Goal: Task Accomplishment & Management: Complete application form

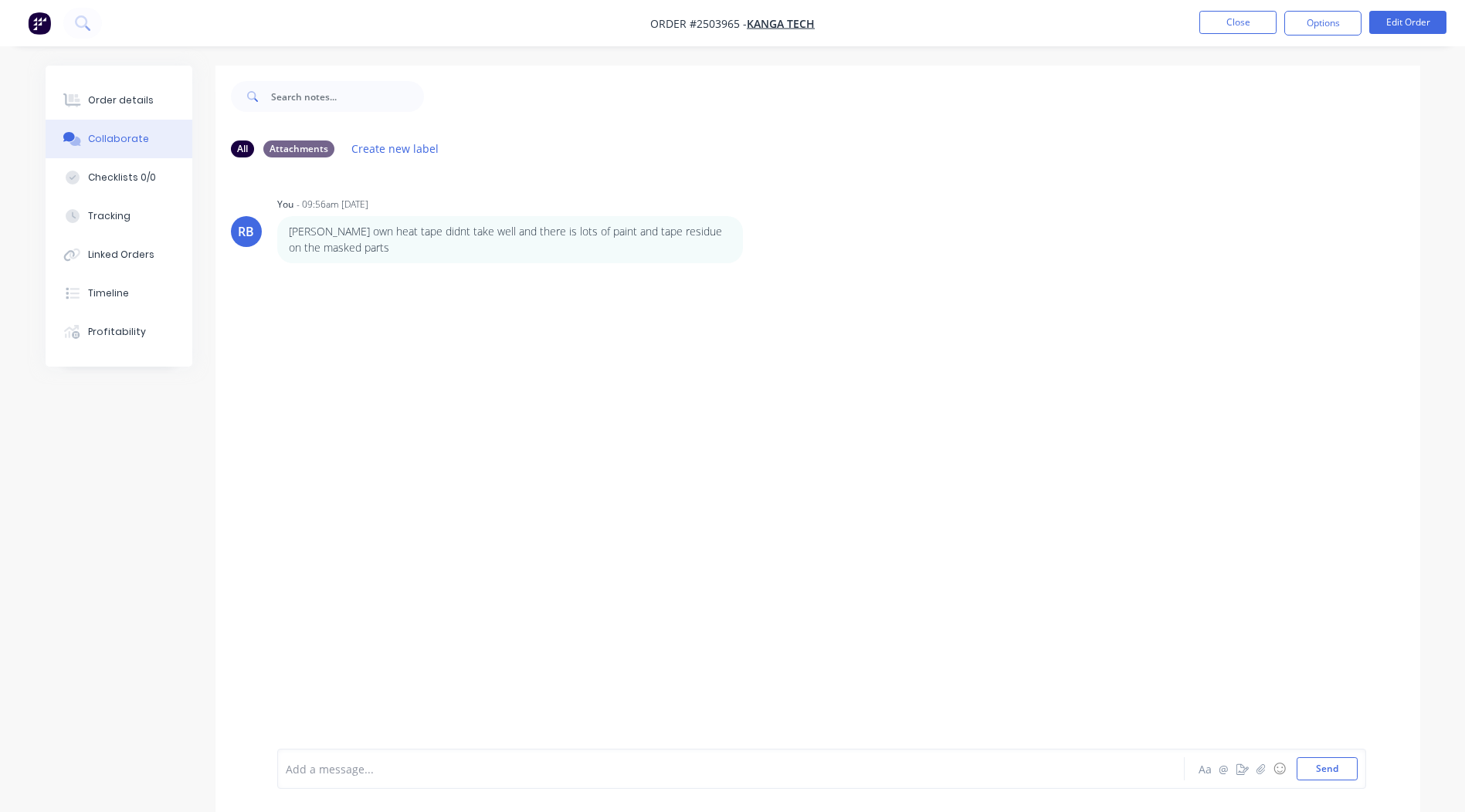
click at [1230, 23] on button "Close" at bounding box center [1237, 22] width 77 height 23
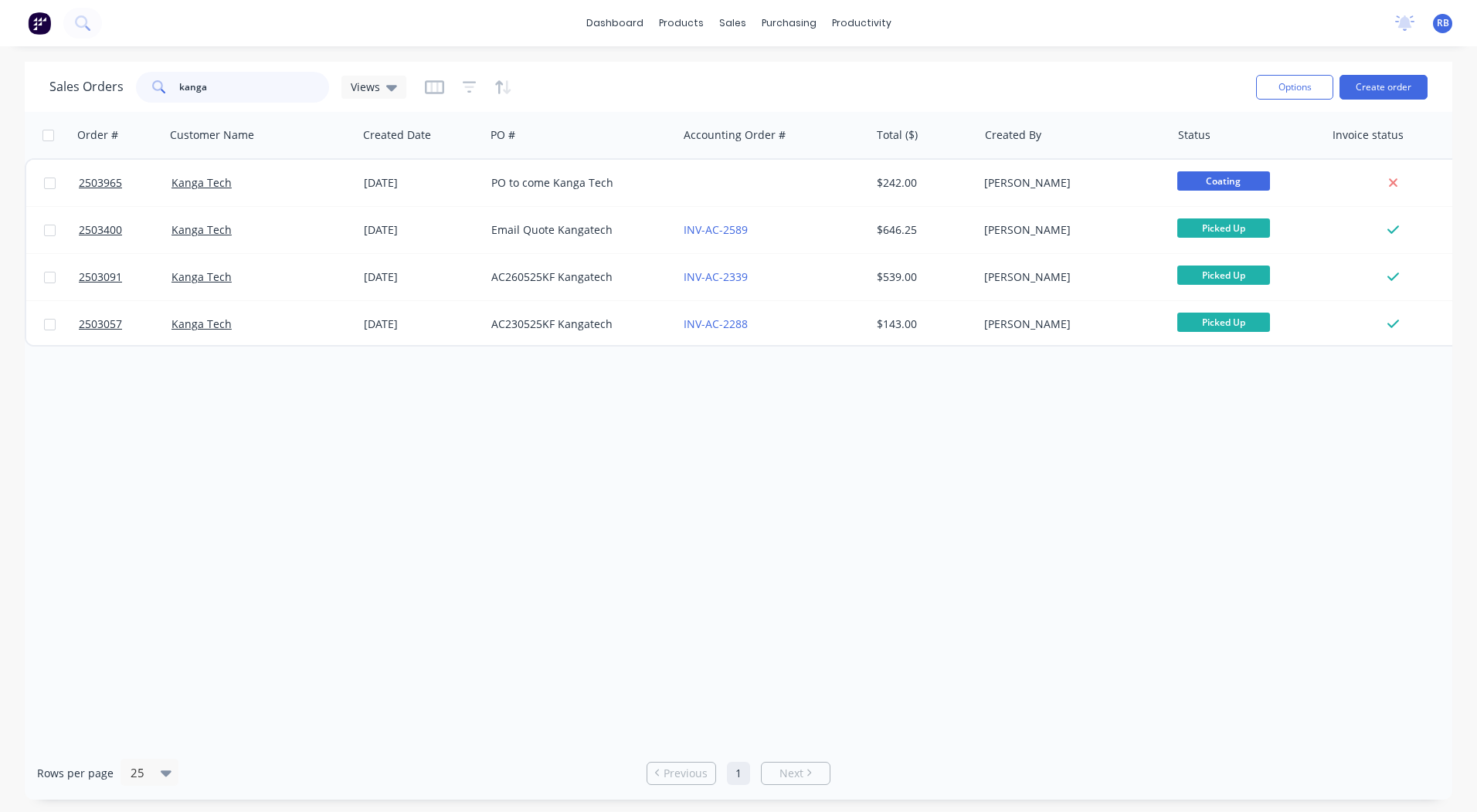
drag, startPoint x: 245, startPoint y: 93, endPoint x: 0, endPoint y: 61, distance: 247.1
click at [0, 94] on html "dashboard products sales purchasing productivity dashboard products Product Cat…" at bounding box center [738, 406] width 1477 height 812
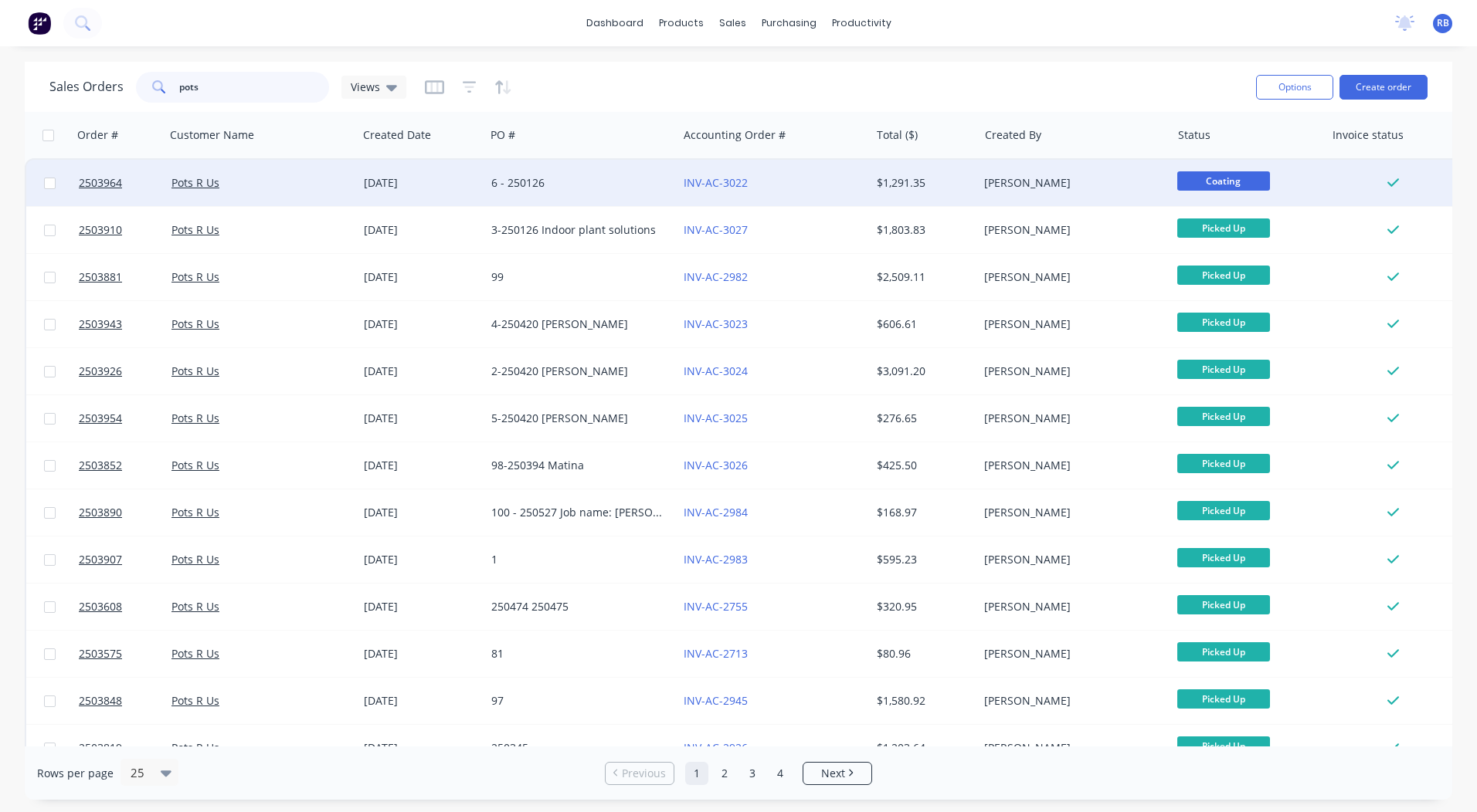
type input "pots"
click at [1020, 183] on div "[PERSON_NAME]" at bounding box center [1070, 183] width 171 height 16
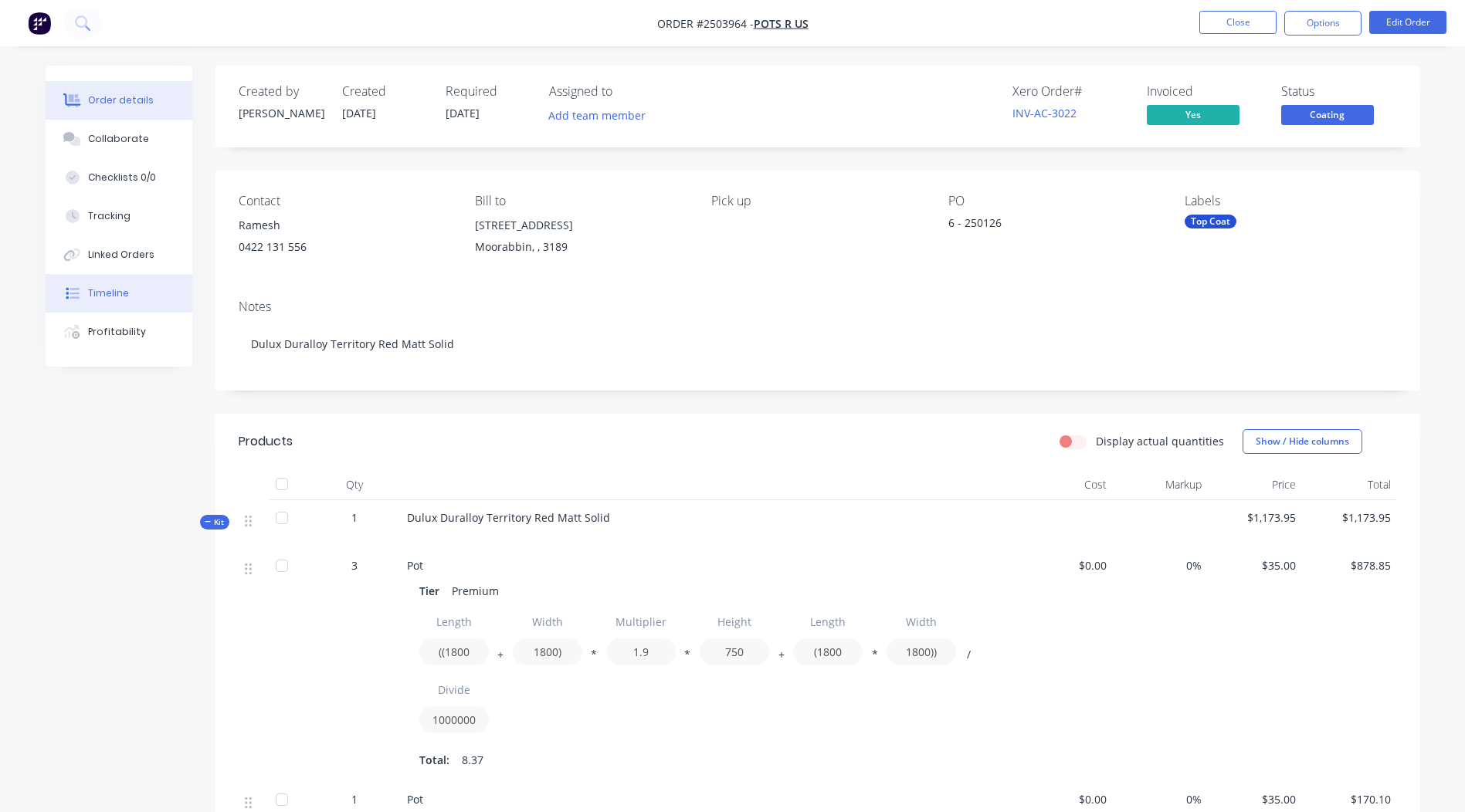
click at [111, 286] on button "Timeline" at bounding box center [119, 293] width 147 height 39
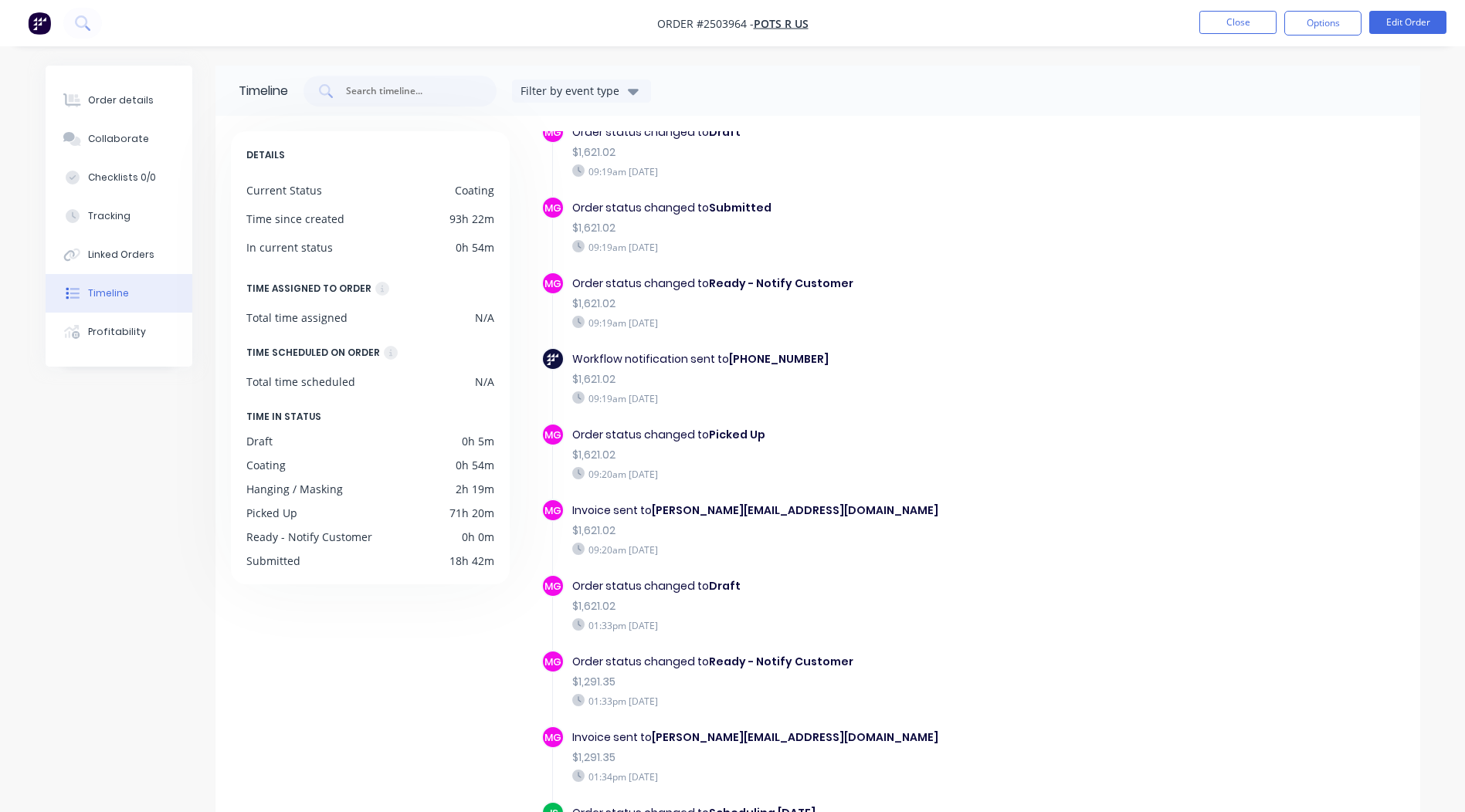
scroll to position [549, 0]
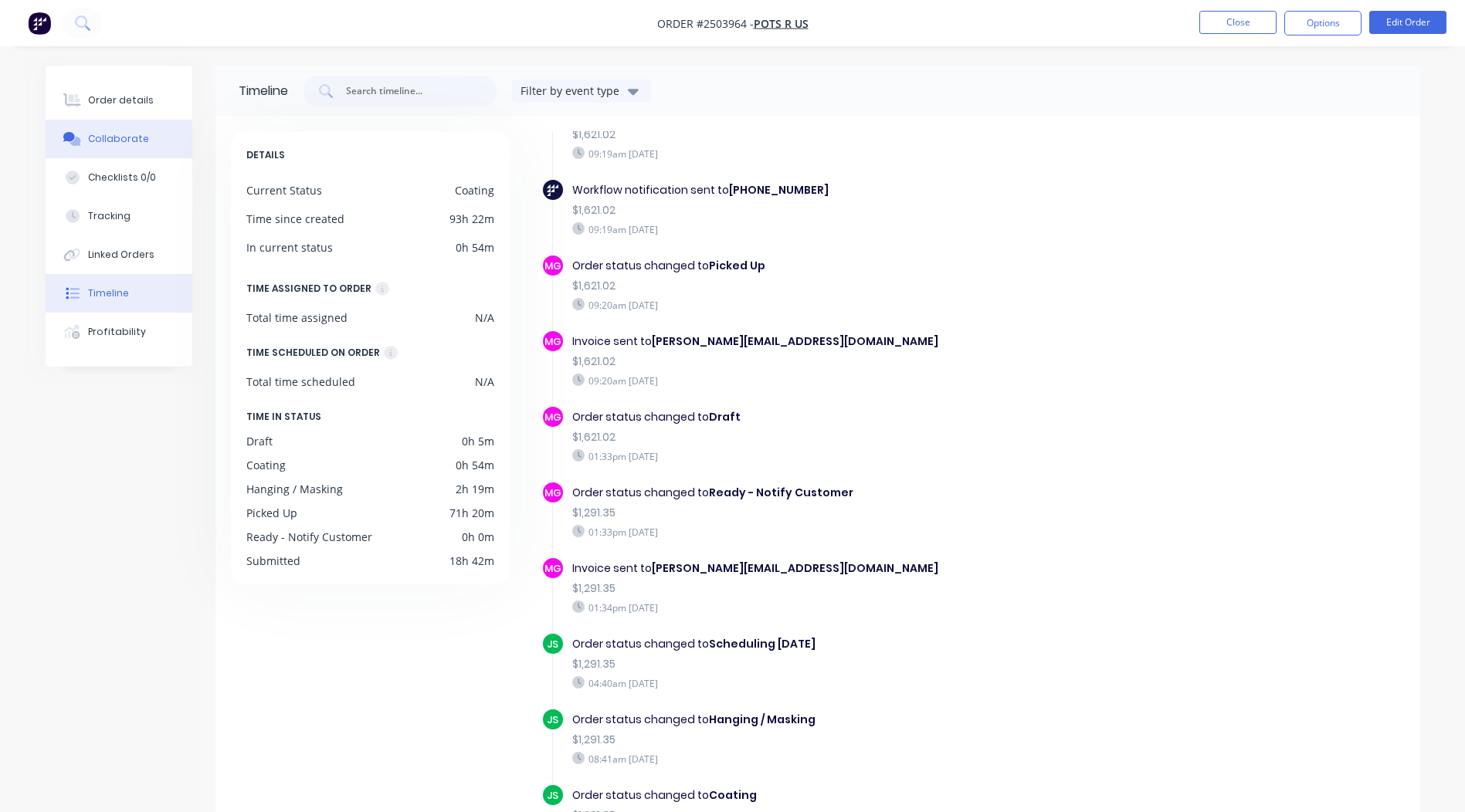
click at [103, 140] on div "Collaborate" at bounding box center [118, 138] width 61 height 14
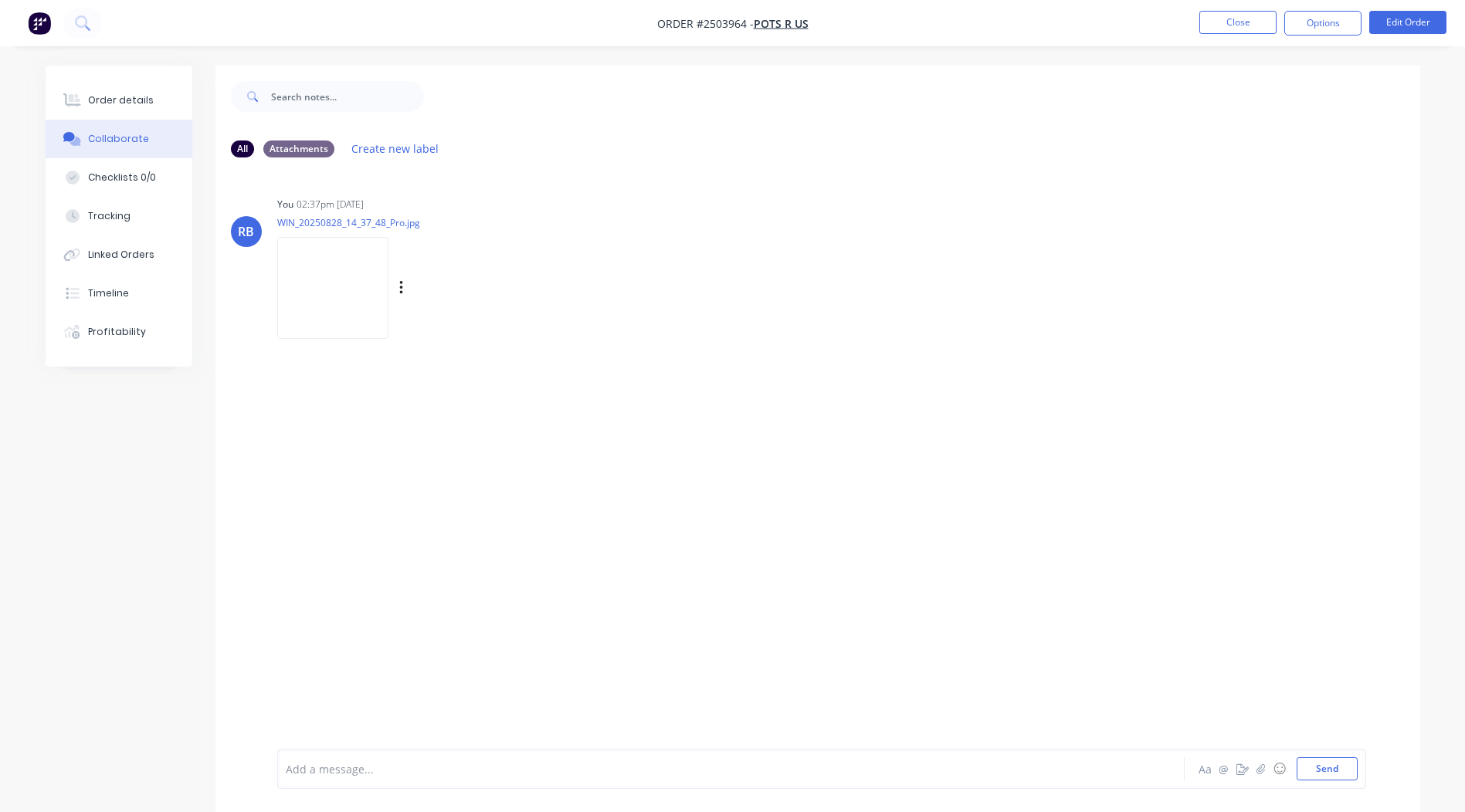
click at [344, 293] on img at bounding box center [333, 287] width 111 height 101
click at [115, 96] on div "Order details" at bounding box center [120, 100] width 66 height 14
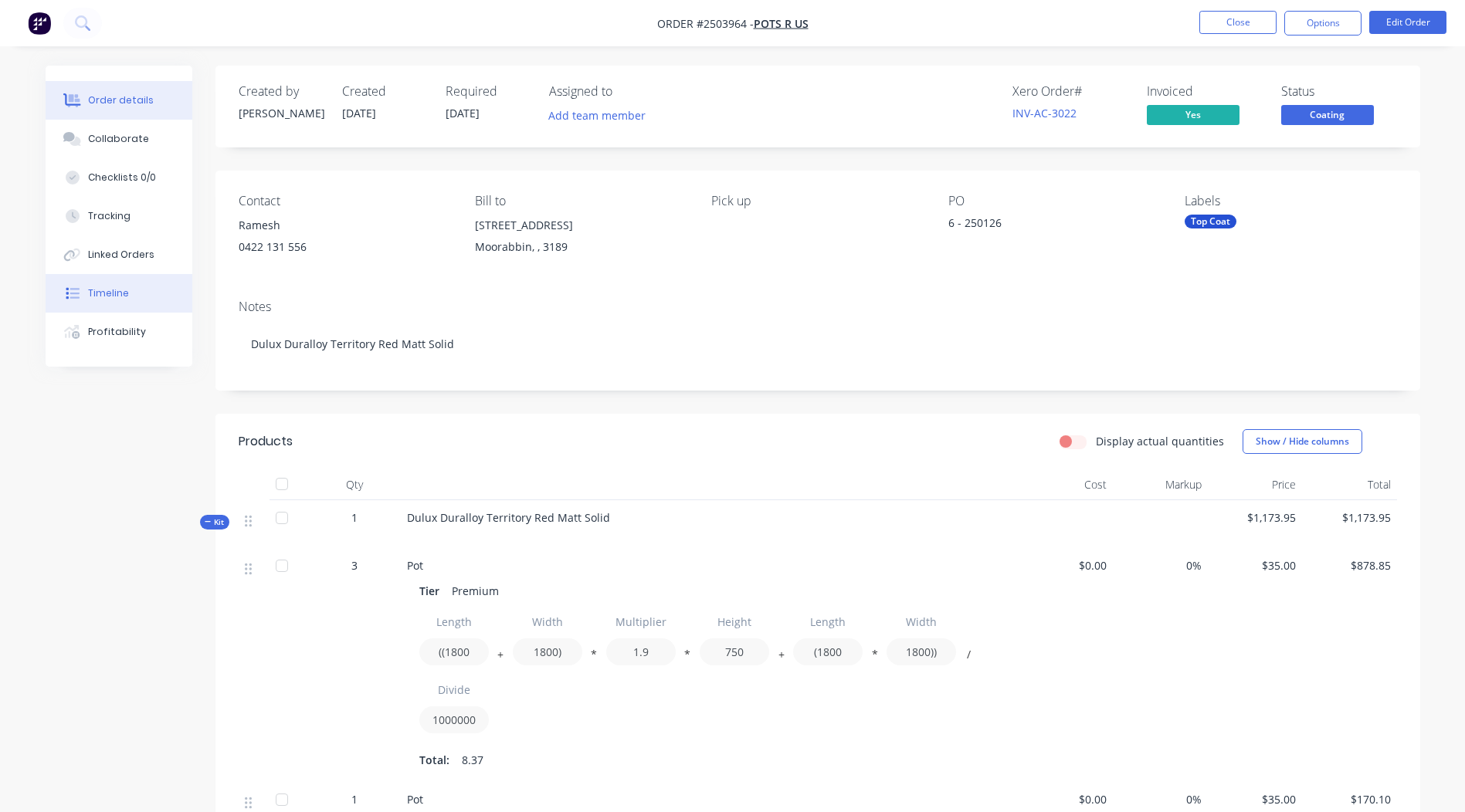
click at [93, 284] on button "Timeline" at bounding box center [119, 293] width 147 height 39
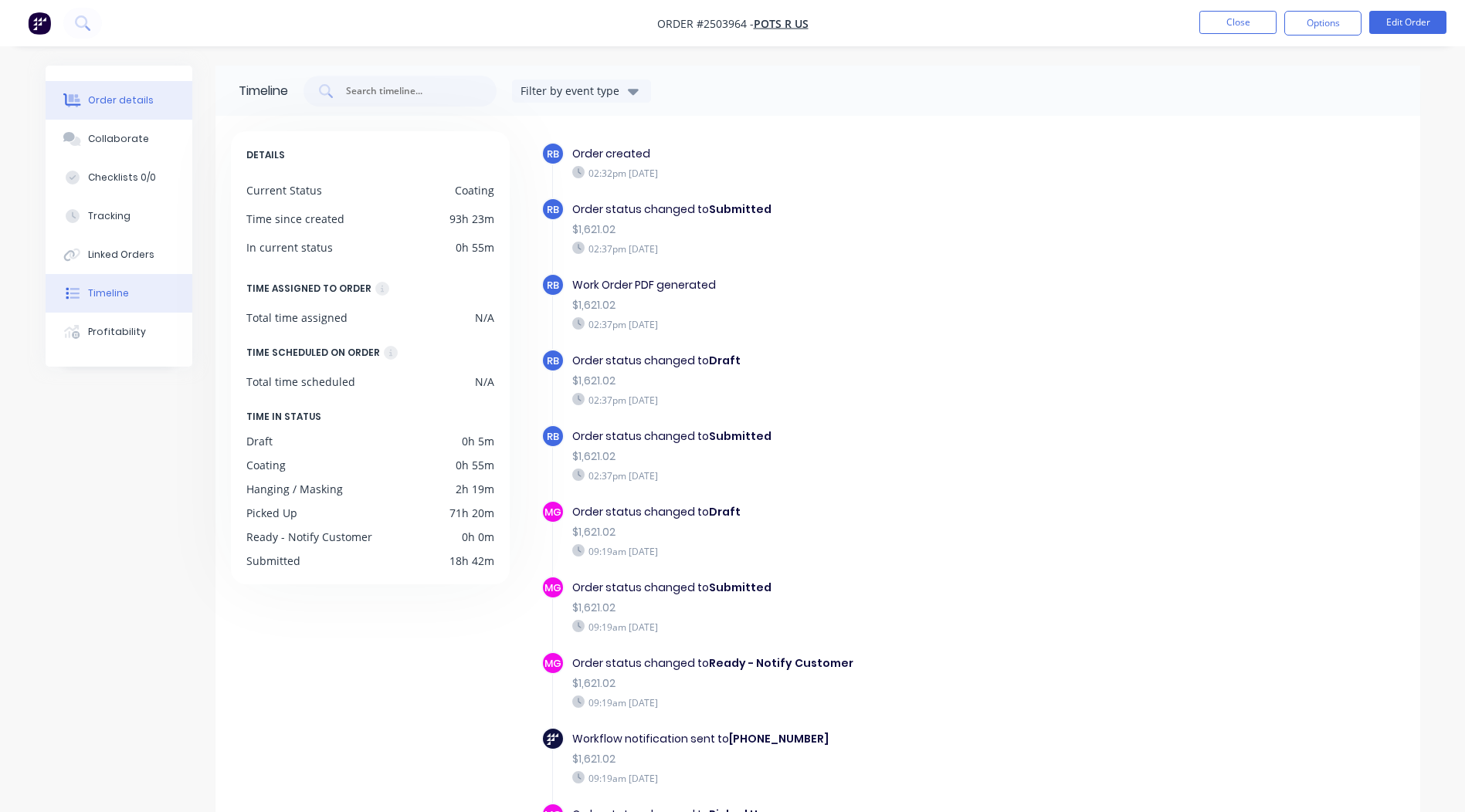
drag, startPoint x: 130, startPoint y: 105, endPoint x: 140, endPoint y: 106, distance: 10.0
click at [130, 104] on div "Order details" at bounding box center [120, 100] width 66 height 14
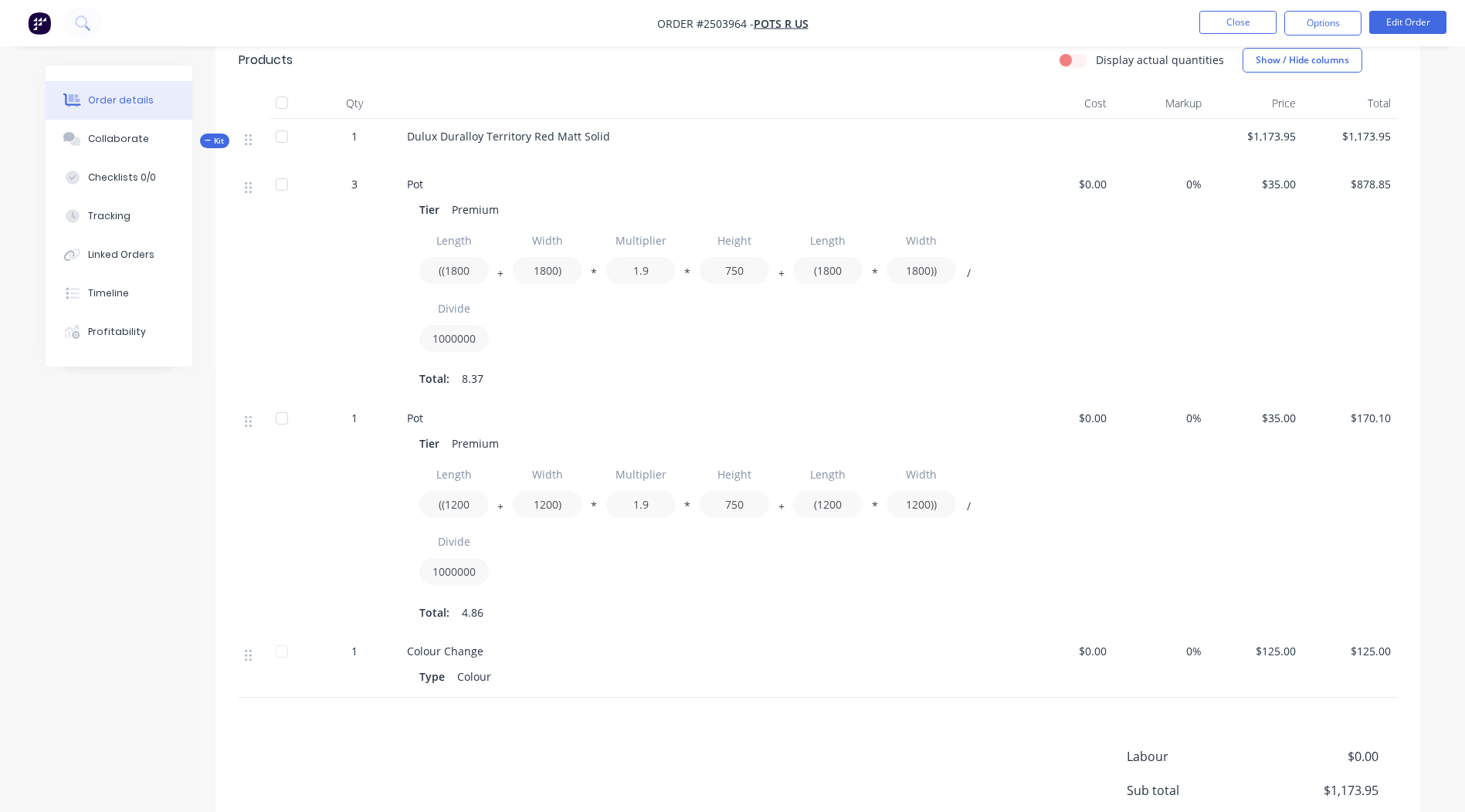
scroll to position [542, 0]
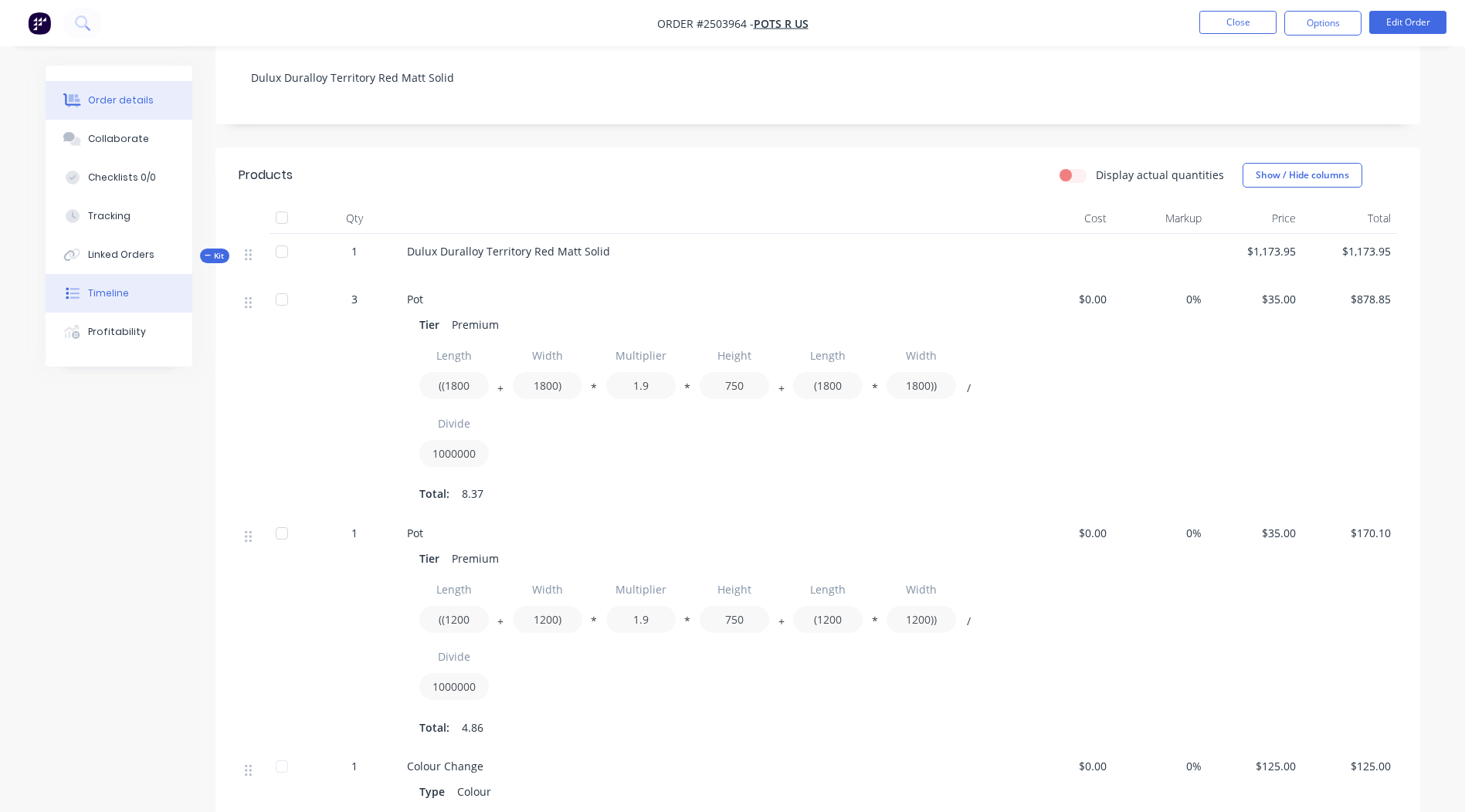
click at [97, 288] on div "Timeline" at bounding box center [108, 293] width 41 height 14
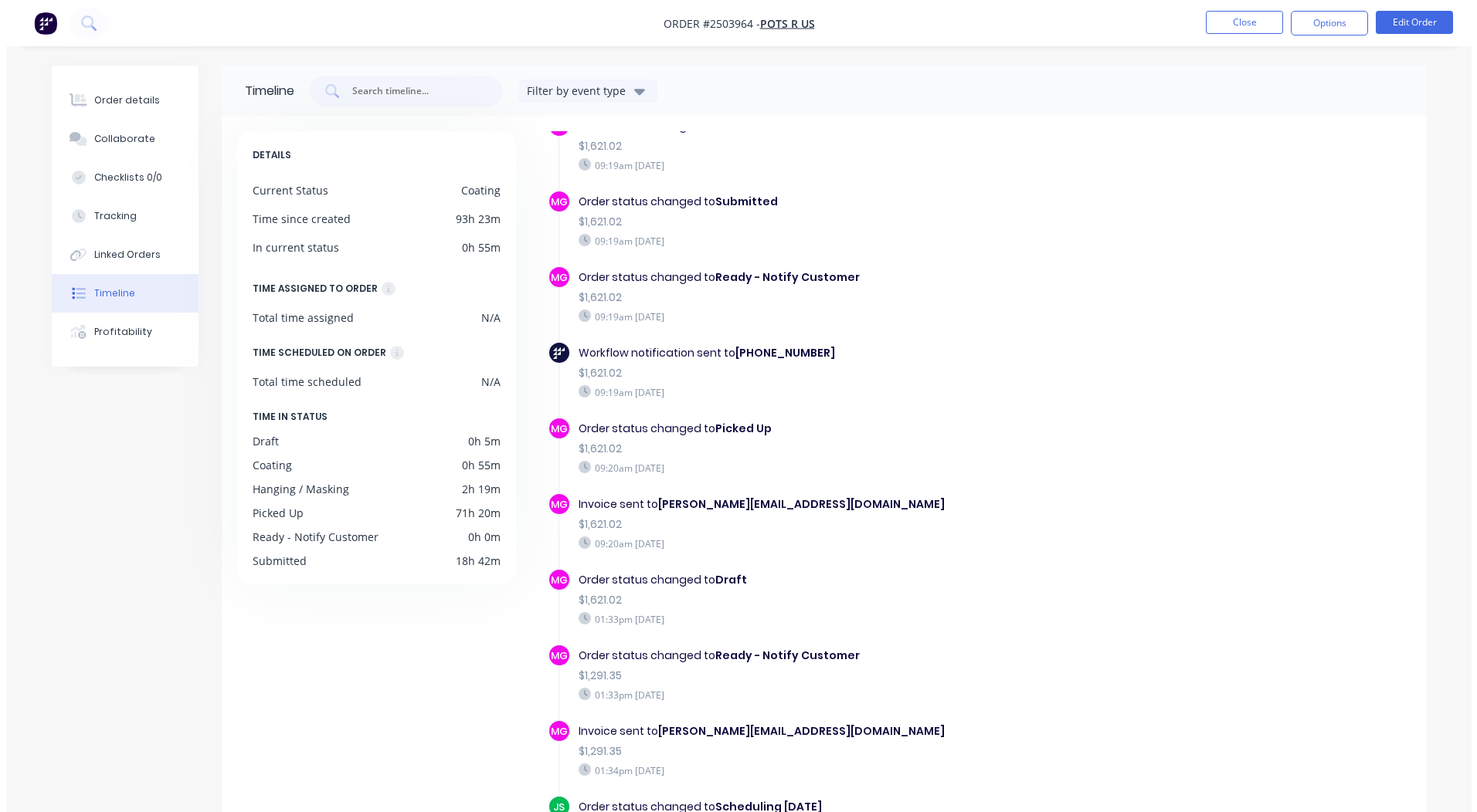
scroll to position [541, 0]
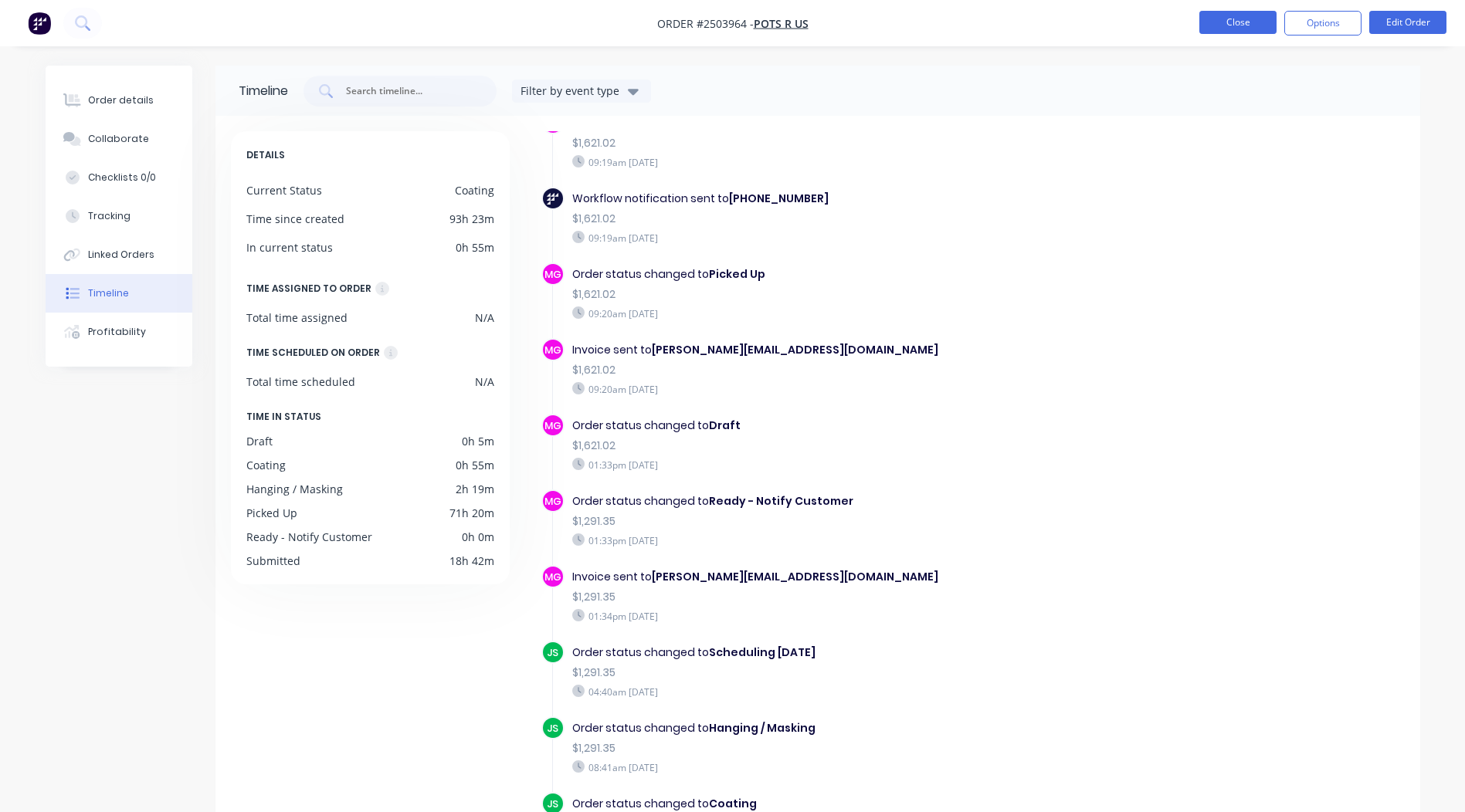
click at [1234, 16] on button "Close" at bounding box center [1237, 22] width 77 height 23
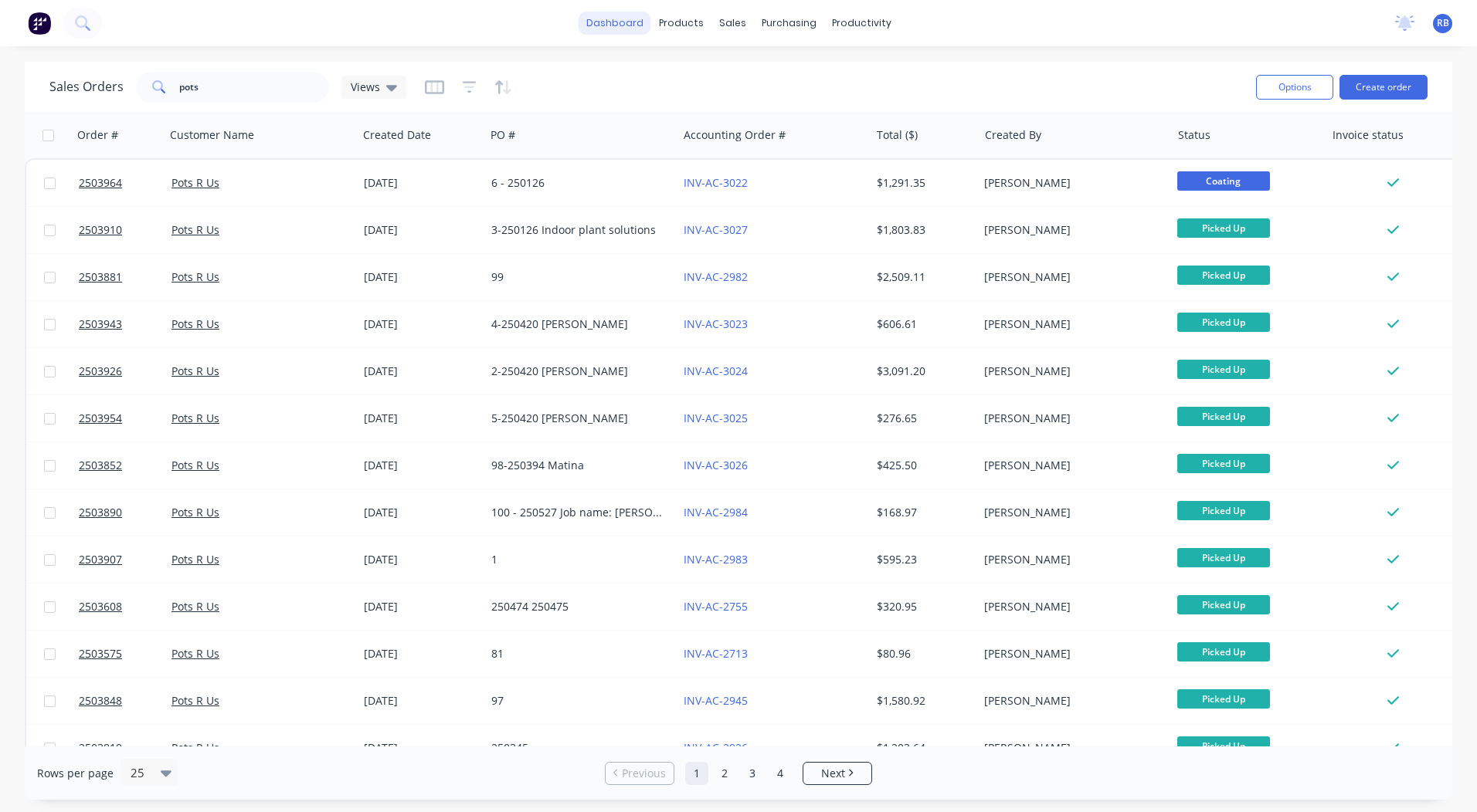
click at [608, 11] on link "dashboard" at bounding box center [615, 23] width 73 height 23
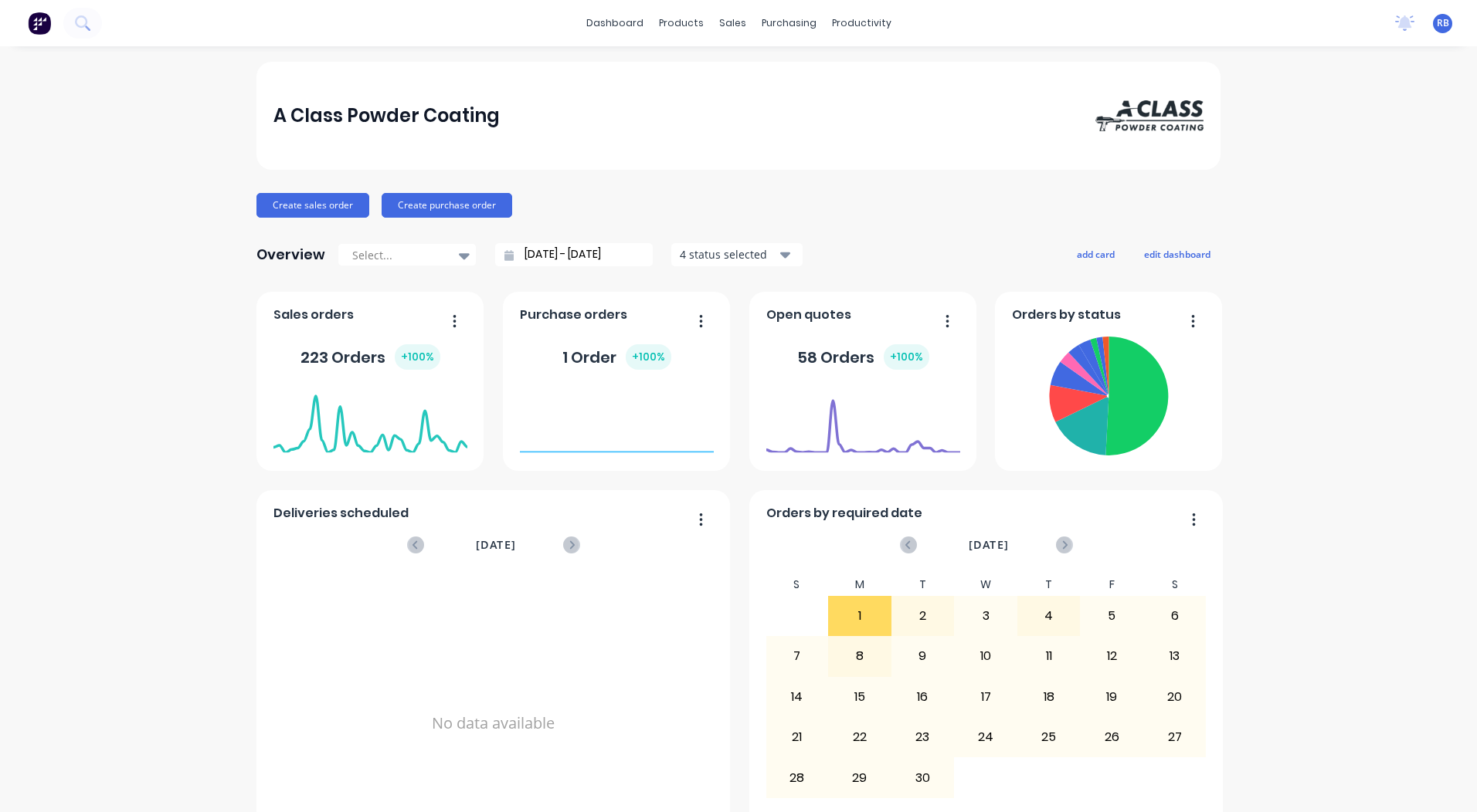
scroll to position [666, 0]
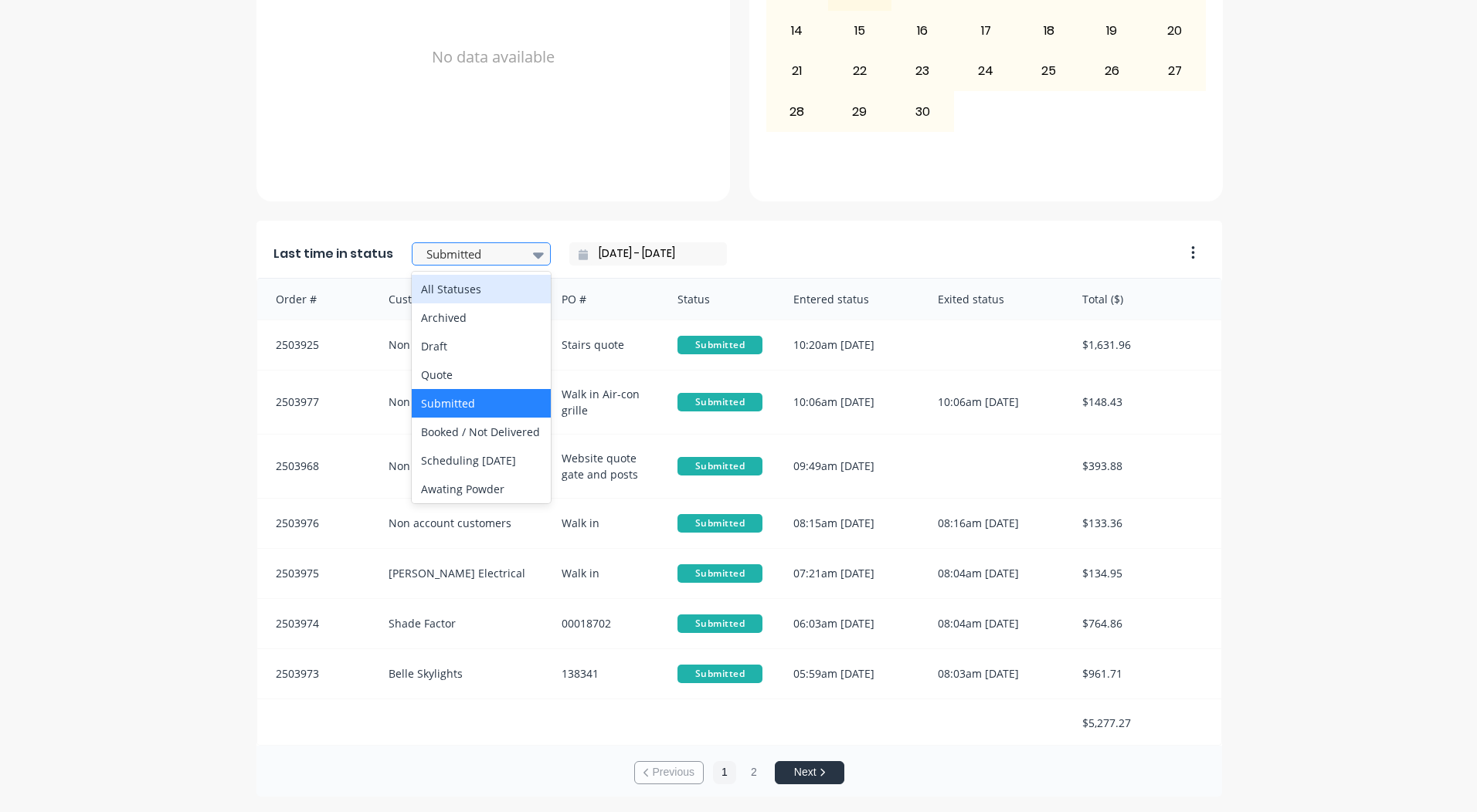
click at [495, 245] on div at bounding box center [473, 255] width 98 height 20
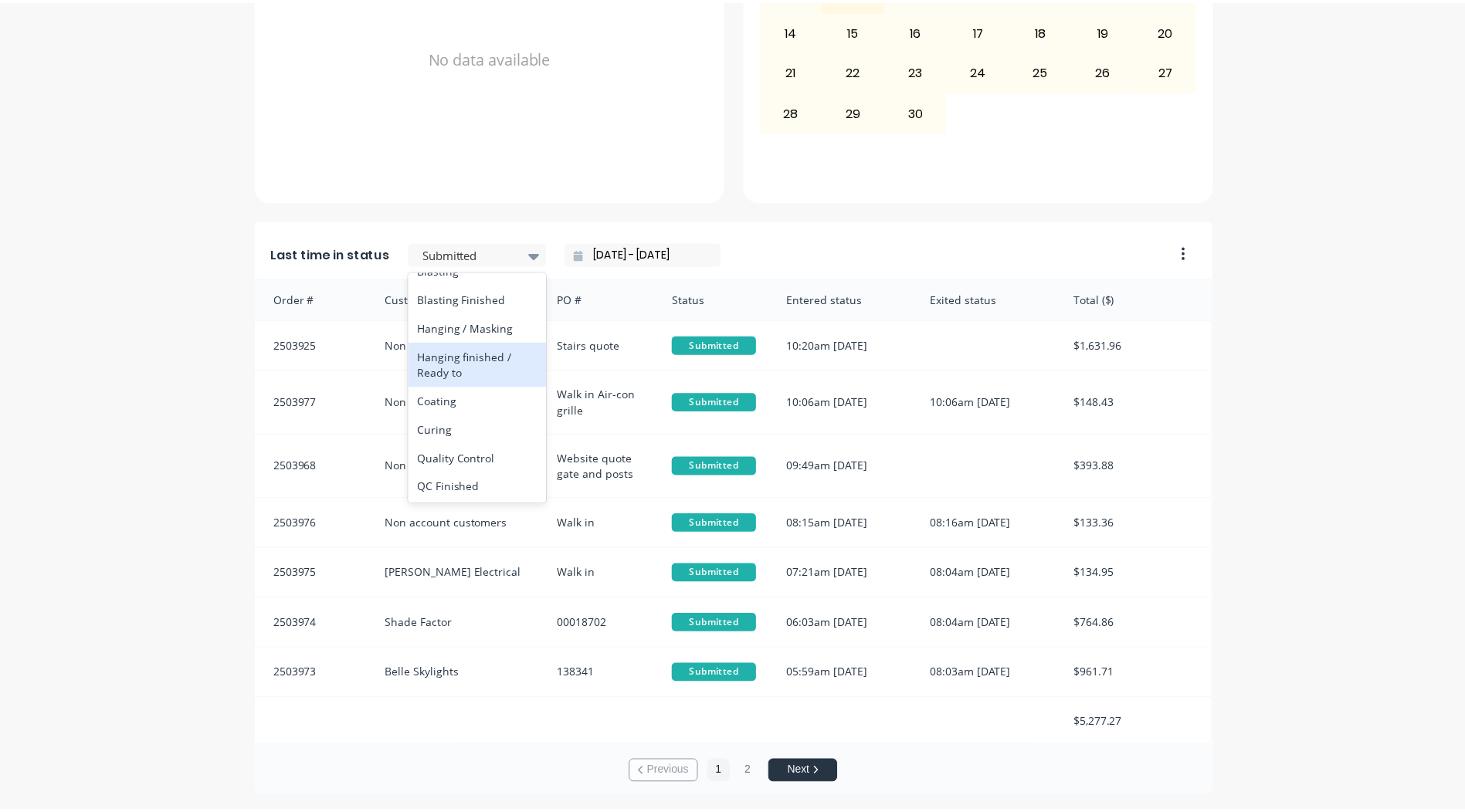
scroll to position [802, 0]
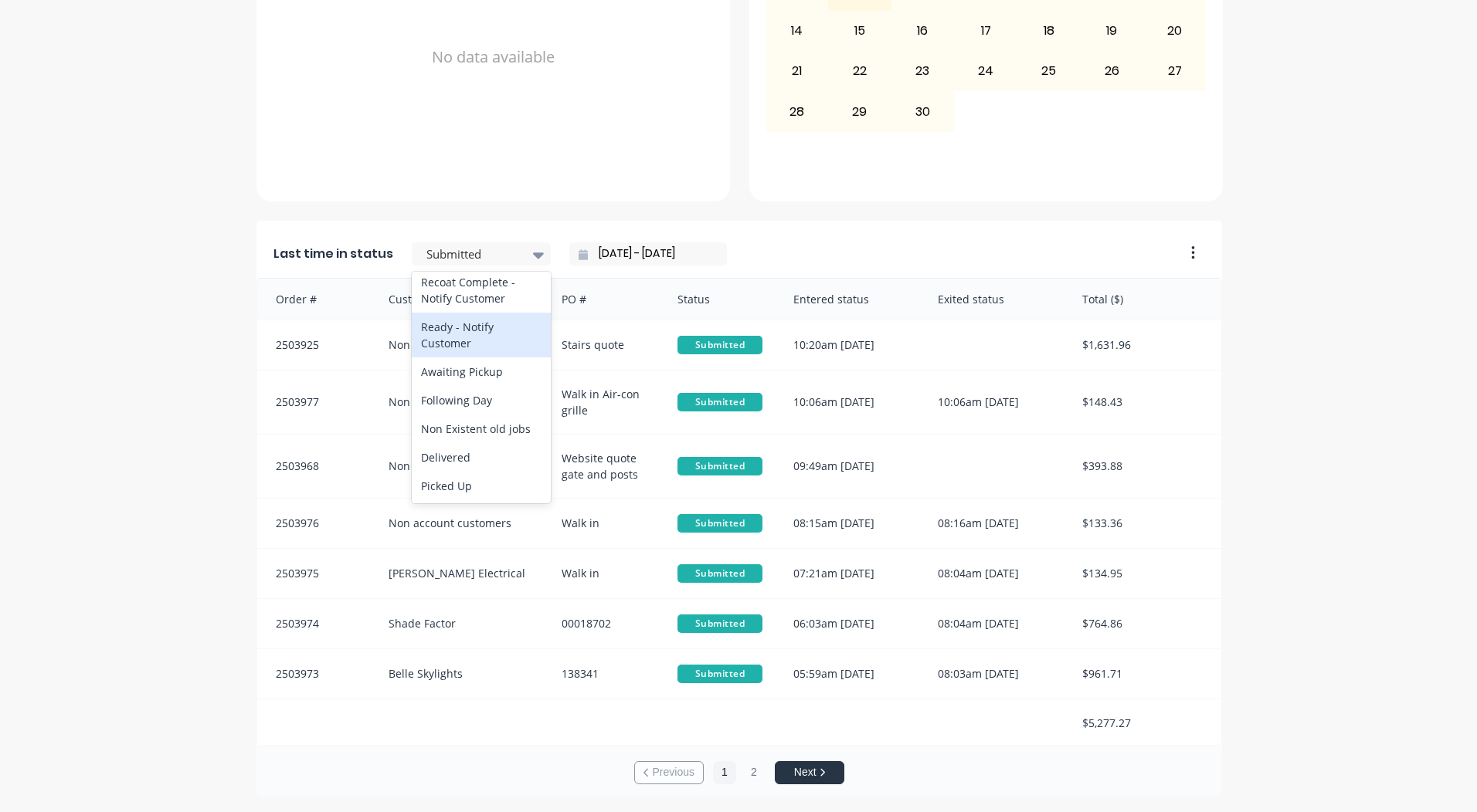
click at [472, 341] on div "Ready - Notify Customer" at bounding box center [481, 335] width 139 height 45
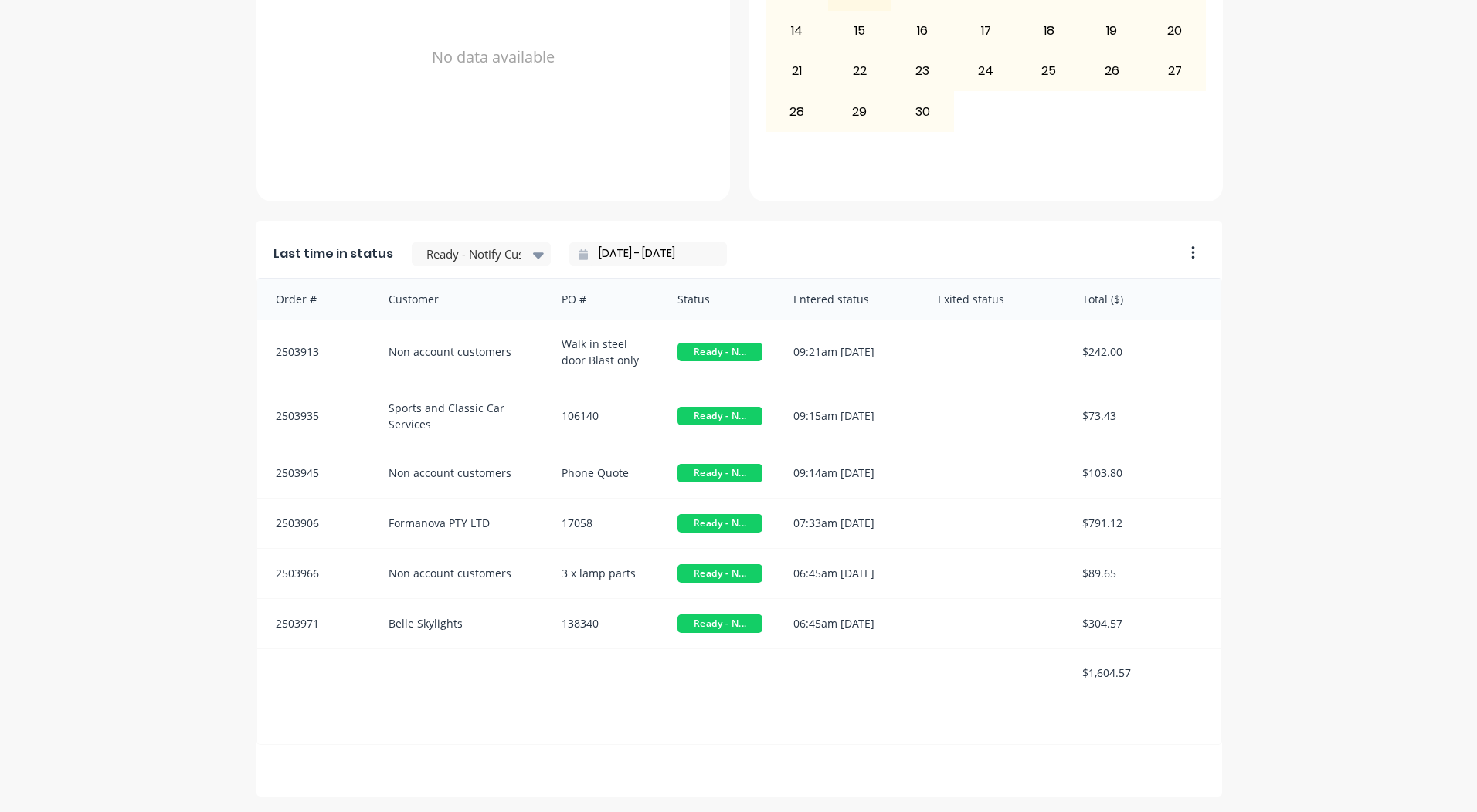
click at [636, 253] on input "[DATE] - [DATE]" at bounding box center [654, 254] width 133 height 23
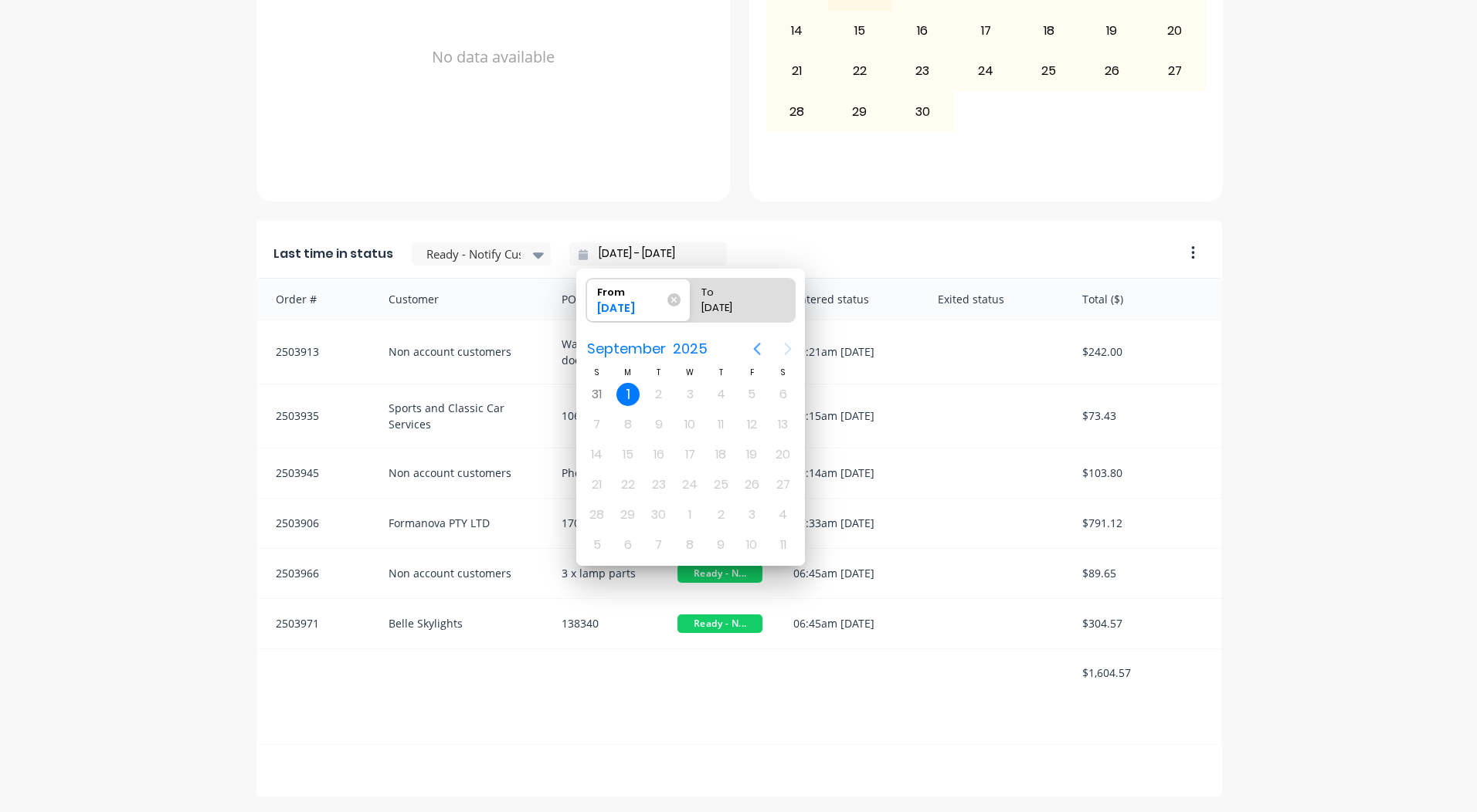
click at [755, 343] on icon "Previous page" at bounding box center [757, 349] width 19 height 19
click at [752, 509] on div "29" at bounding box center [752, 515] width 23 height 23
type input "[DATE] - [DATE]"
radio input "false"
radio input "true"
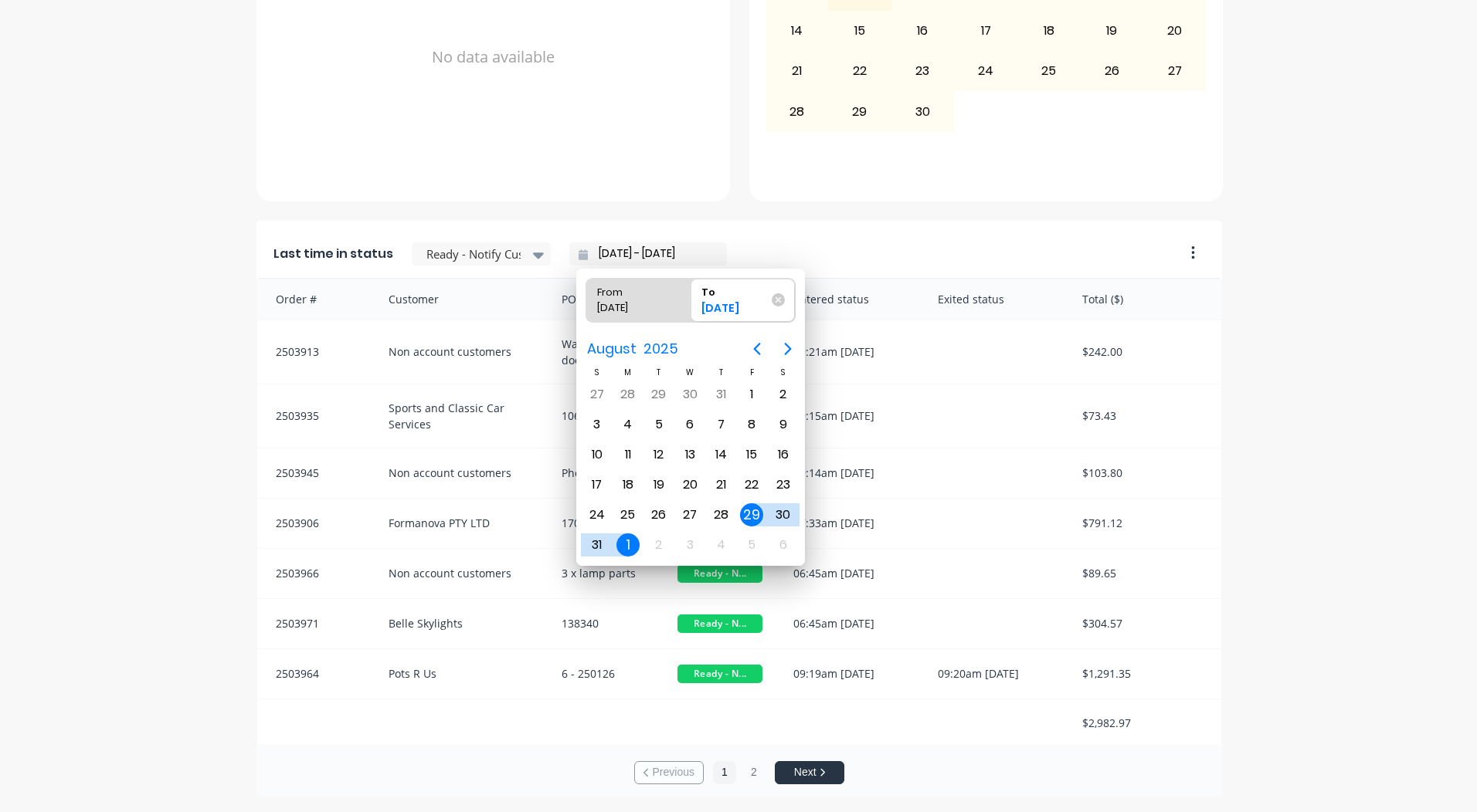
click at [751, 512] on div "29" at bounding box center [752, 515] width 23 height 23
type input "[DATE] - [DATE]"
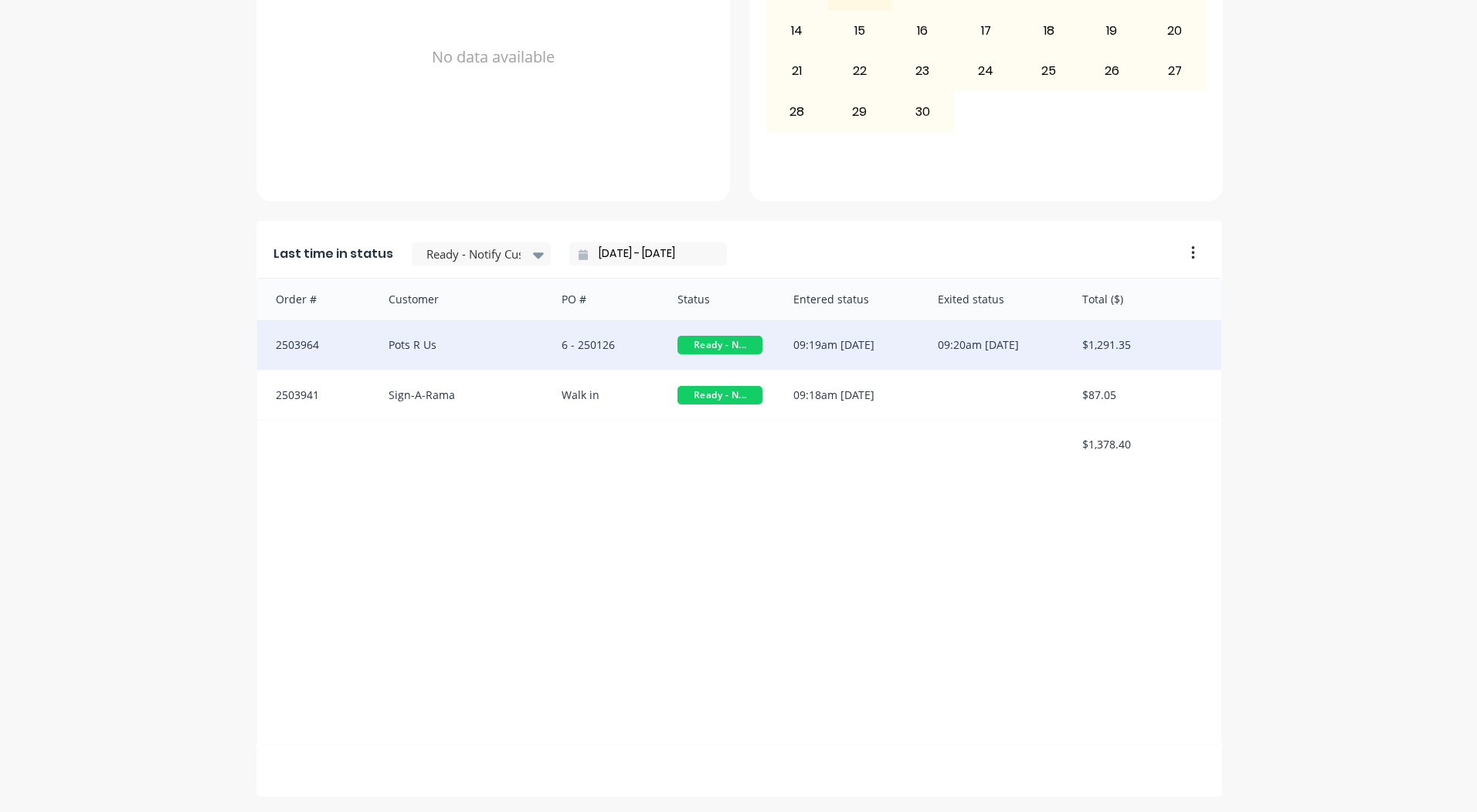
click at [572, 355] on div "6 - 250126" at bounding box center [603, 345] width 116 height 49
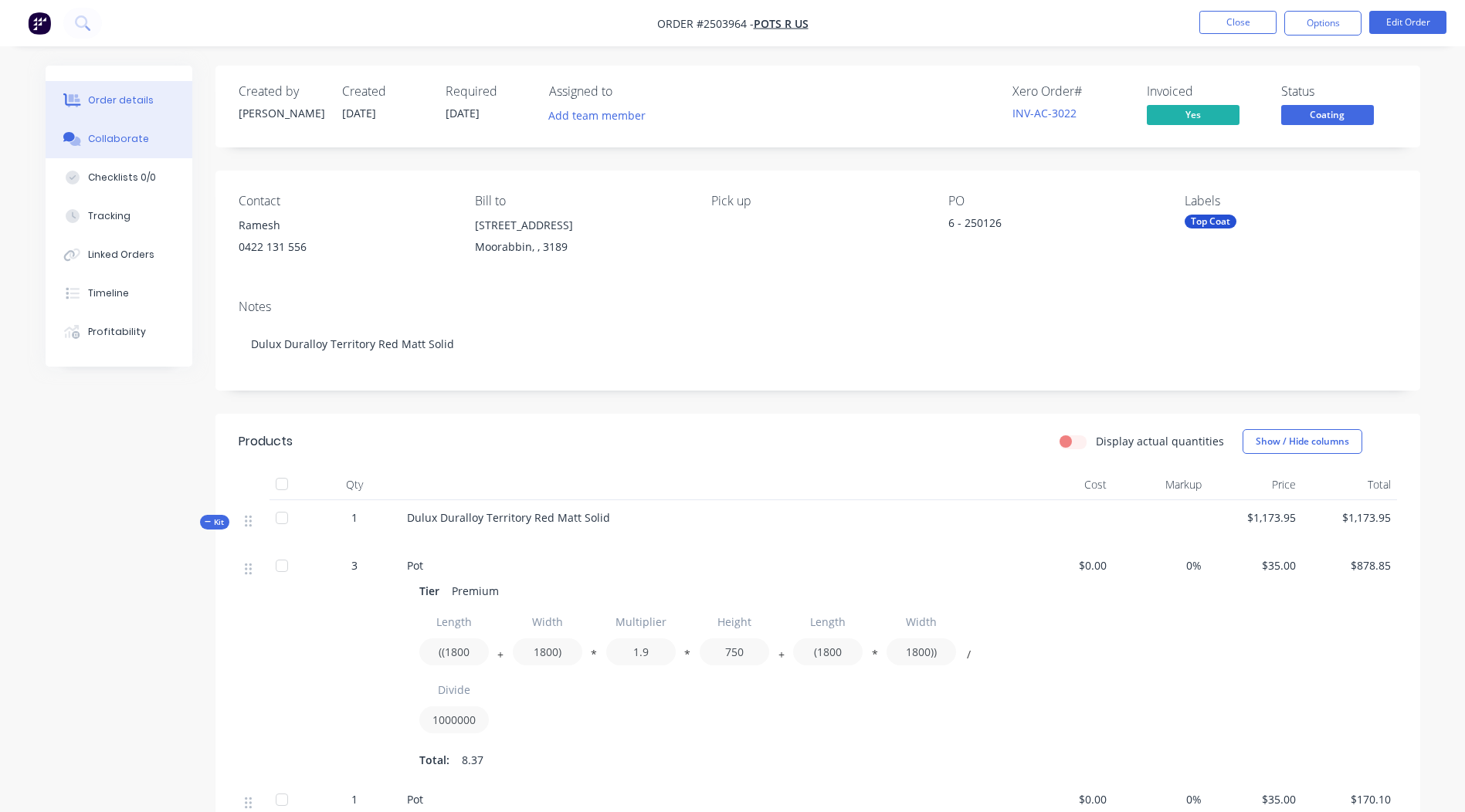
click at [161, 129] on button "Collaborate" at bounding box center [119, 138] width 147 height 39
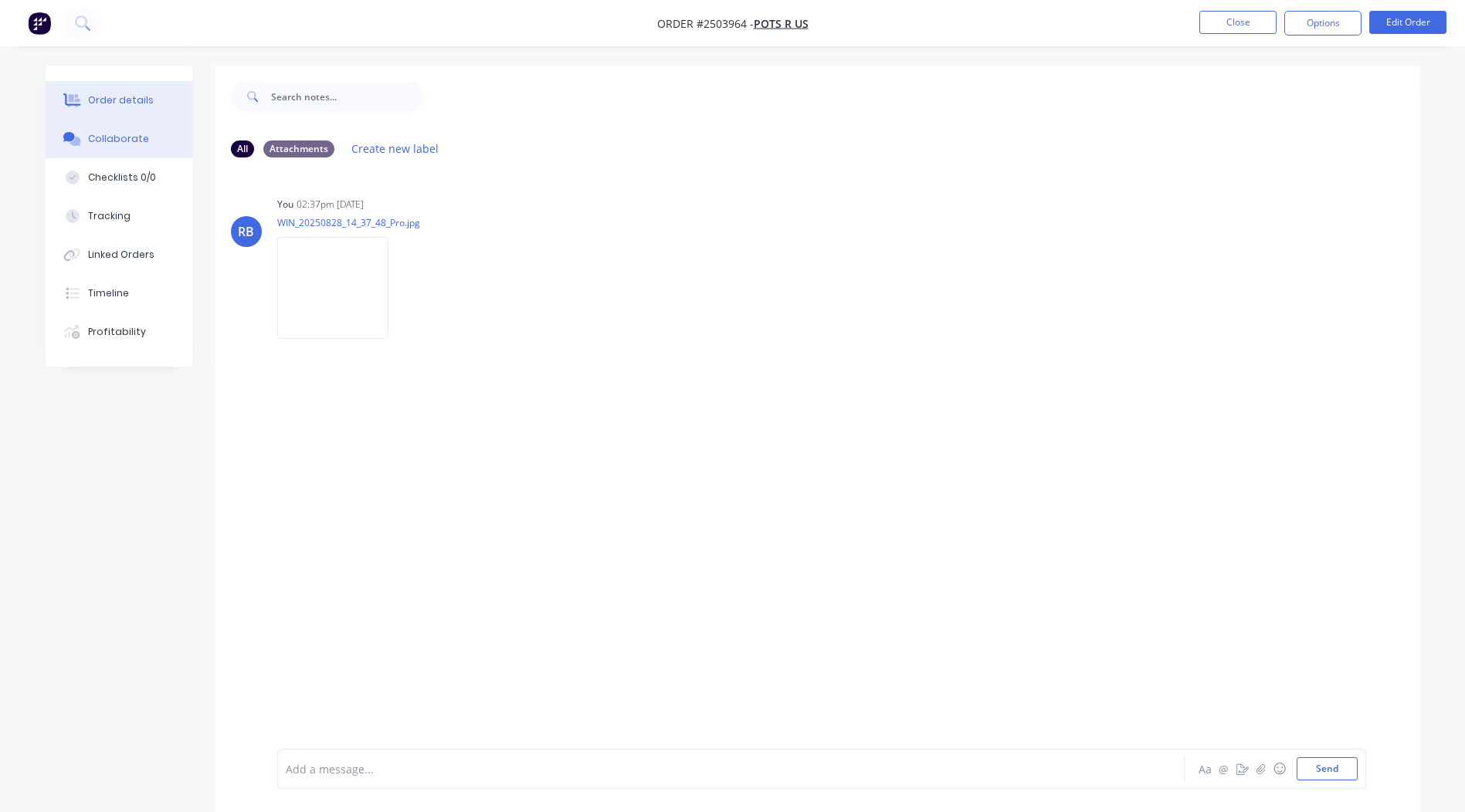
click at [125, 88] on button "Order details" at bounding box center [119, 100] width 147 height 39
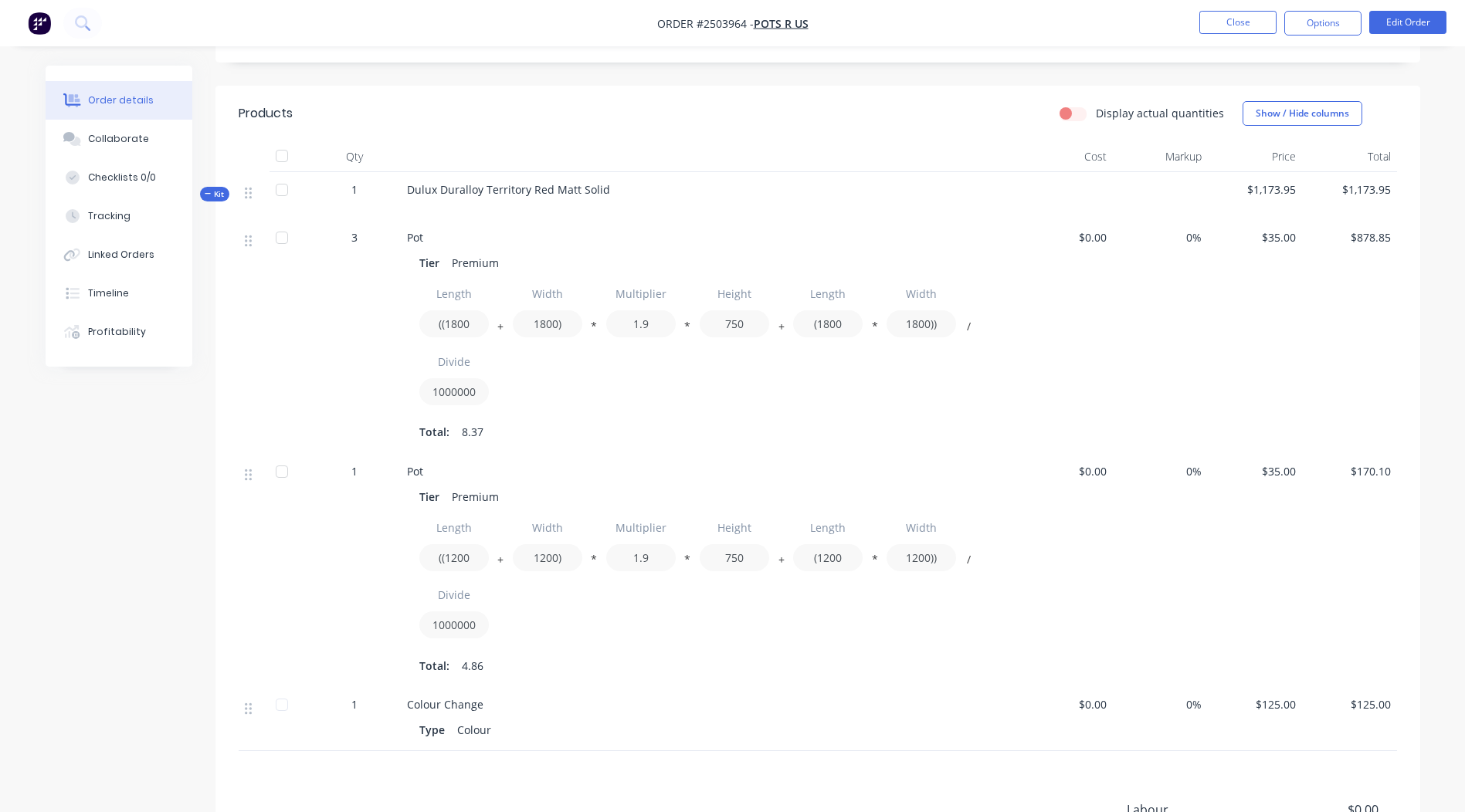
scroll to position [390, 0]
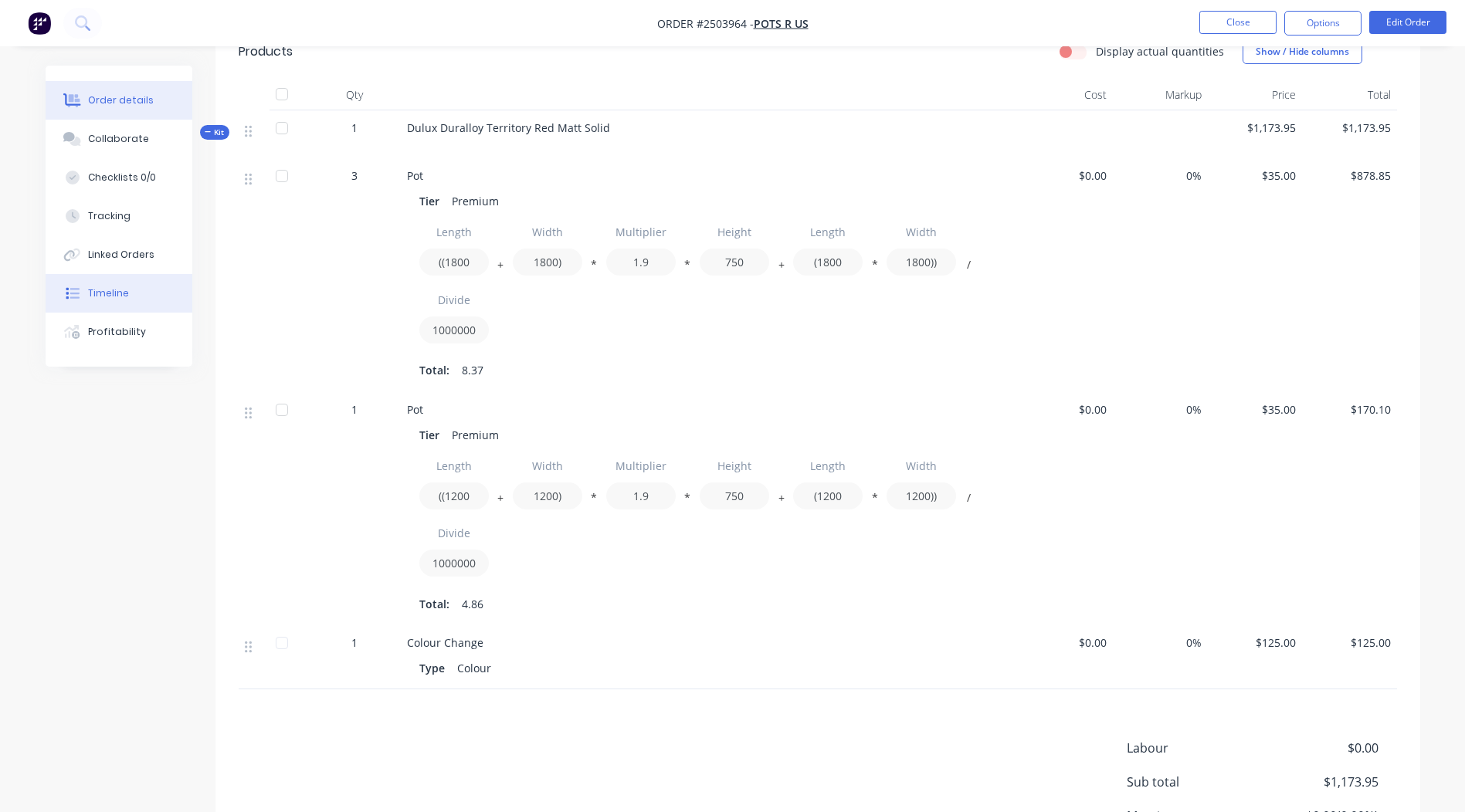
click at [122, 301] on button "Timeline" at bounding box center [119, 293] width 147 height 39
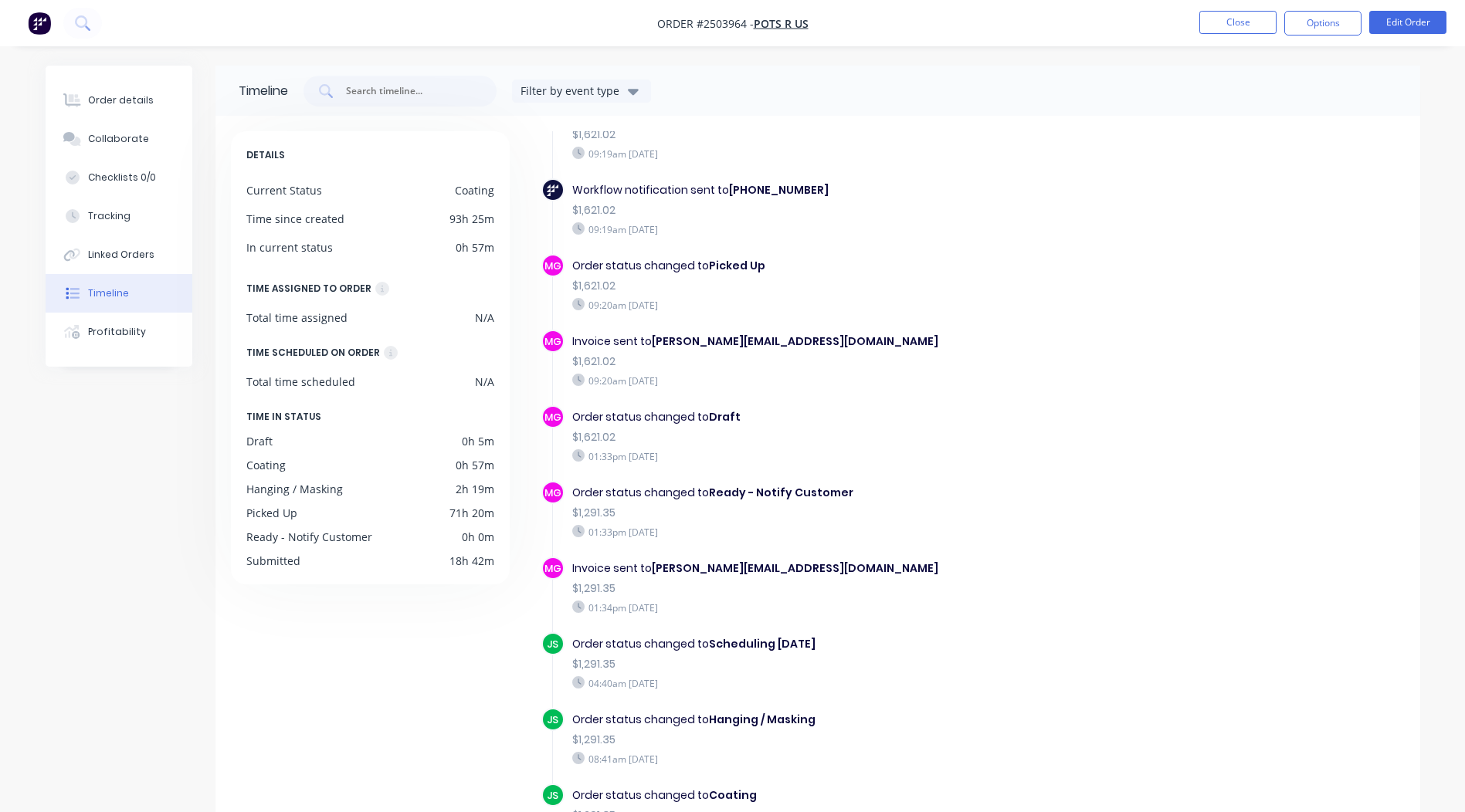
click at [1201, 34] on li "Close" at bounding box center [1237, 23] width 77 height 25
click at [1221, 20] on button "Close" at bounding box center [1237, 22] width 77 height 23
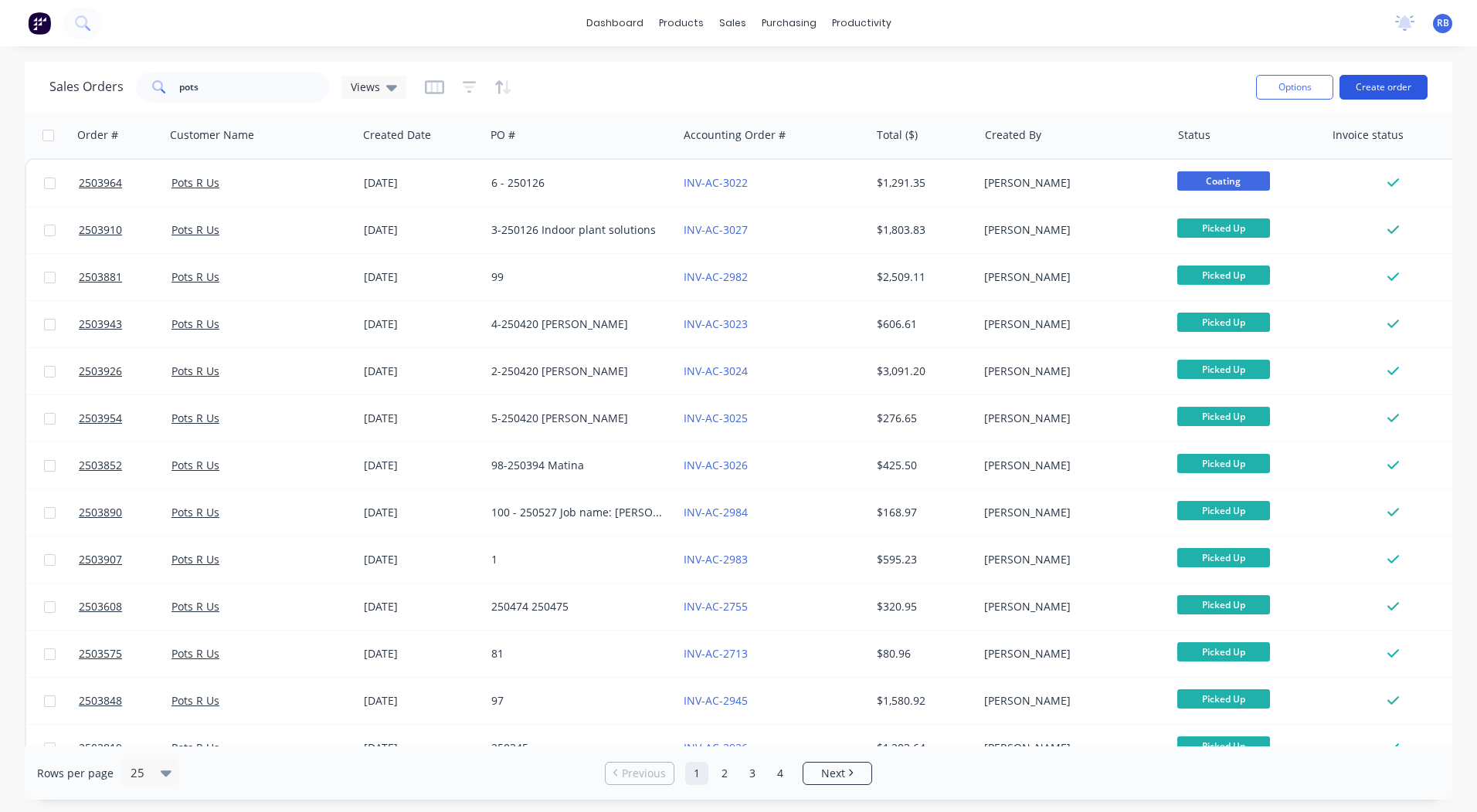
click at [1366, 95] on button "Create order" at bounding box center [1383, 87] width 88 height 25
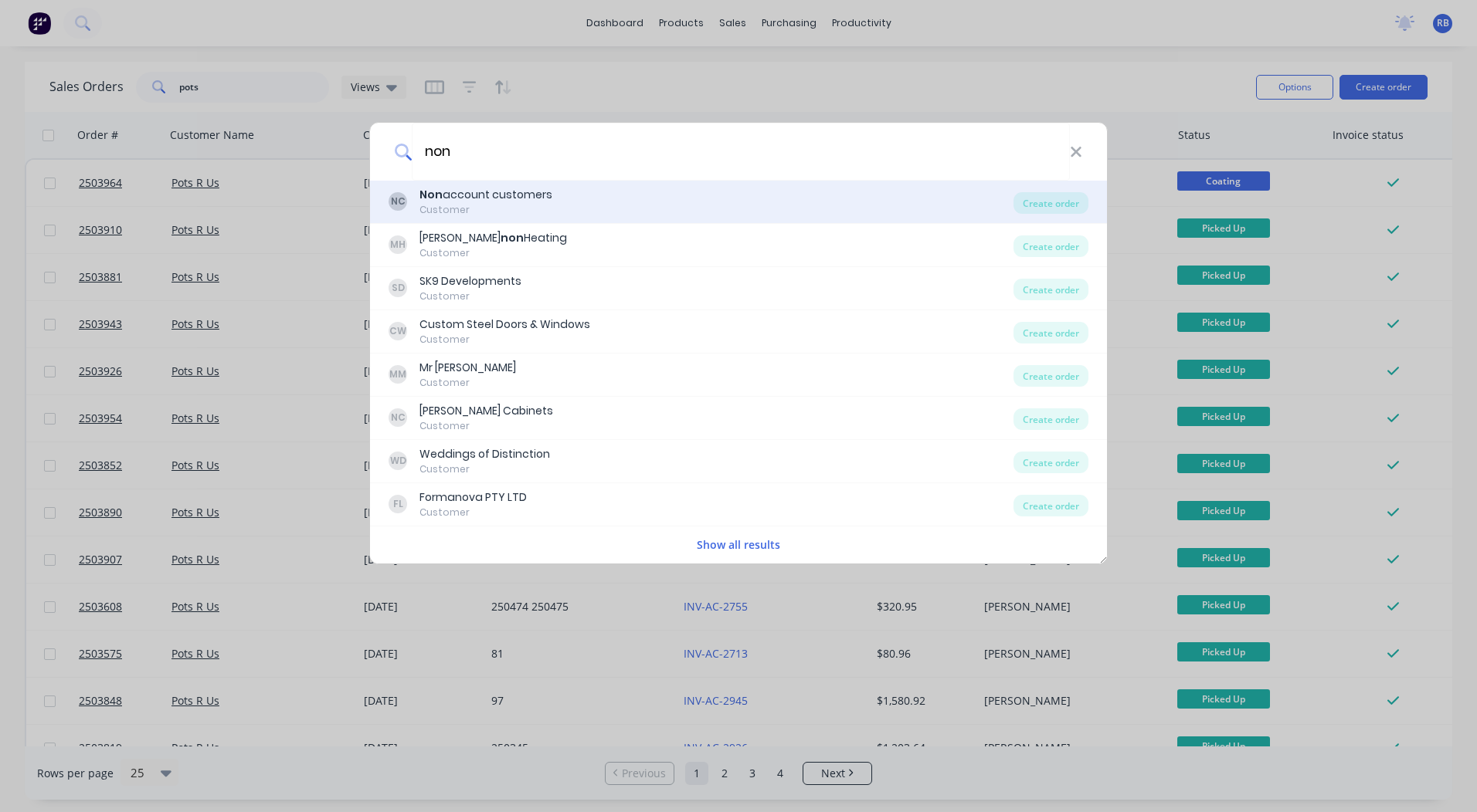
type input "non"
click at [489, 197] on div "Non account customers" at bounding box center [486, 195] width 133 height 16
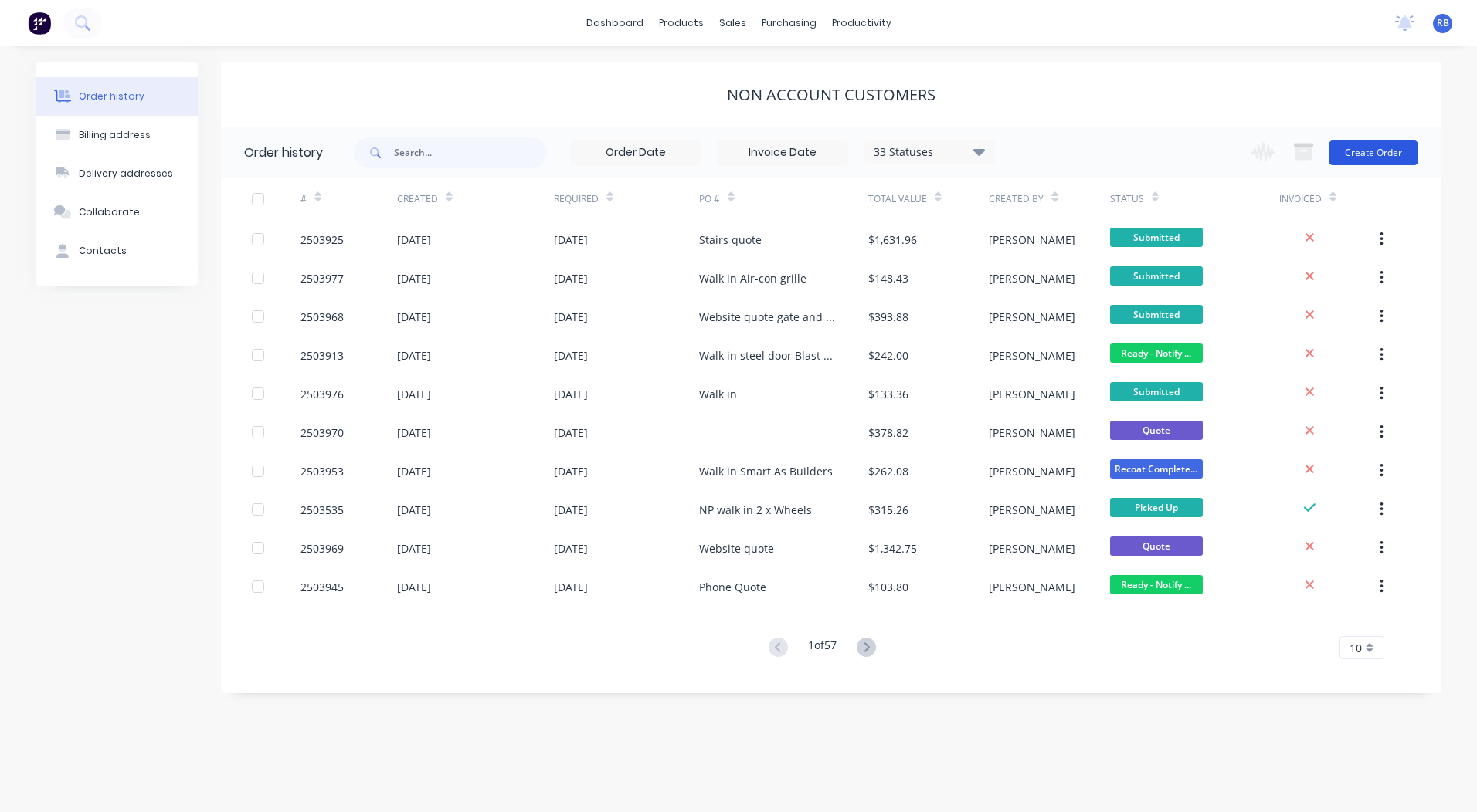
click at [1357, 145] on button "Create Order" at bounding box center [1373, 153] width 89 height 25
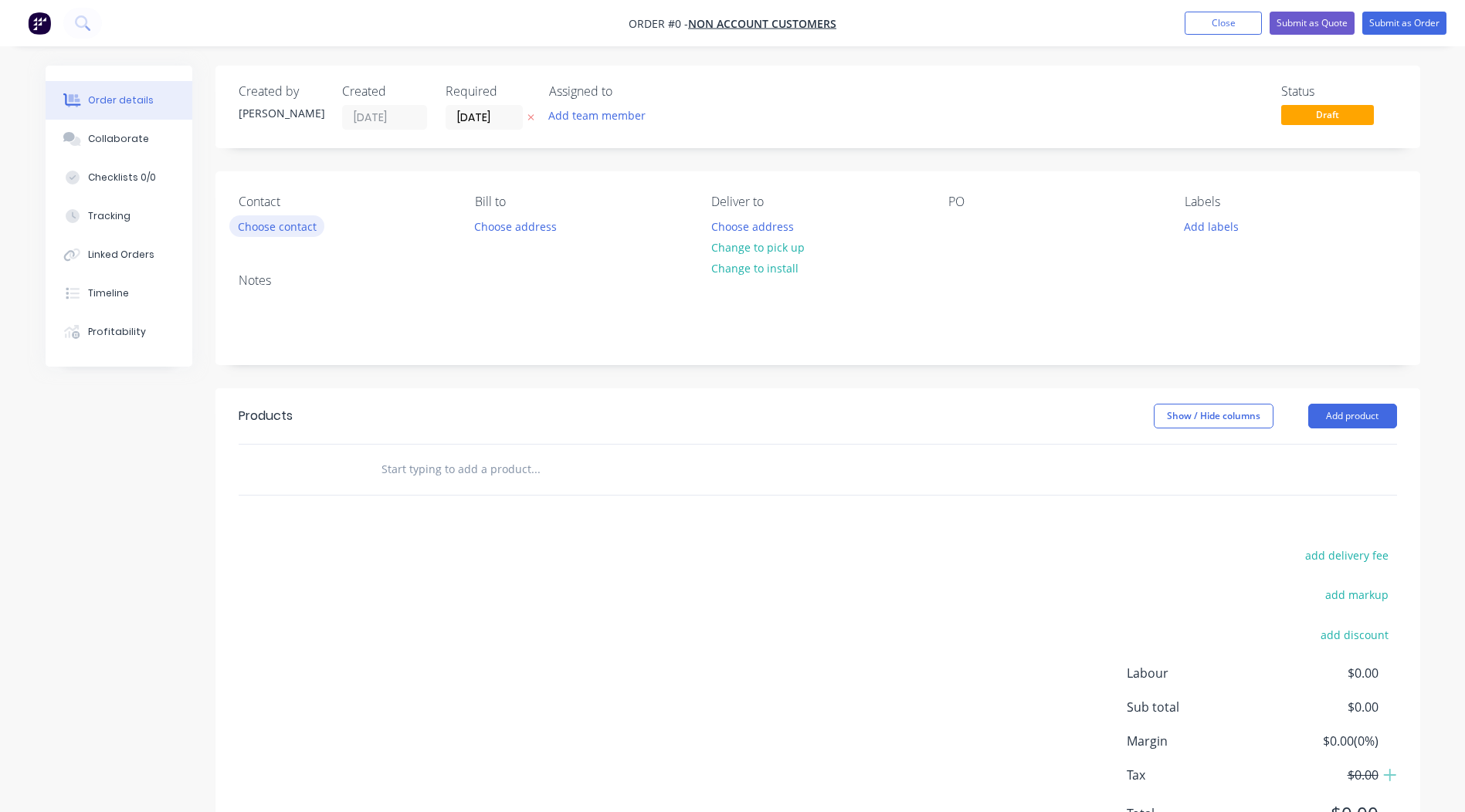
click at [247, 228] on button "Choose contact" at bounding box center [277, 225] width 95 height 20
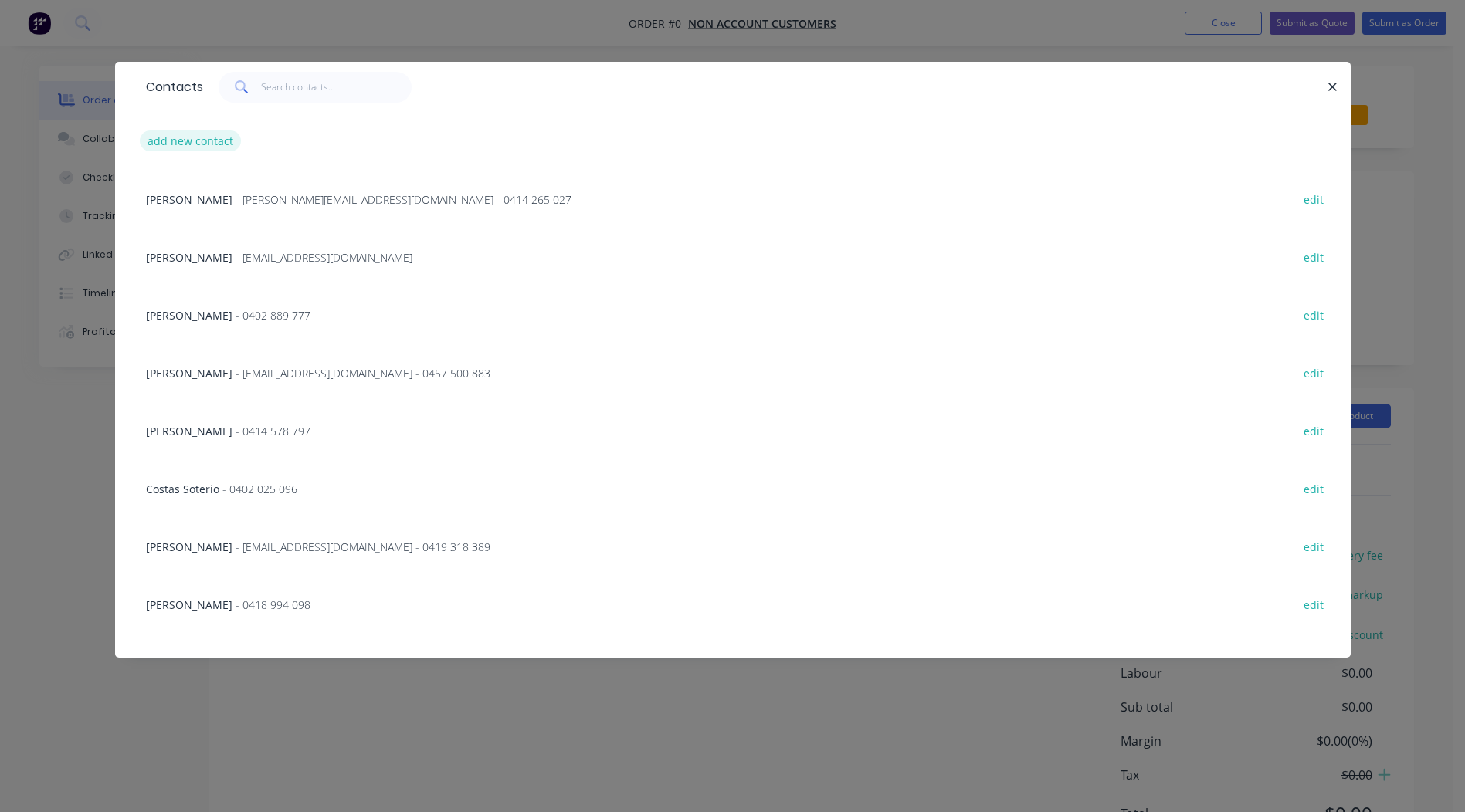
click at [214, 138] on button "add new contact" at bounding box center [191, 140] width 102 height 20
select select "AU"
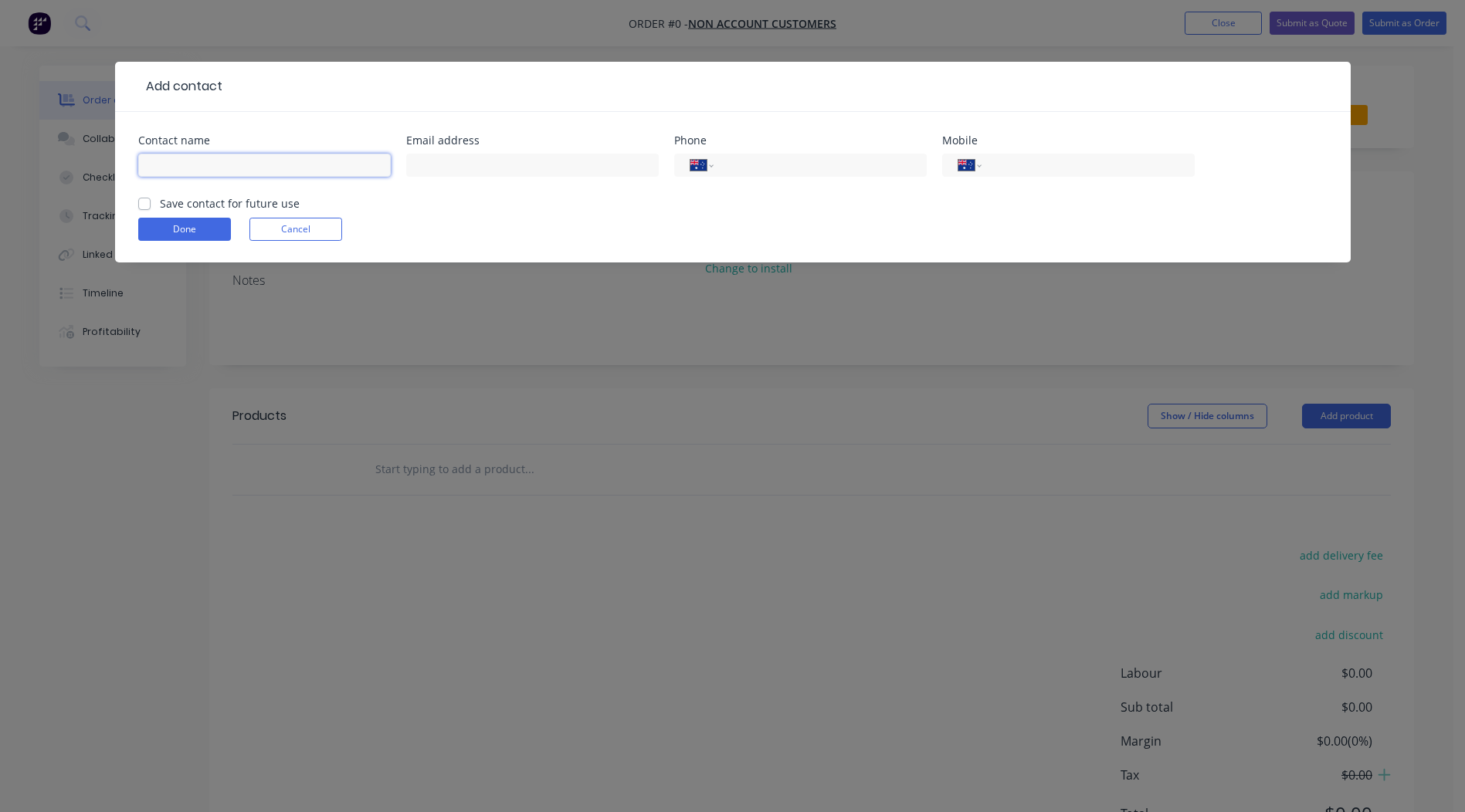
click at [206, 170] on input "text" at bounding box center [265, 166] width 252 height 23
click at [1032, 159] on input "tel" at bounding box center [1085, 166] width 185 height 18
click at [314, 167] on input "[PERSON_NAME]" at bounding box center [265, 166] width 252 height 23
type input "[PERSON_NAME]"
click at [750, 221] on div "Done Cancel" at bounding box center [732, 229] width 1189 height 23
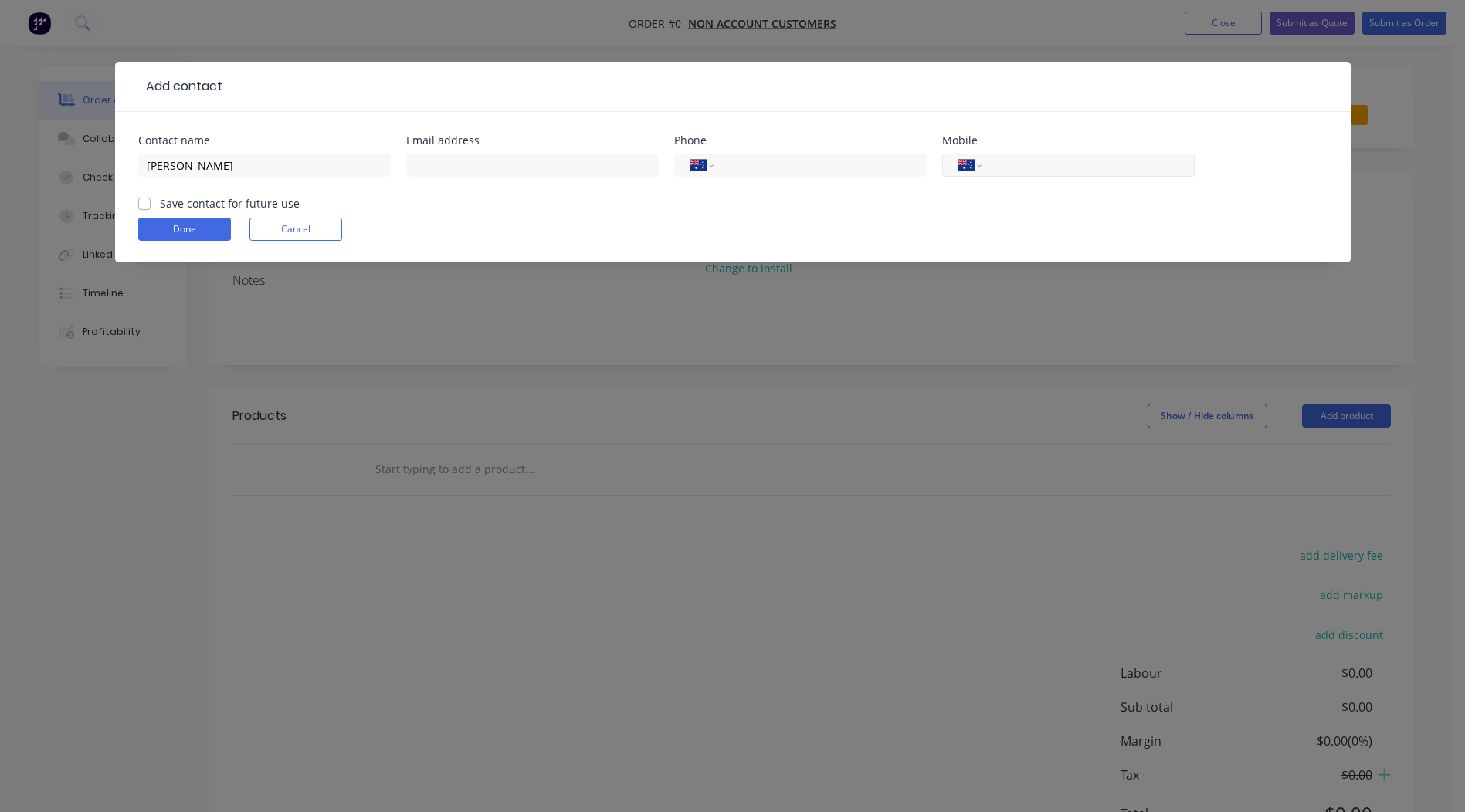
click at [1007, 164] on input "tel" at bounding box center [1085, 166] width 185 height 18
type input "0451 151 571"
click at [1366, 216] on div "Add contact Contact name [PERSON_NAME] Email address Phone International [GEOGR…" at bounding box center [732, 406] width 1465 height 812
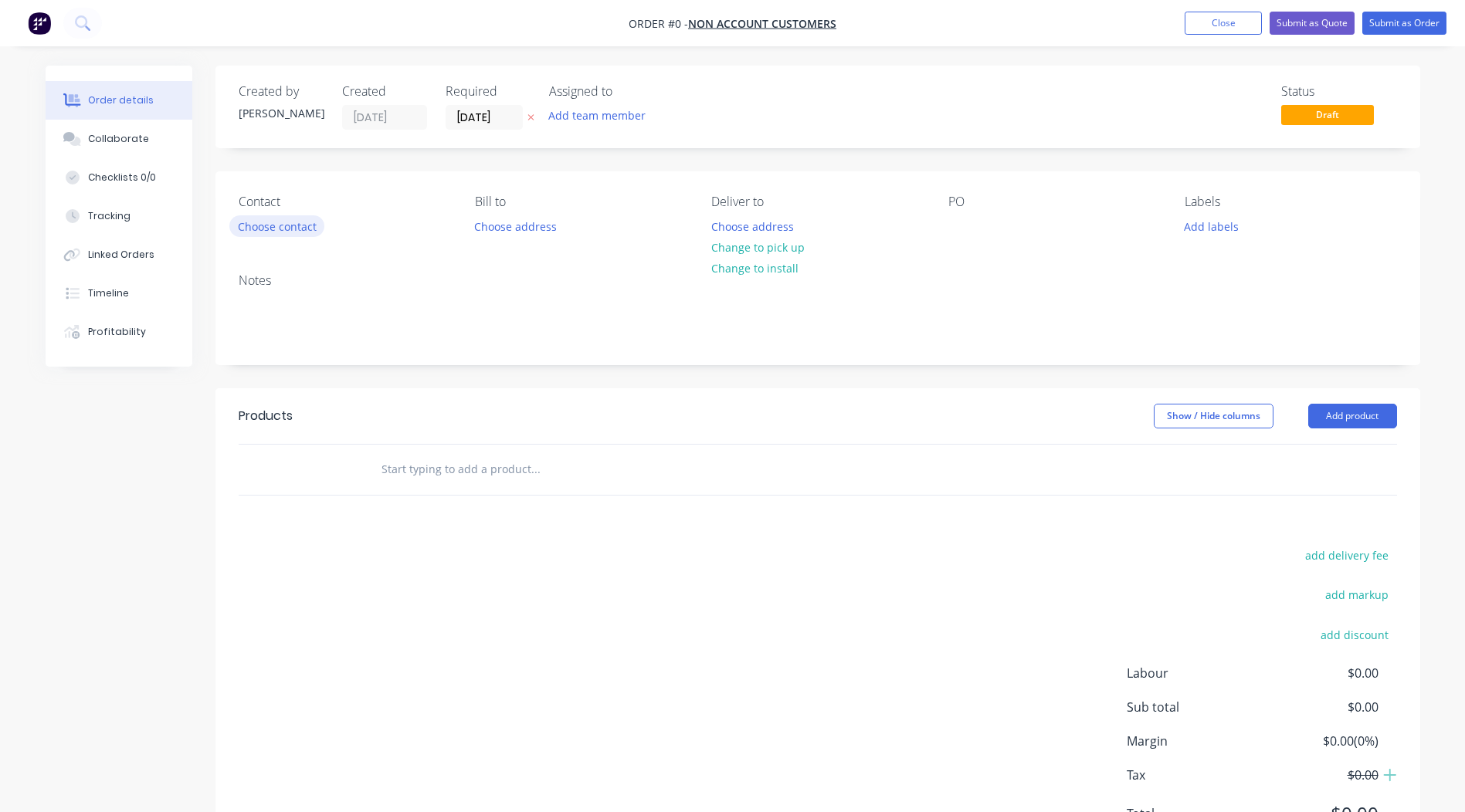
click at [287, 228] on button "Choose contact" at bounding box center [277, 225] width 95 height 20
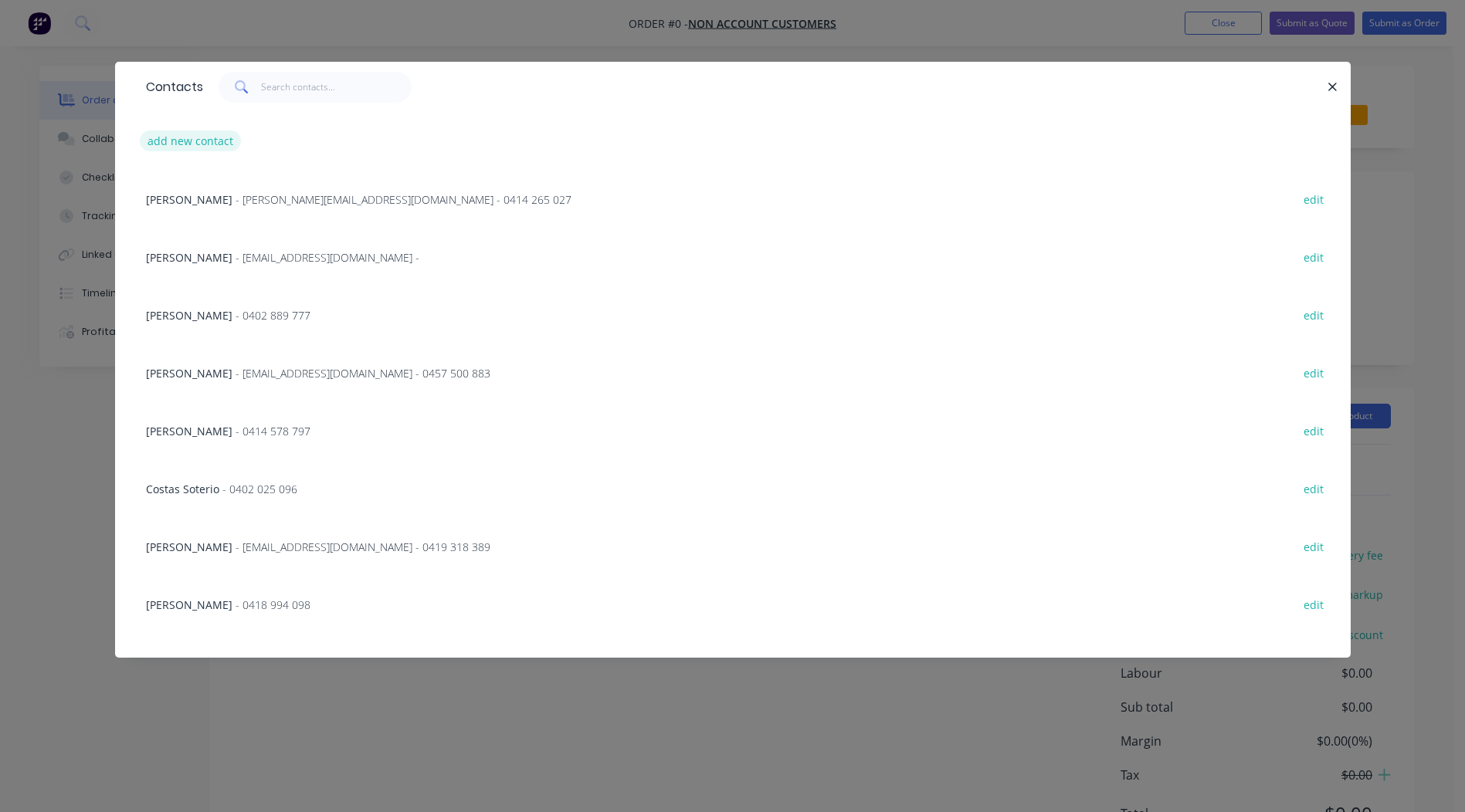
click at [193, 134] on button "add new contact" at bounding box center [191, 140] width 102 height 20
select select "AU"
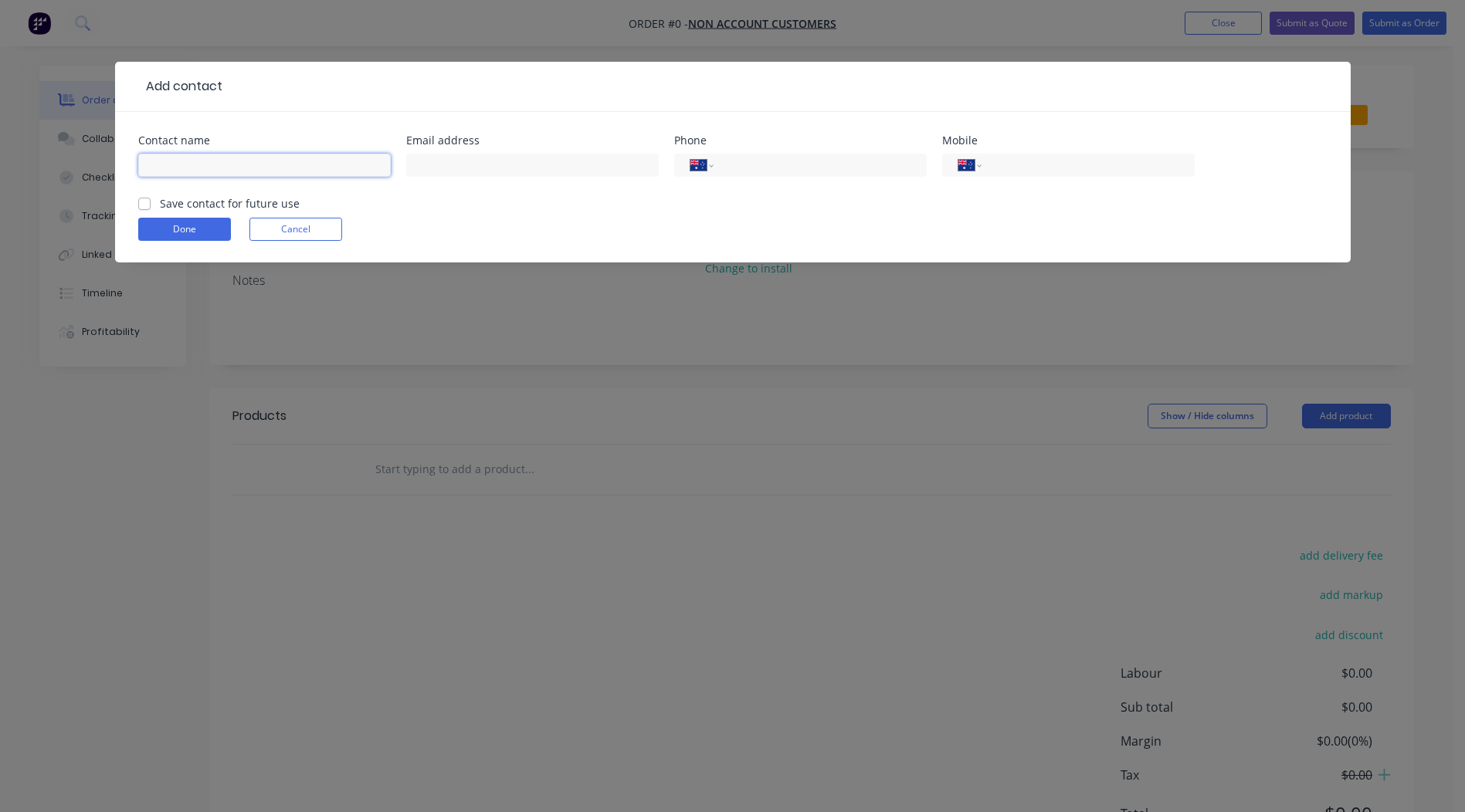
click at [229, 164] on input "text" at bounding box center [265, 166] width 252 height 23
type input "[PERSON_NAME]"
click at [1036, 166] on input "tel" at bounding box center [1085, 166] width 185 height 18
click at [1050, 162] on input "0455 151" at bounding box center [1085, 166] width 185 height 18
click at [1019, 161] on input "0455 151" at bounding box center [1085, 166] width 185 height 18
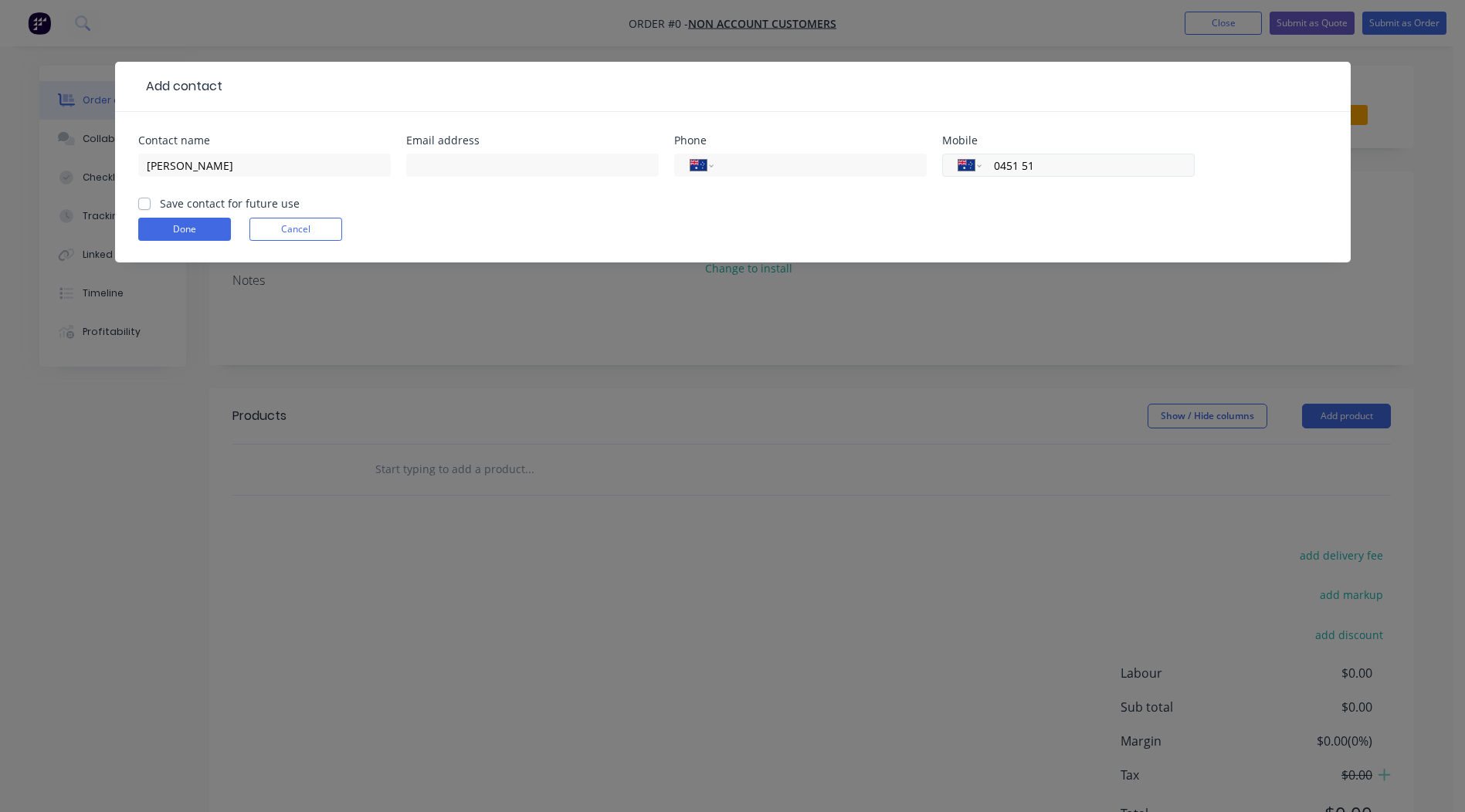
click at [1041, 166] on input "0451 51" at bounding box center [1085, 166] width 185 height 18
type input "0451 151 571"
click at [1142, 207] on form "Contact name [PERSON_NAME] Email address Phone International [GEOGRAPHIC_DATA] …" at bounding box center [732, 198] width 1189 height 127
click at [144, 211] on form "Contact name [PERSON_NAME] Email address Phone International [GEOGRAPHIC_DATA] …" at bounding box center [732, 198] width 1189 height 127
click at [160, 207] on label "Save contact for future use" at bounding box center [229, 203] width 140 height 16
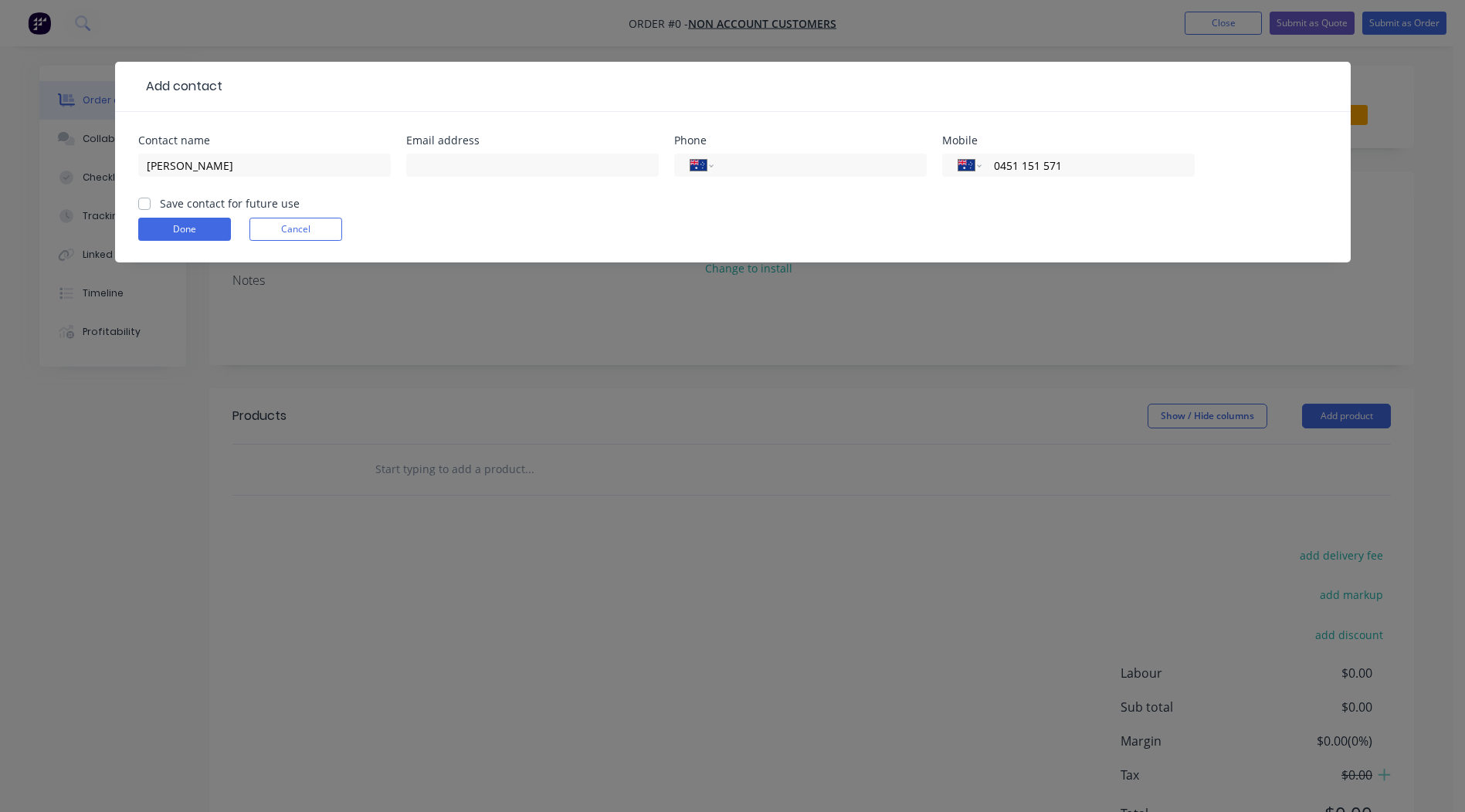
click at [147, 207] on input "Save contact for future use" at bounding box center [144, 202] width 12 height 15
checkbox input "true"
click at [168, 224] on button "Done" at bounding box center [184, 229] width 93 height 23
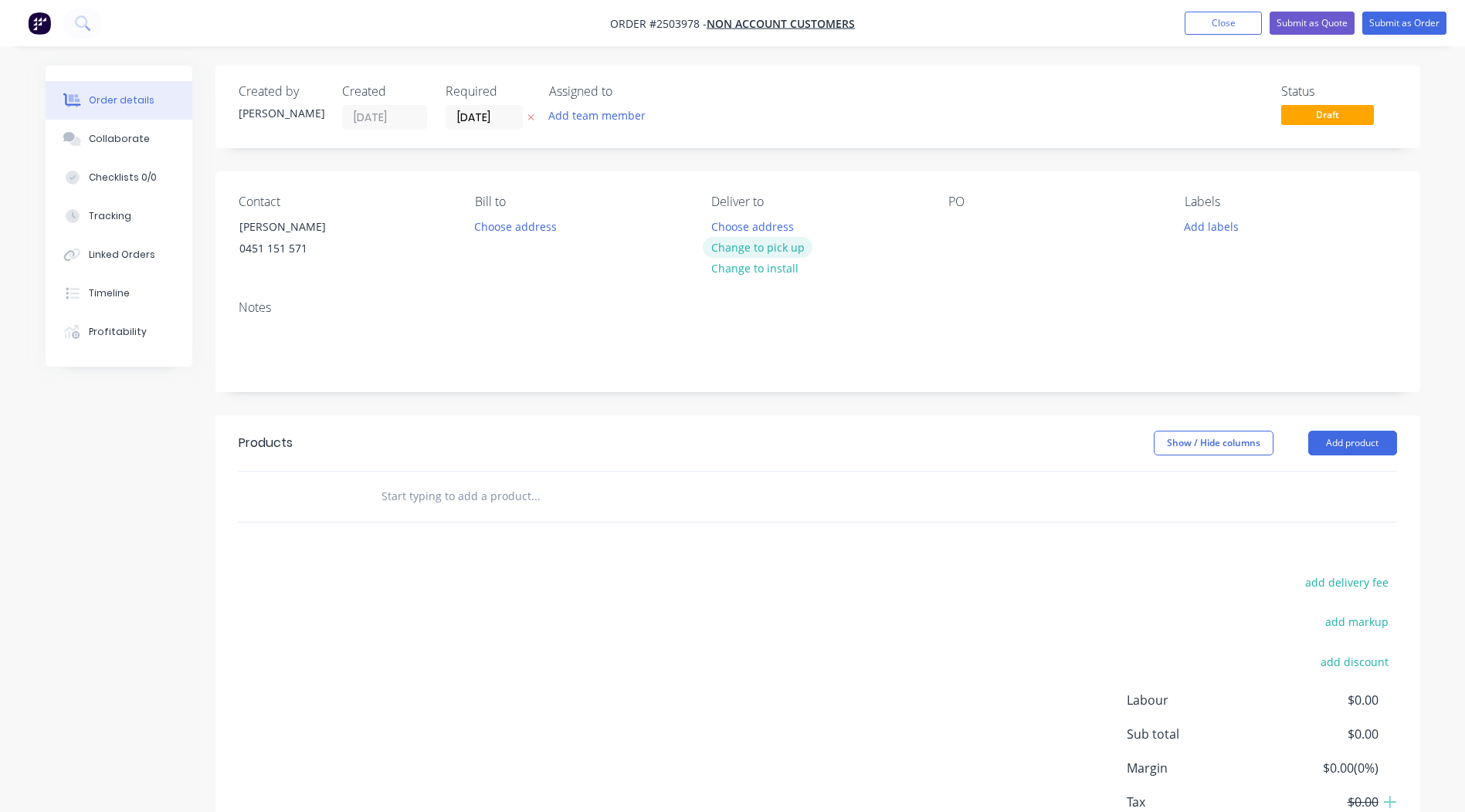
click at [749, 247] on button "Change to pick up" at bounding box center [758, 247] width 110 height 20
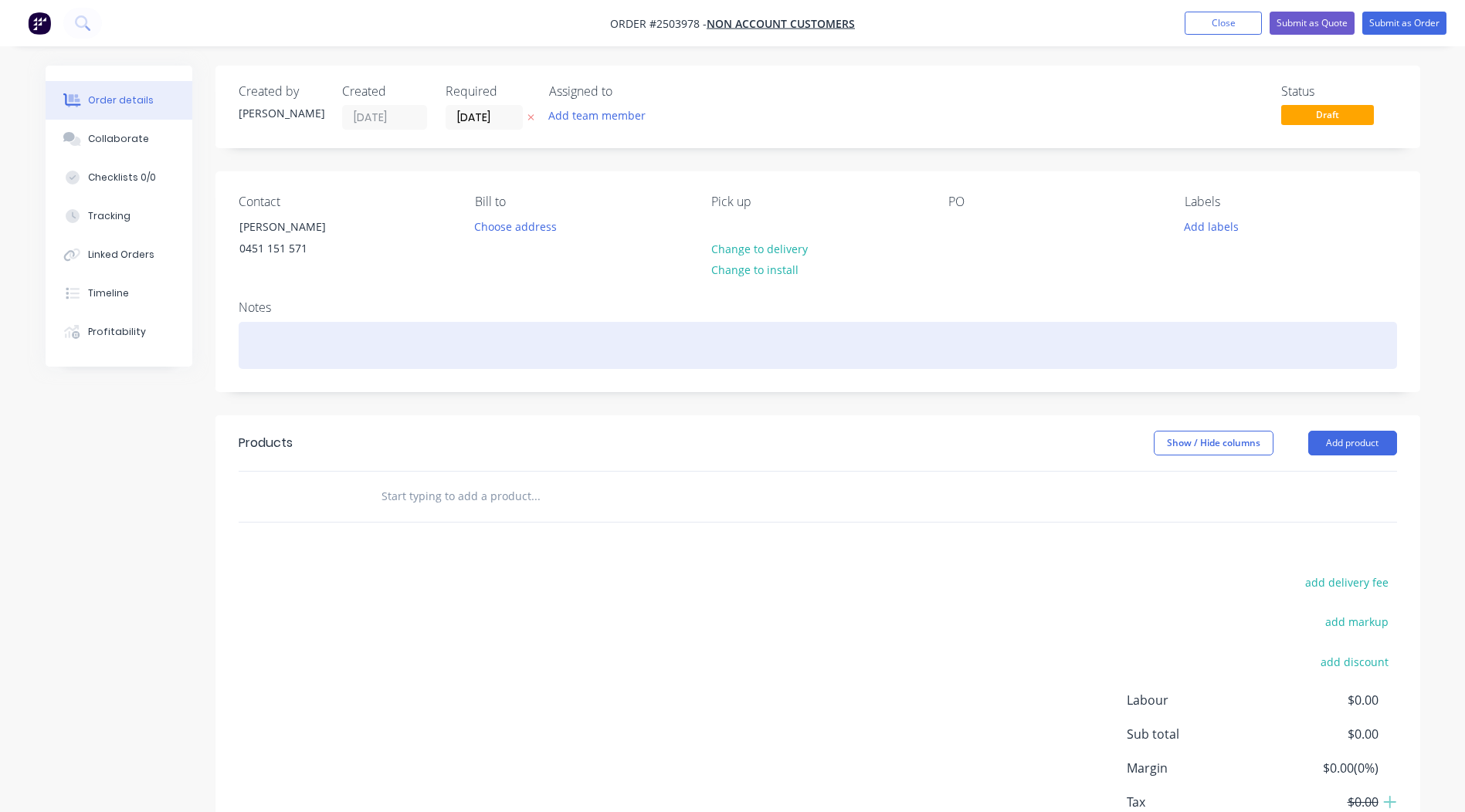
click at [347, 348] on div at bounding box center [818, 345] width 1159 height 47
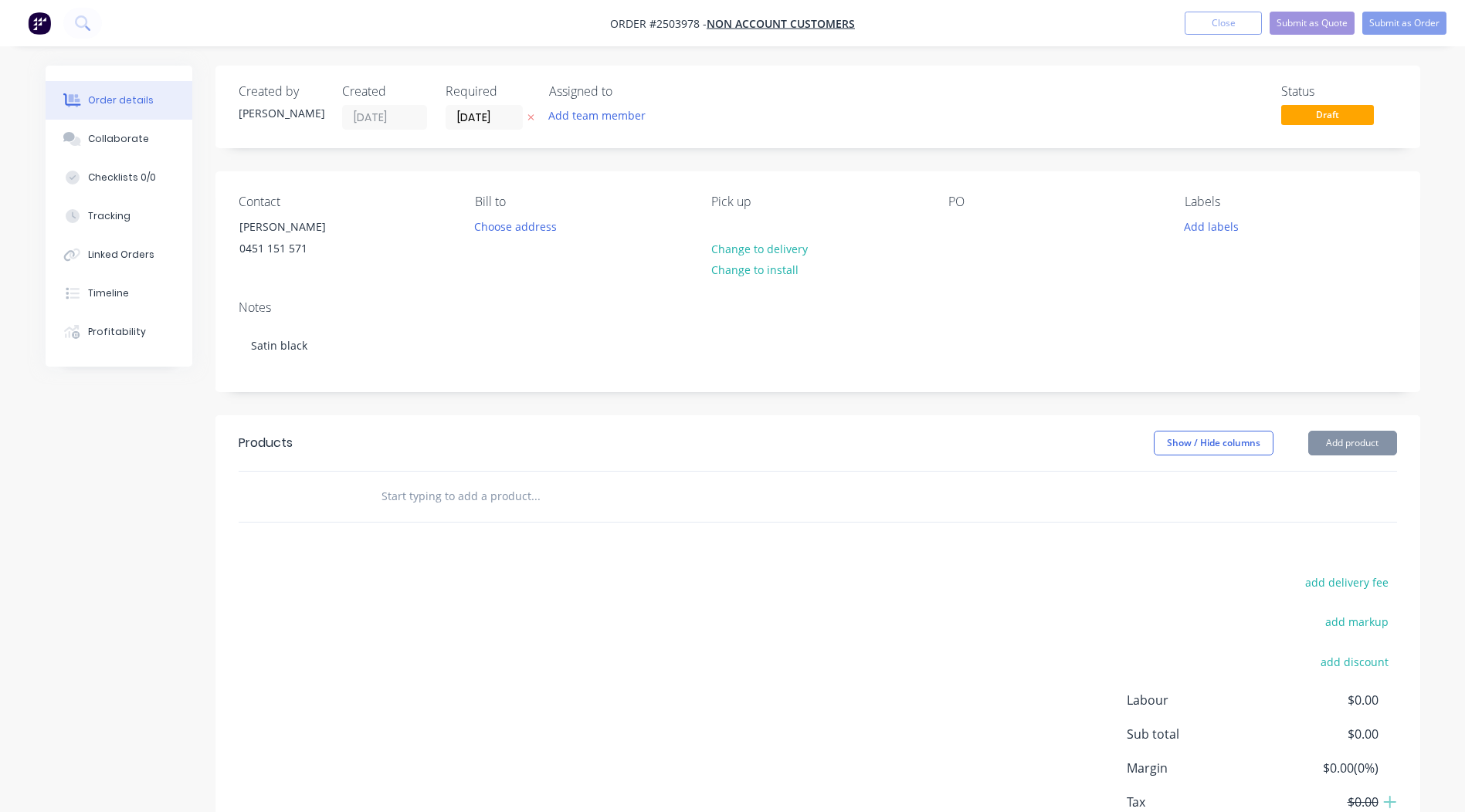
click at [892, 130] on div "Created by [PERSON_NAME] Created [DATE] Required [DATE] Assigned to Add team me…" at bounding box center [818, 107] width 1204 height 83
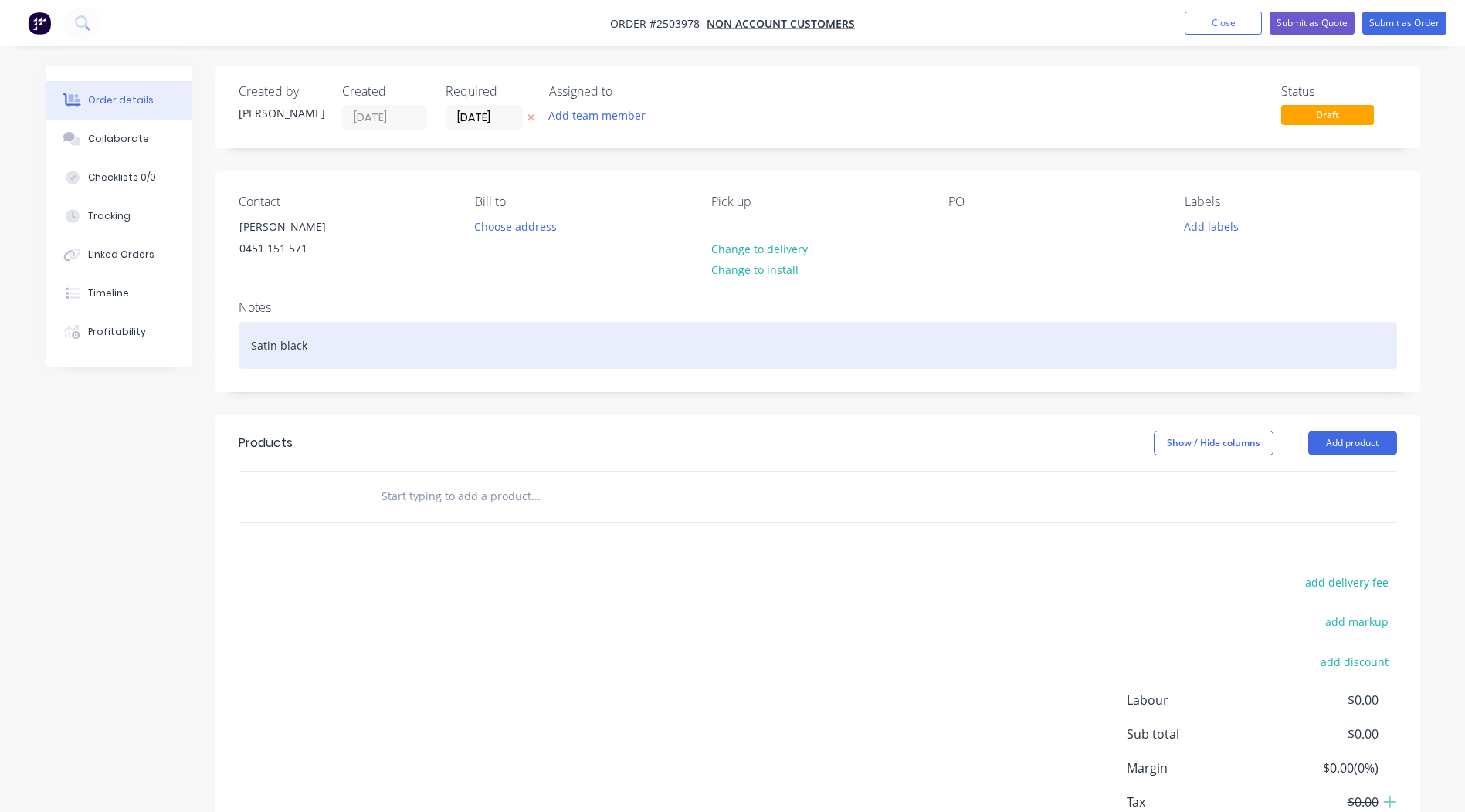
click at [343, 346] on div "Satin black" at bounding box center [818, 345] width 1159 height 47
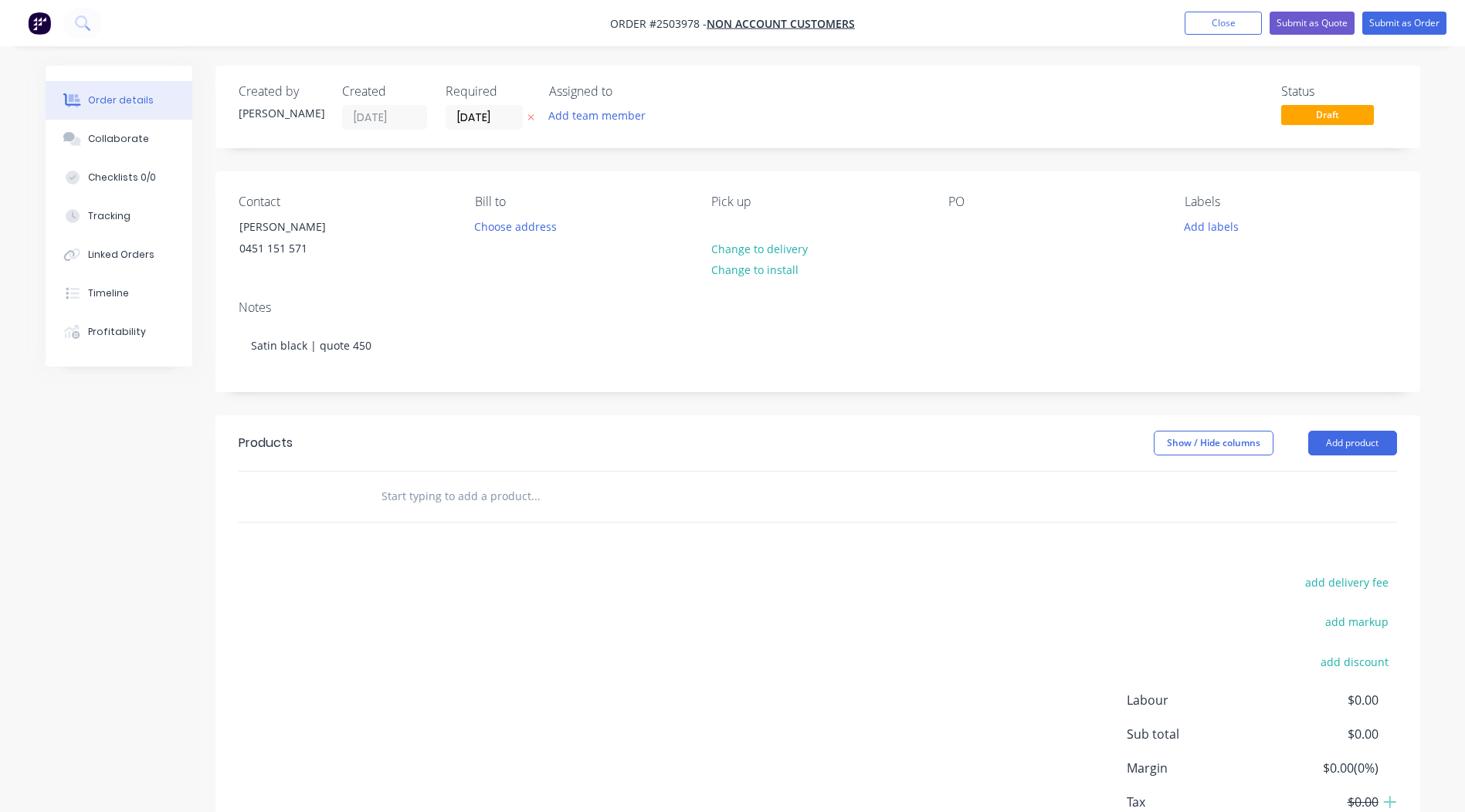
click at [420, 284] on div "Contact [PERSON_NAME] [PHONE_NUMBER] Bill to Choose address Pick up Change to d…" at bounding box center [818, 229] width 1204 height 116
click at [1199, 20] on button "Close" at bounding box center [1223, 23] width 77 height 23
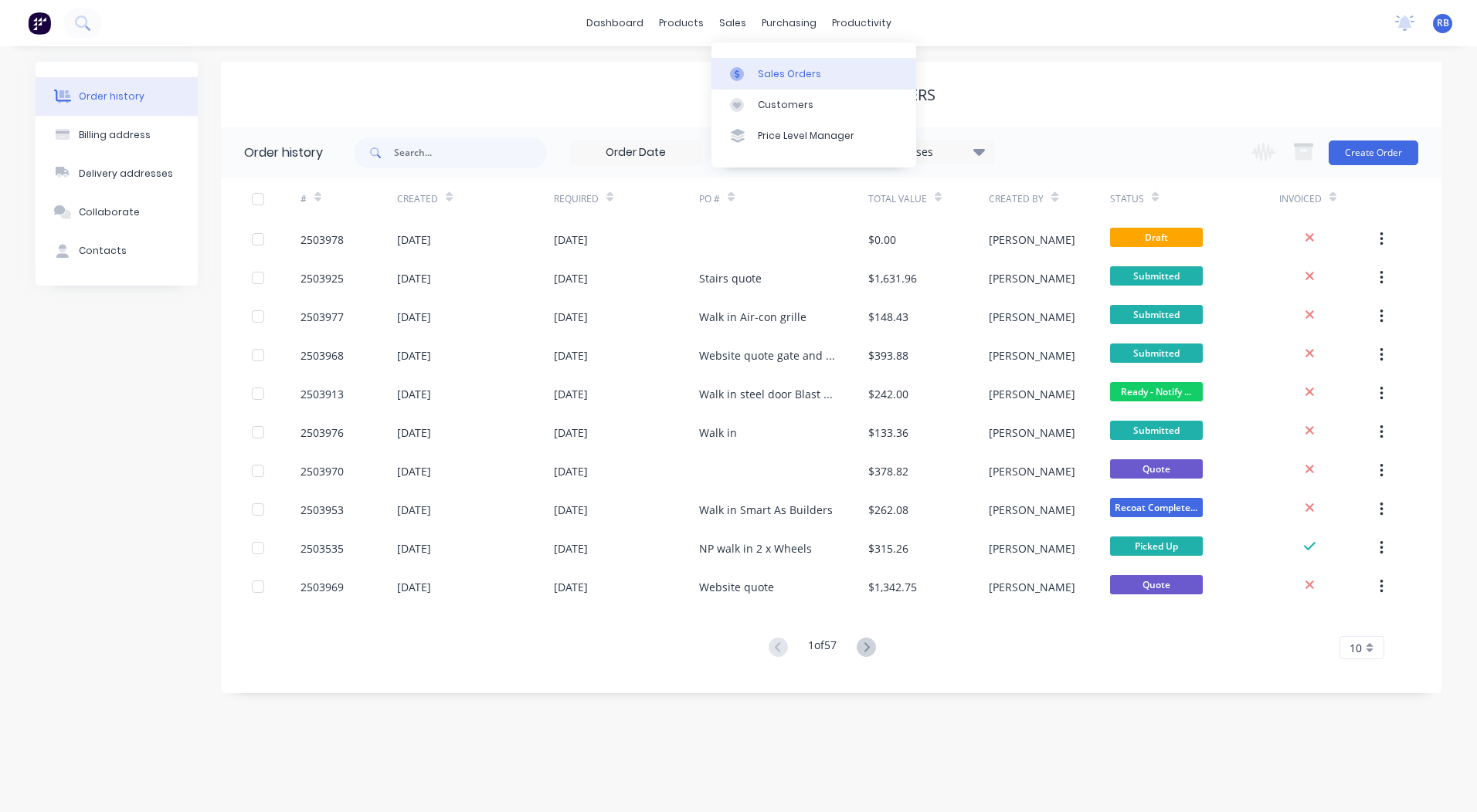
click at [765, 79] on div "Sales Orders" at bounding box center [788, 74] width 63 height 14
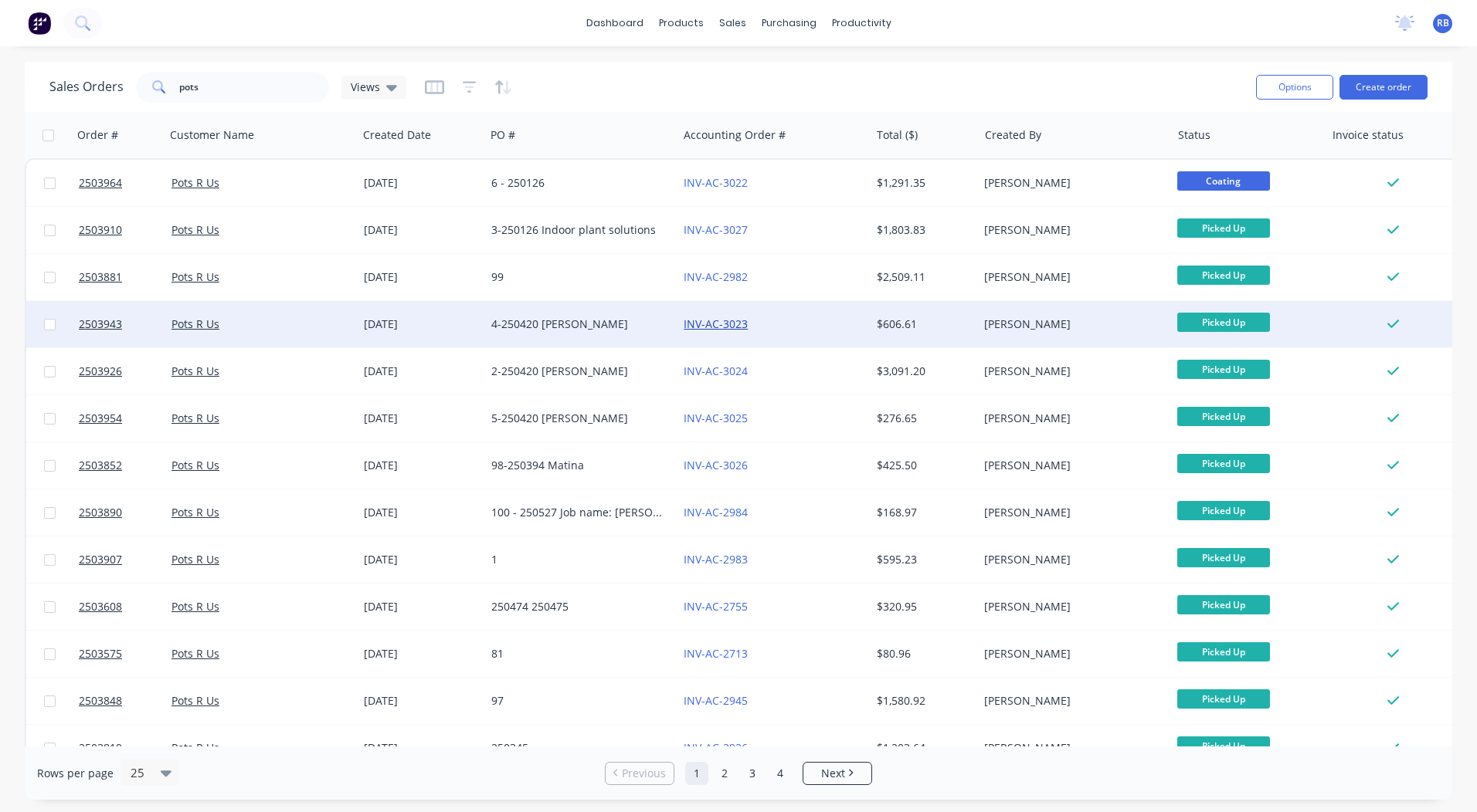
click at [711, 327] on link "INV-AC-3023" at bounding box center [716, 324] width 64 height 15
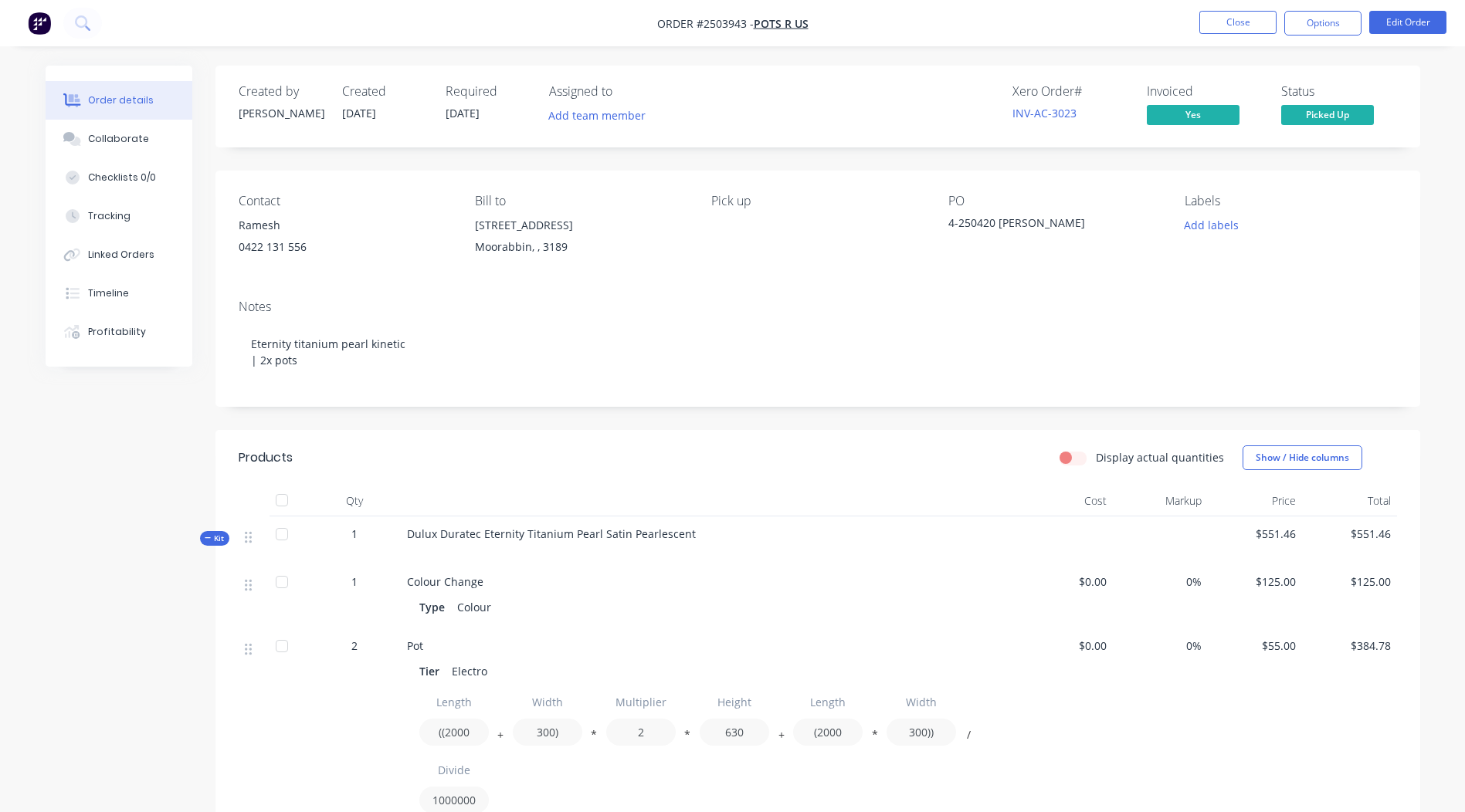
click at [727, 88] on div "Xero Order # INV-AC-3023 Invoiced Yes Status Picked Up" at bounding box center [1050, 107] width 693 height 45
click at [1254, 26] on button "Close" at bounding box center [1237, 22] width 77 height 23
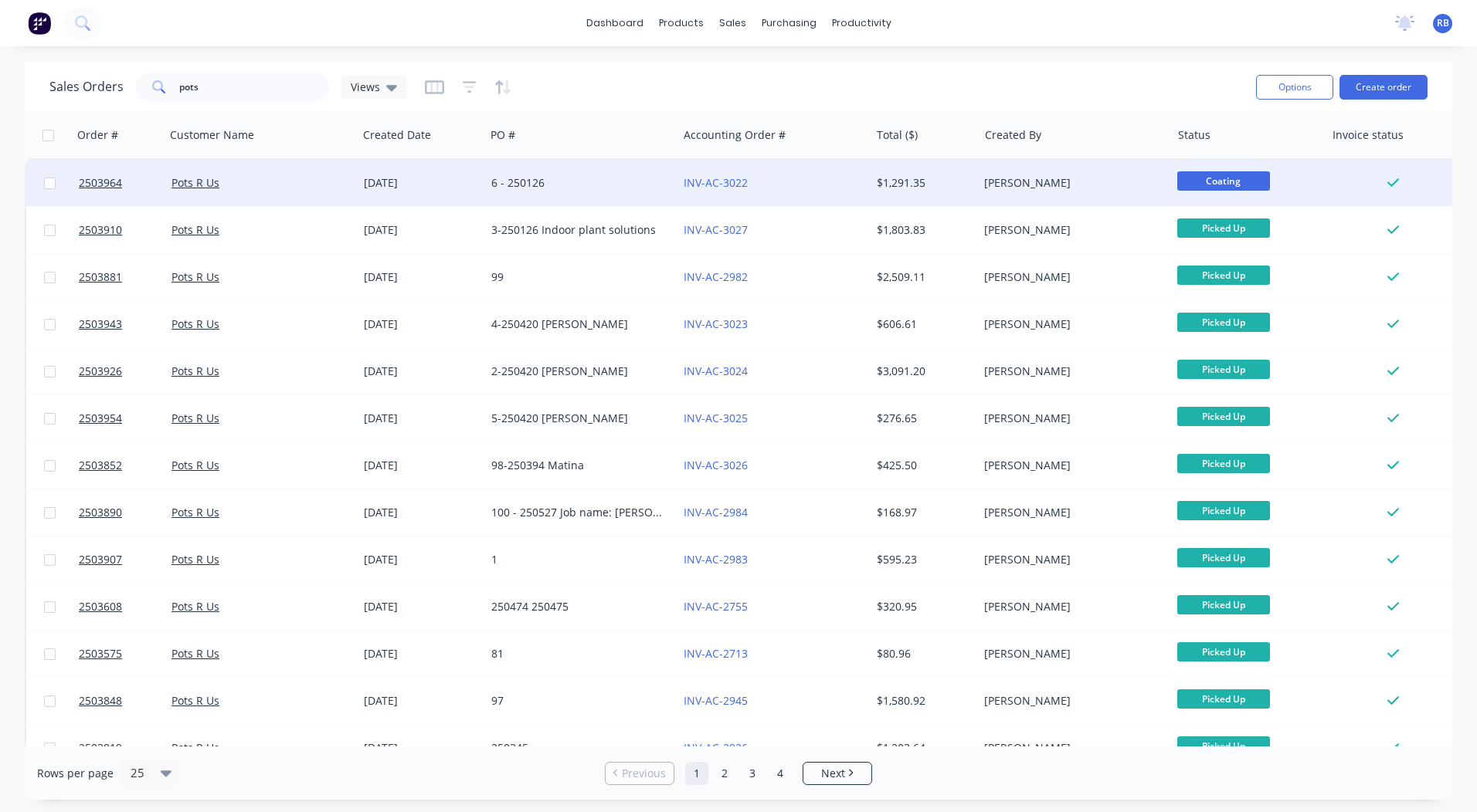
click at [902, 188] on div "$1,291.35" at bounding box center [922, 183] width 90 height 16
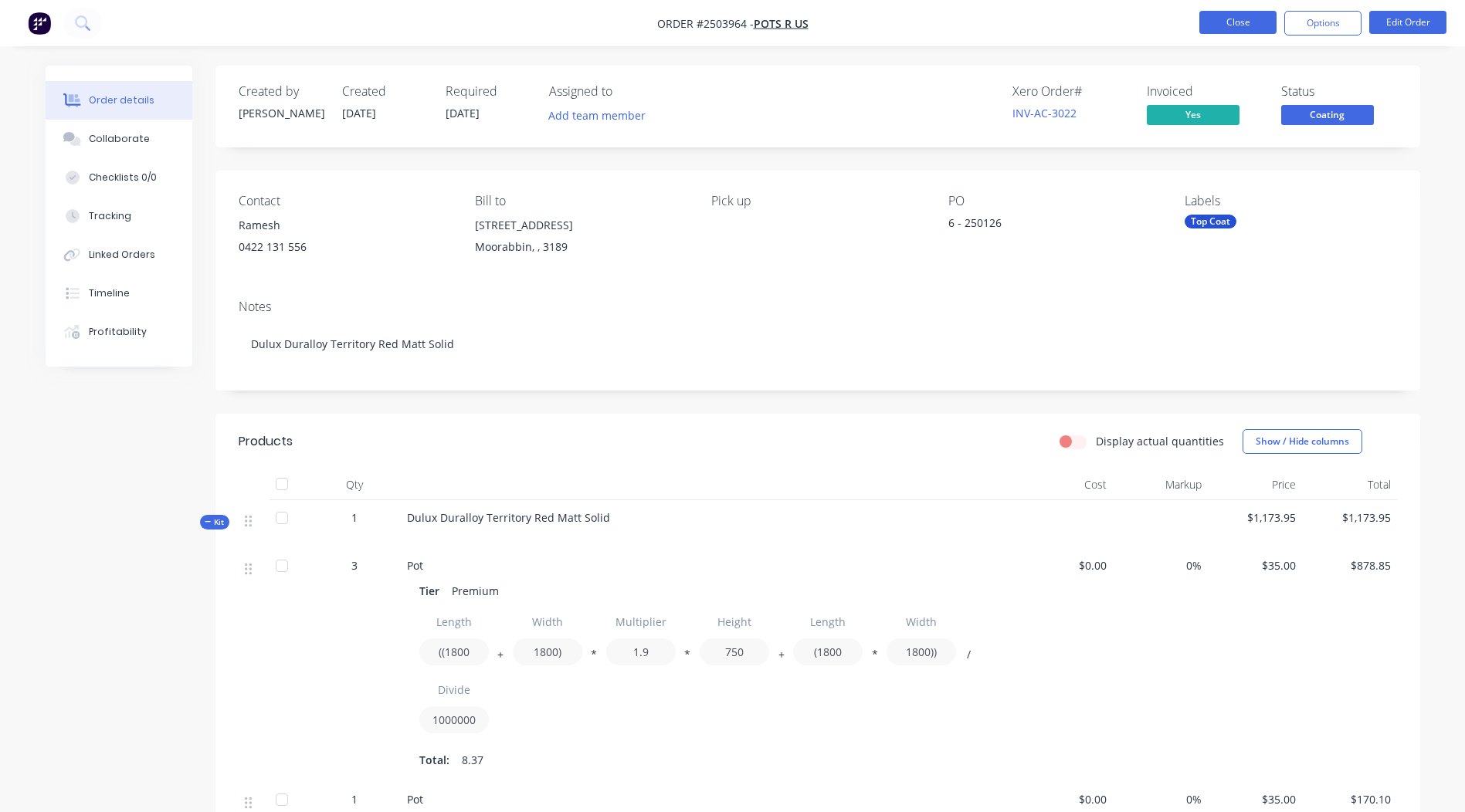
click at [1254, 25] on button "Close" at bounding box center [1237, 22] width 77 height 23
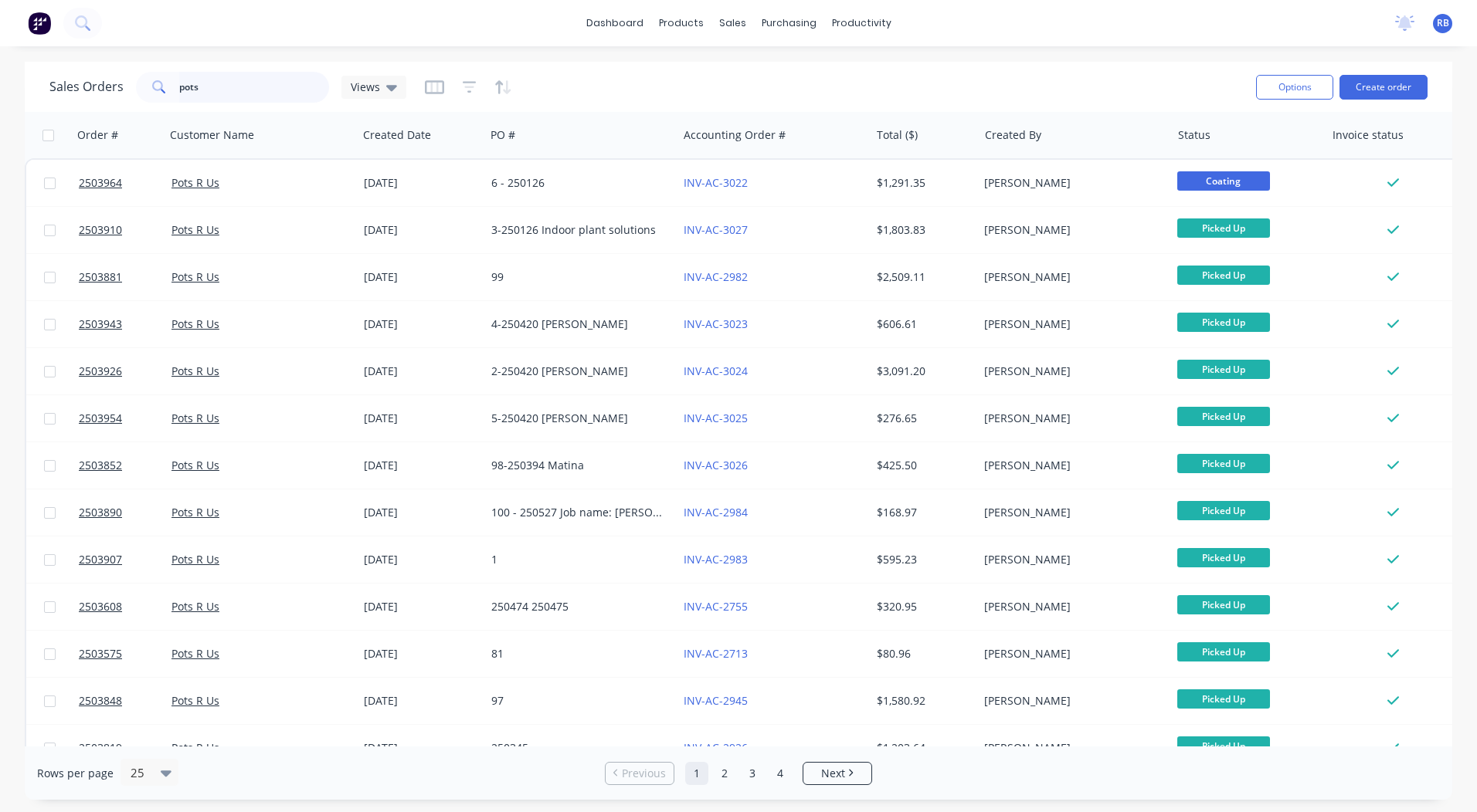
drag, startPoint x: 225, startPoint y: 79, endPoint x: 0, endPoint y: 114, distance: 227.7
click at [7, 113] on div "Sales Orders pots Views Options Create order Order # Customer Name Created Date…" at bounding box center [738, 430] width 1477 height 738
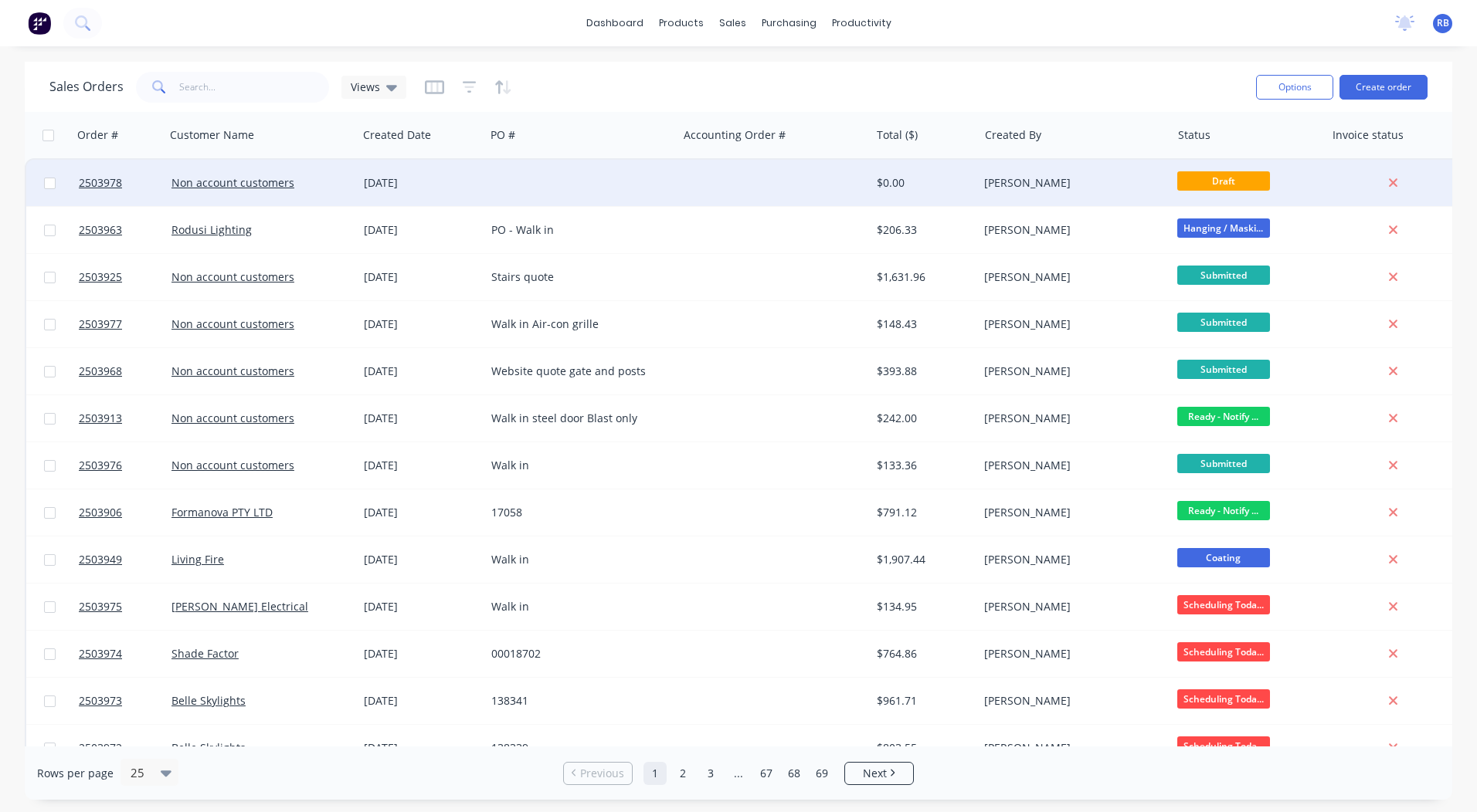
click at [905, 190] on div "$0.00" at bounding box center [922, 183] width 90 height 16
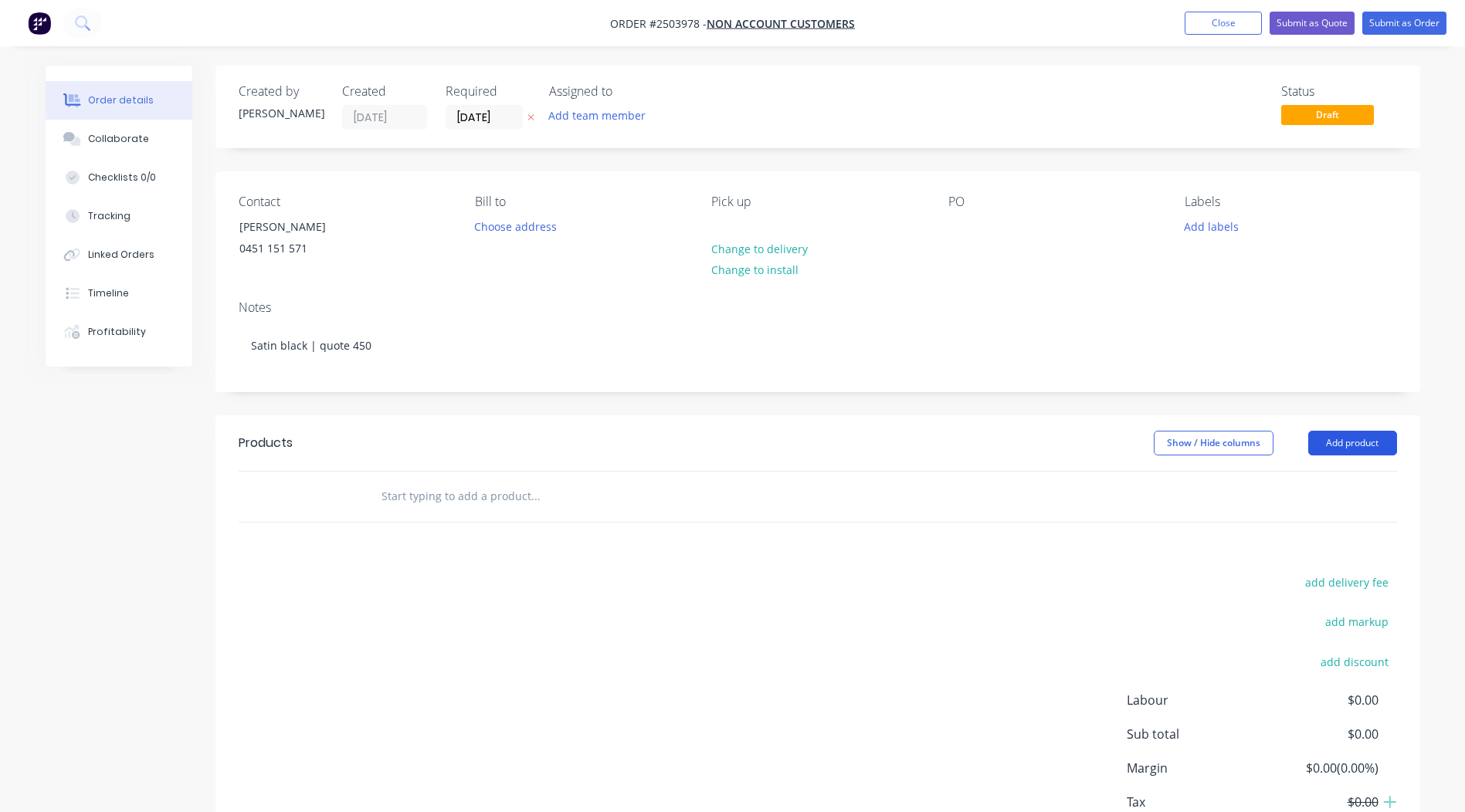
click at [1325, 444] on button "Add product" at bounding box center [1352, 443] width 88 height 25
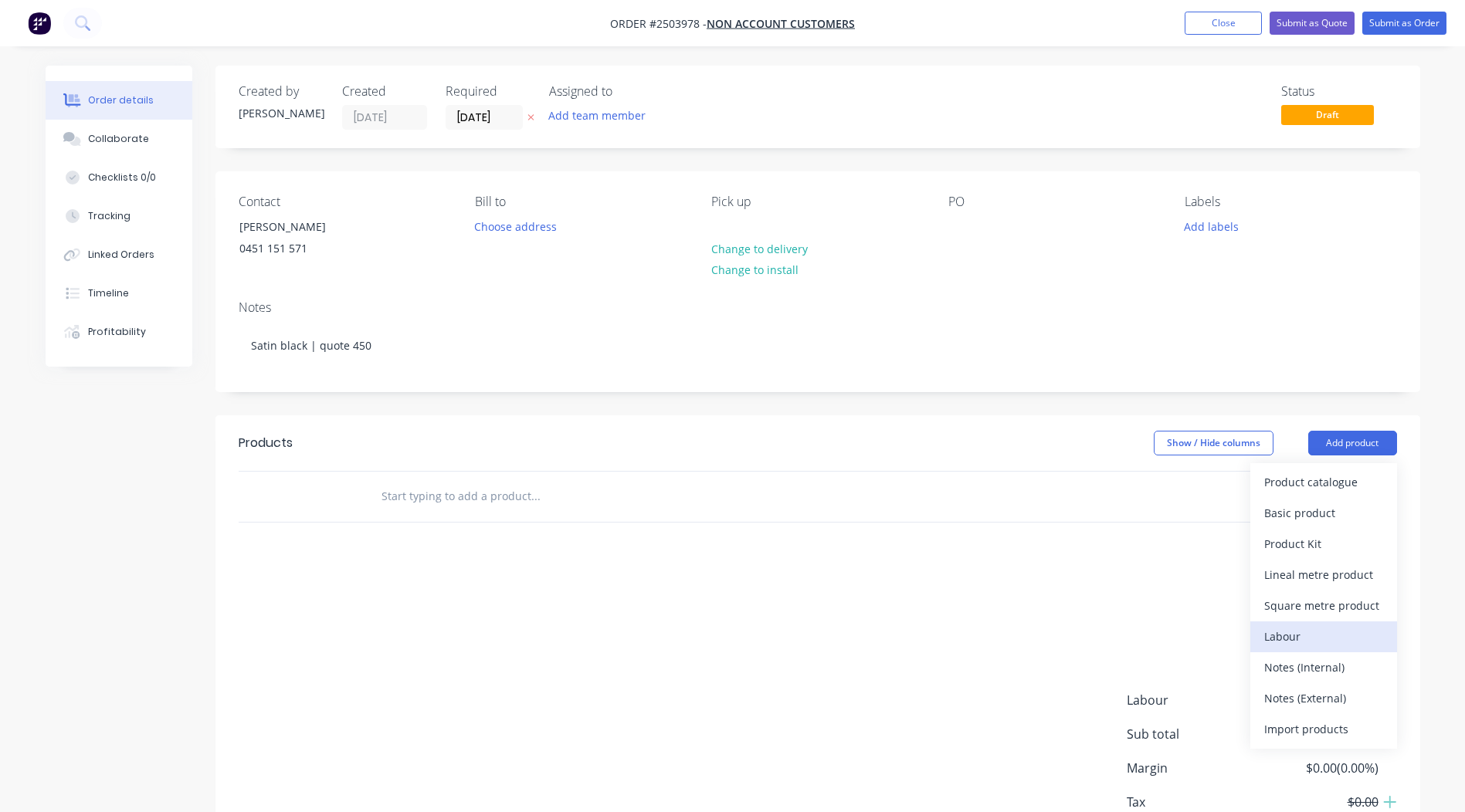
click at [1295, 638] on div "Labour" at bounding box center [1323, 636] width 119 height 22
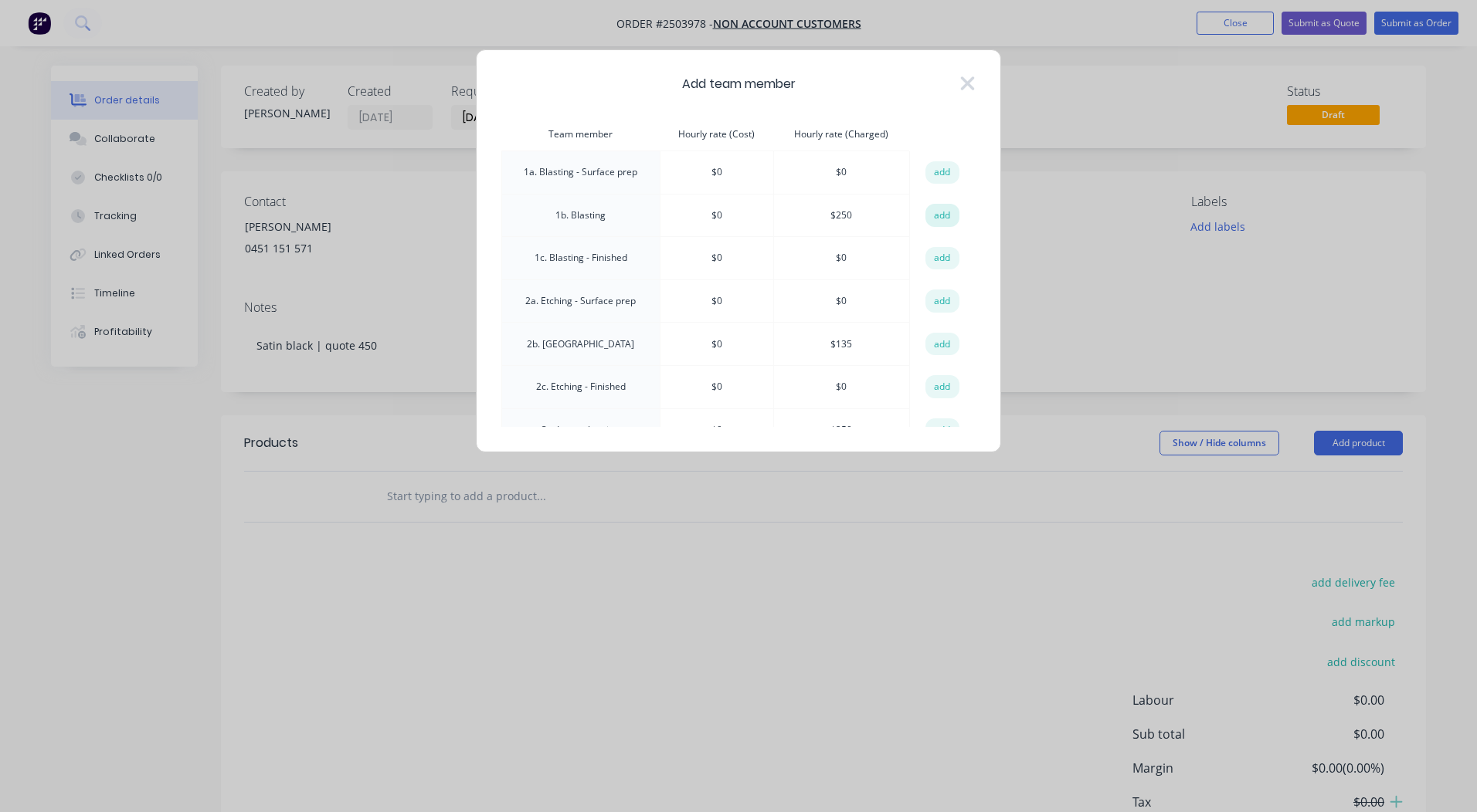
click at [933, 217] on button "add" at bounding box center [942, 215] width 34 height 23
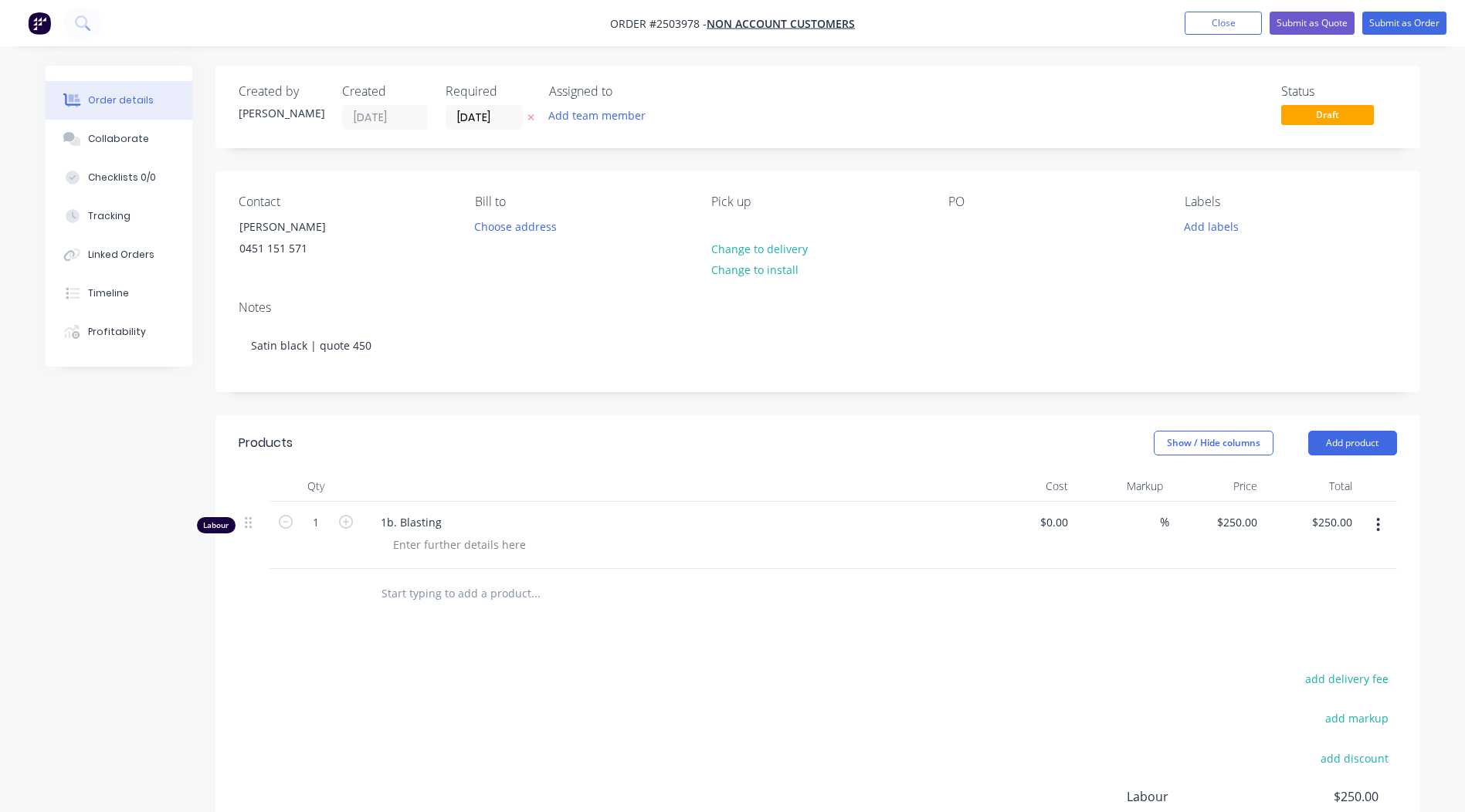
scroll to position [102, 0]
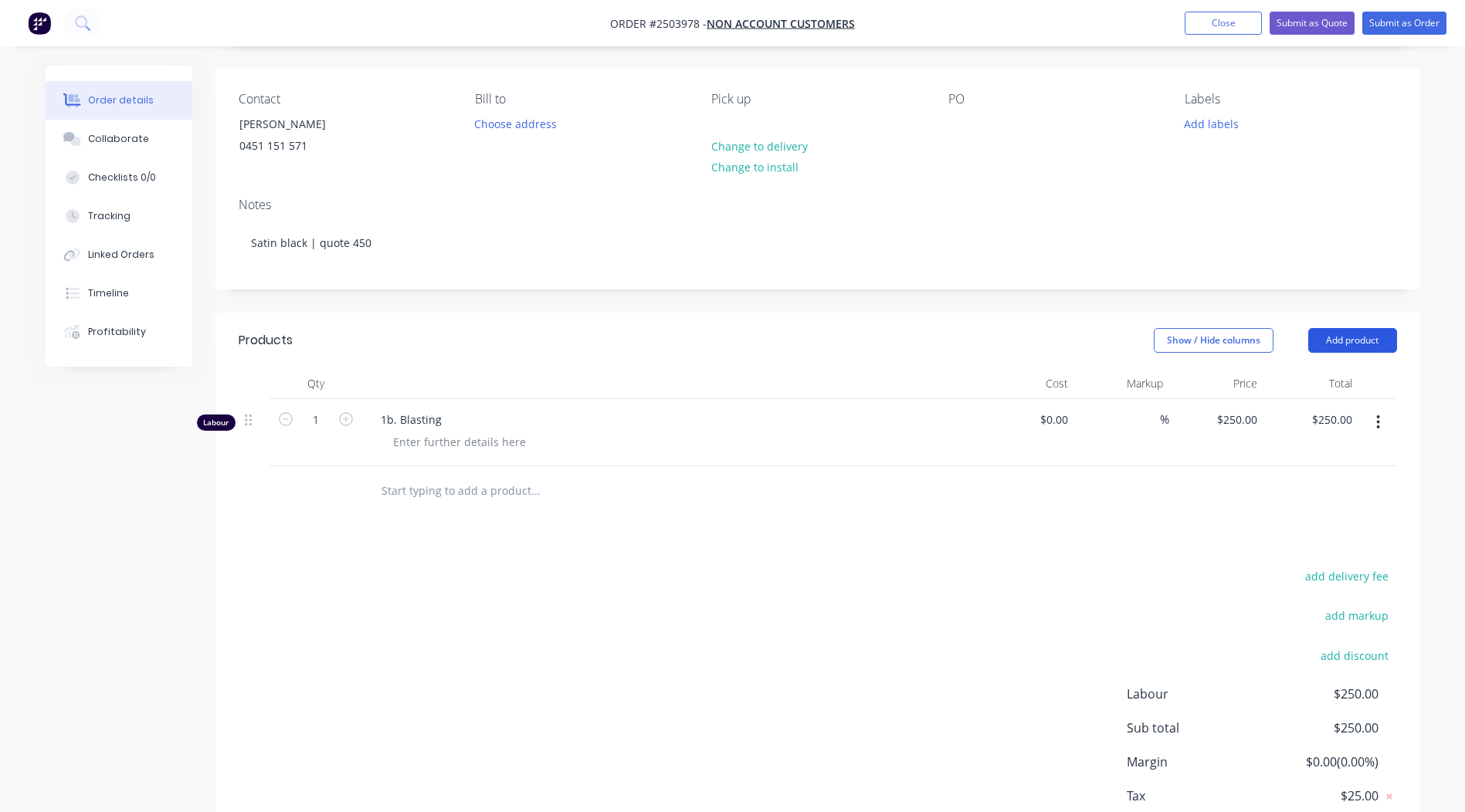
click at [1349, 341] on button "Add product" at bounding box center [1352, 340] width 88 height 25
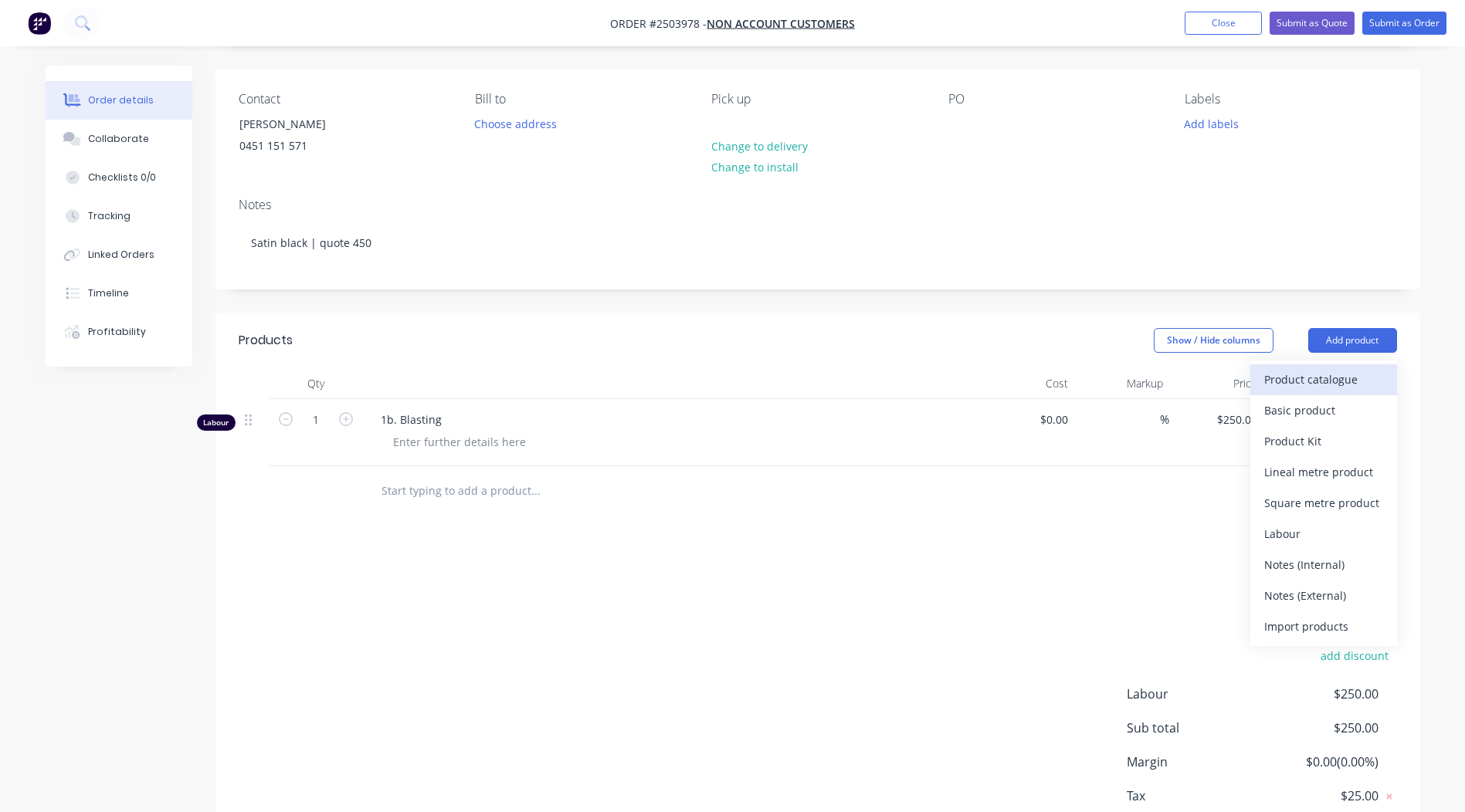
click at [1340, 380] on div "Product catalogue" at bounding box center [1323, 379] width 119 height 22
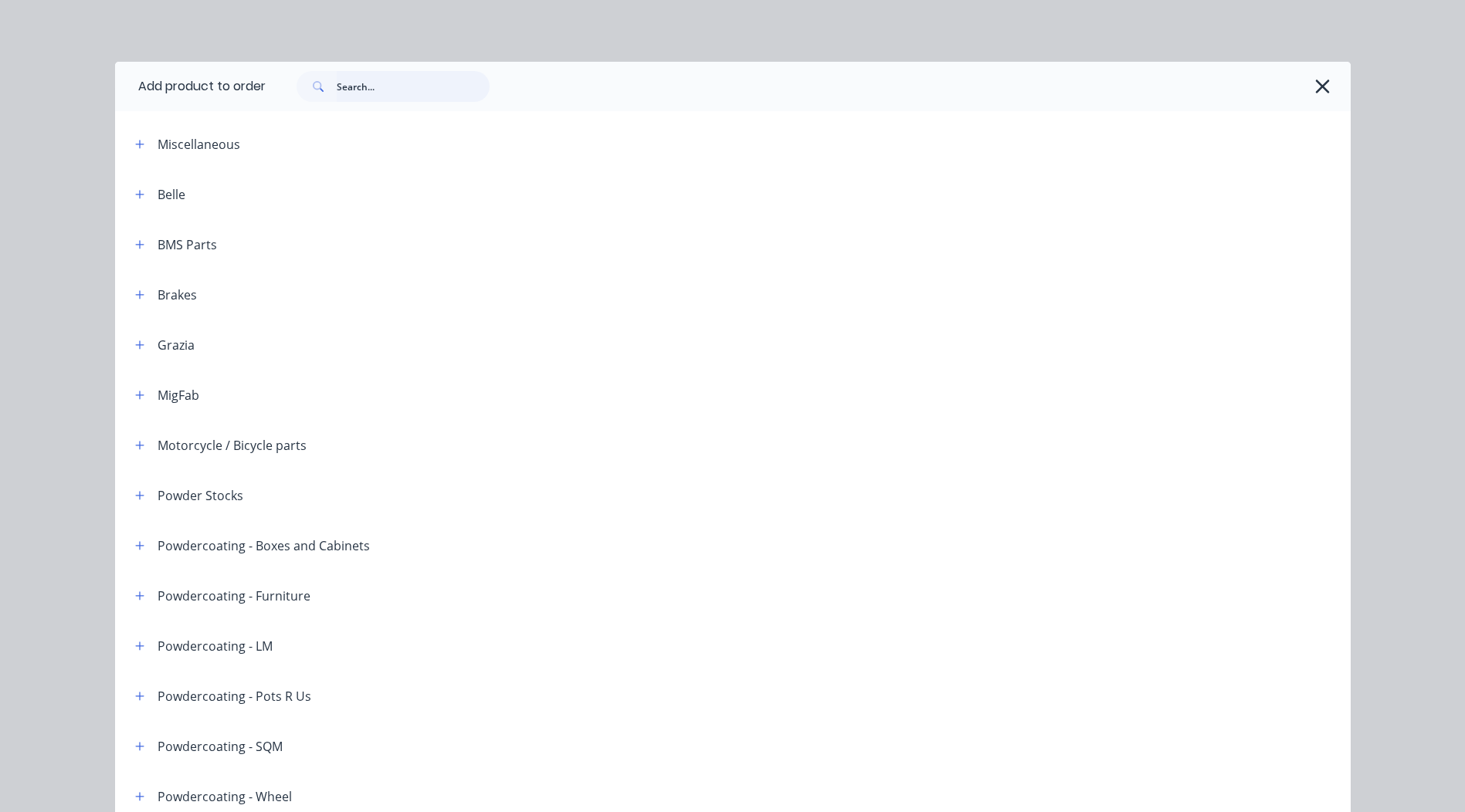
click at [383, 101] on input "text" at bounding box center [413, 87] width 153 height 31
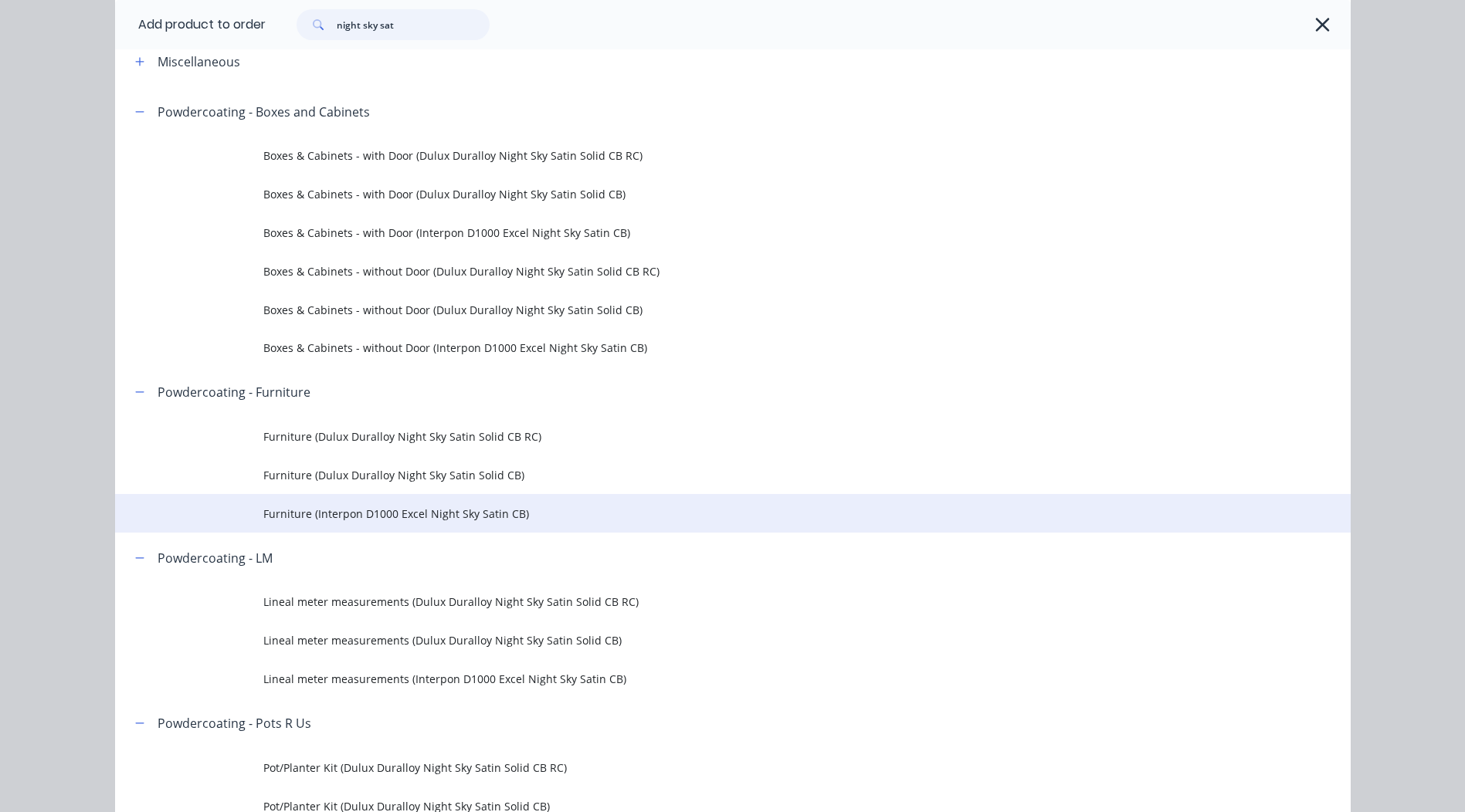
scroll to position [0, 0]
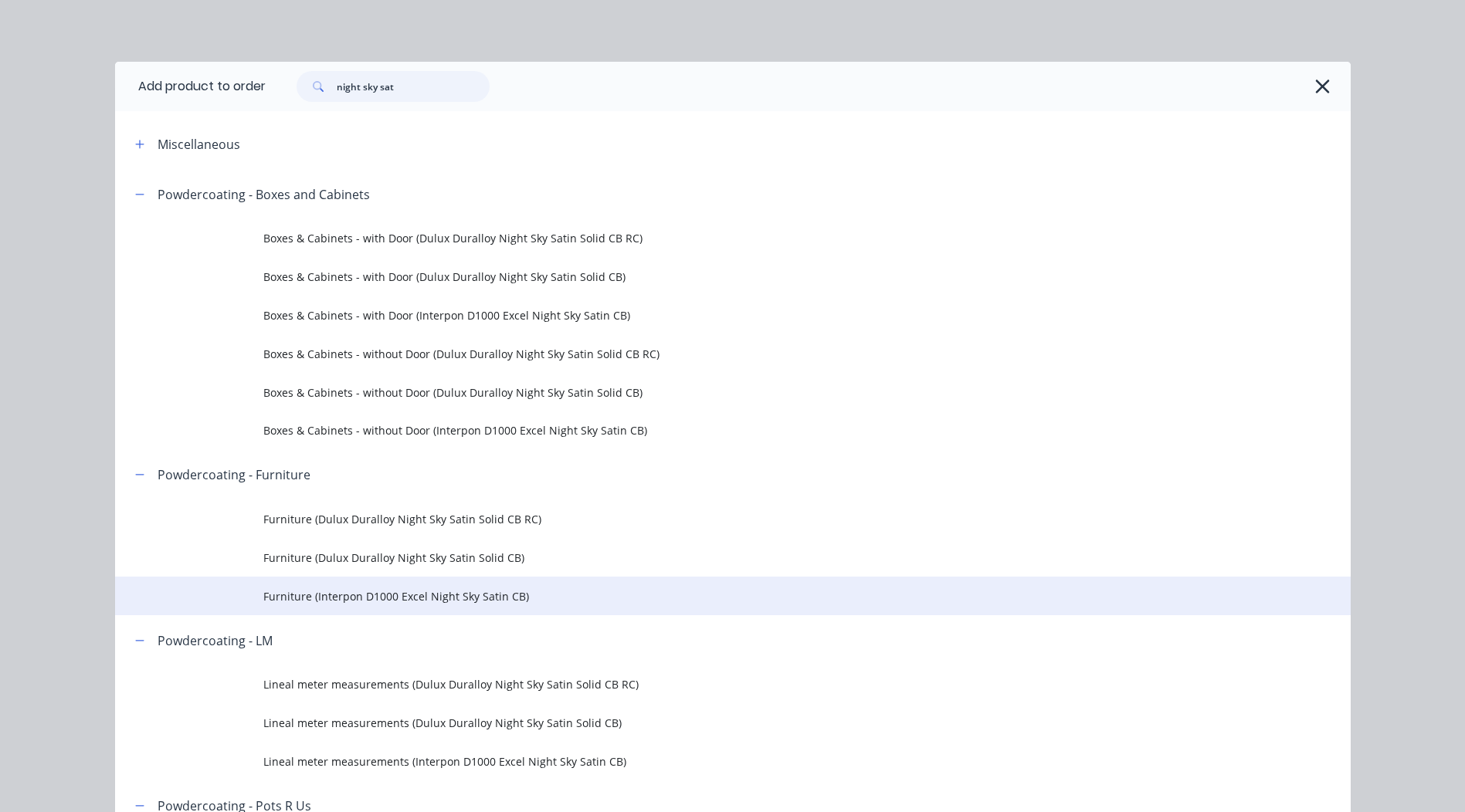
type input "night sky sat"
click at [442, 596] on span "Furniture (Interpon D1000 Excel Night Sky Satin CB)" at bounding box center [697, 597] width 869 height 16
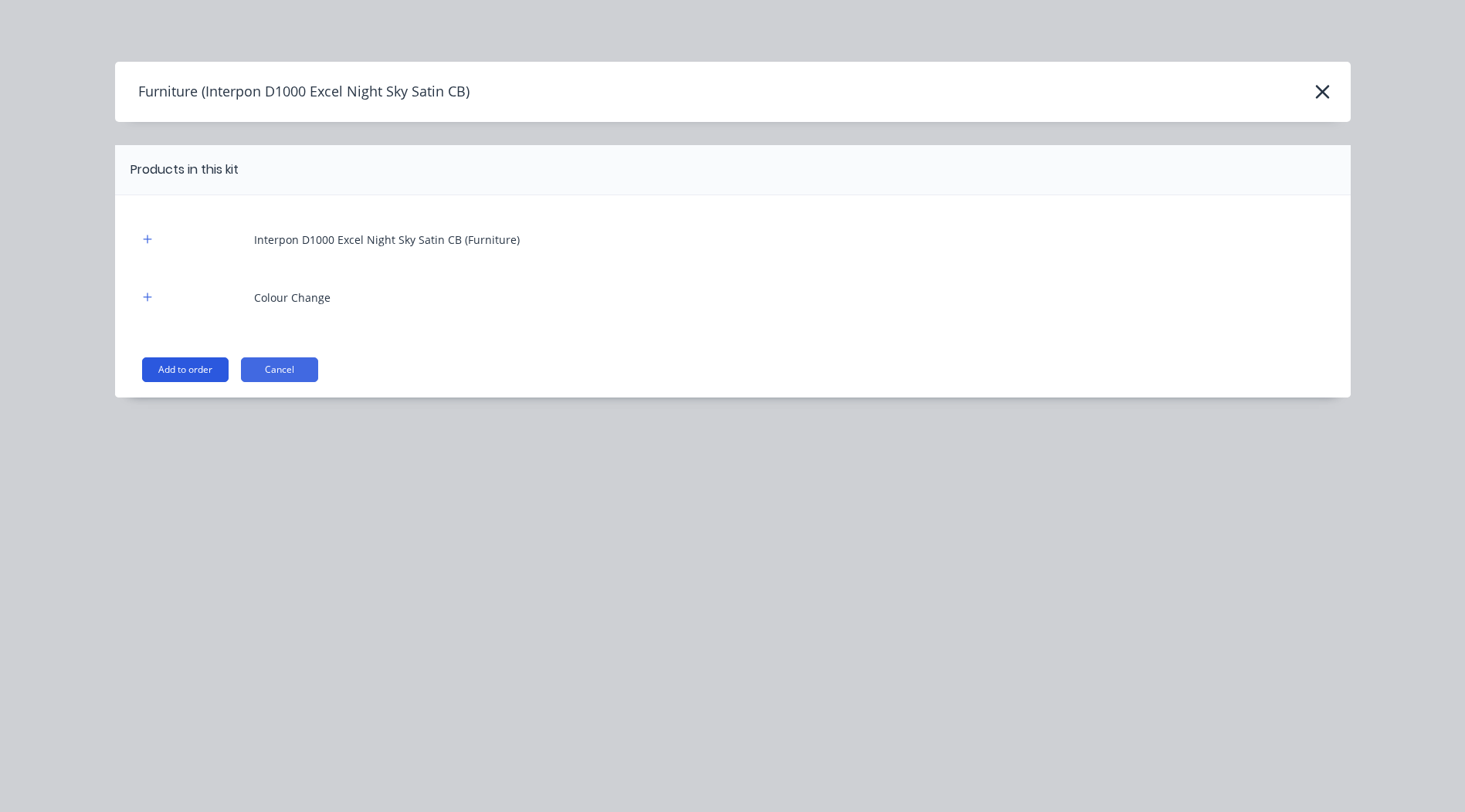
click at [188, 379] on button "Add to order" at bounding box center [185, 370] width 87 height 25
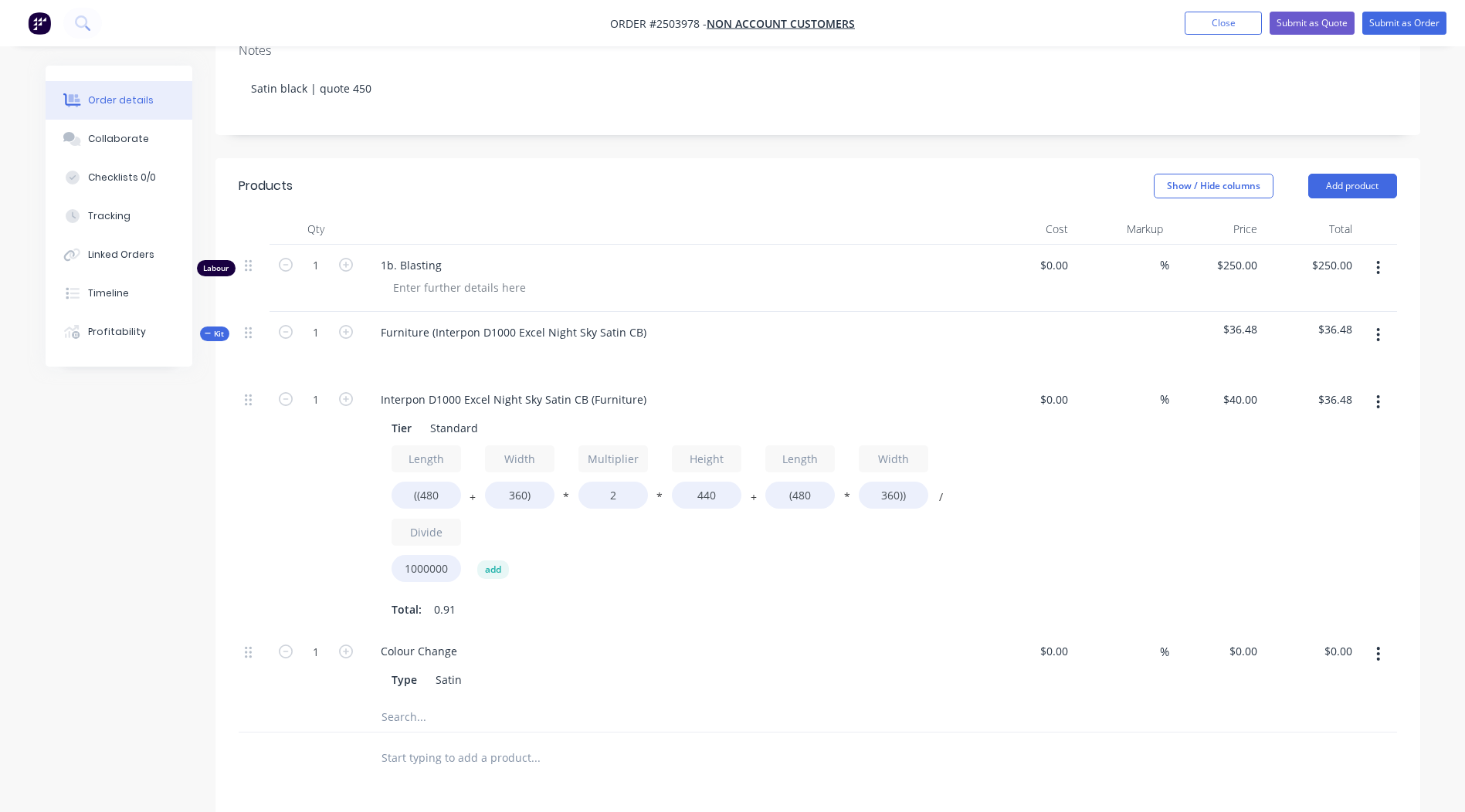
scroll to position [311, 0]
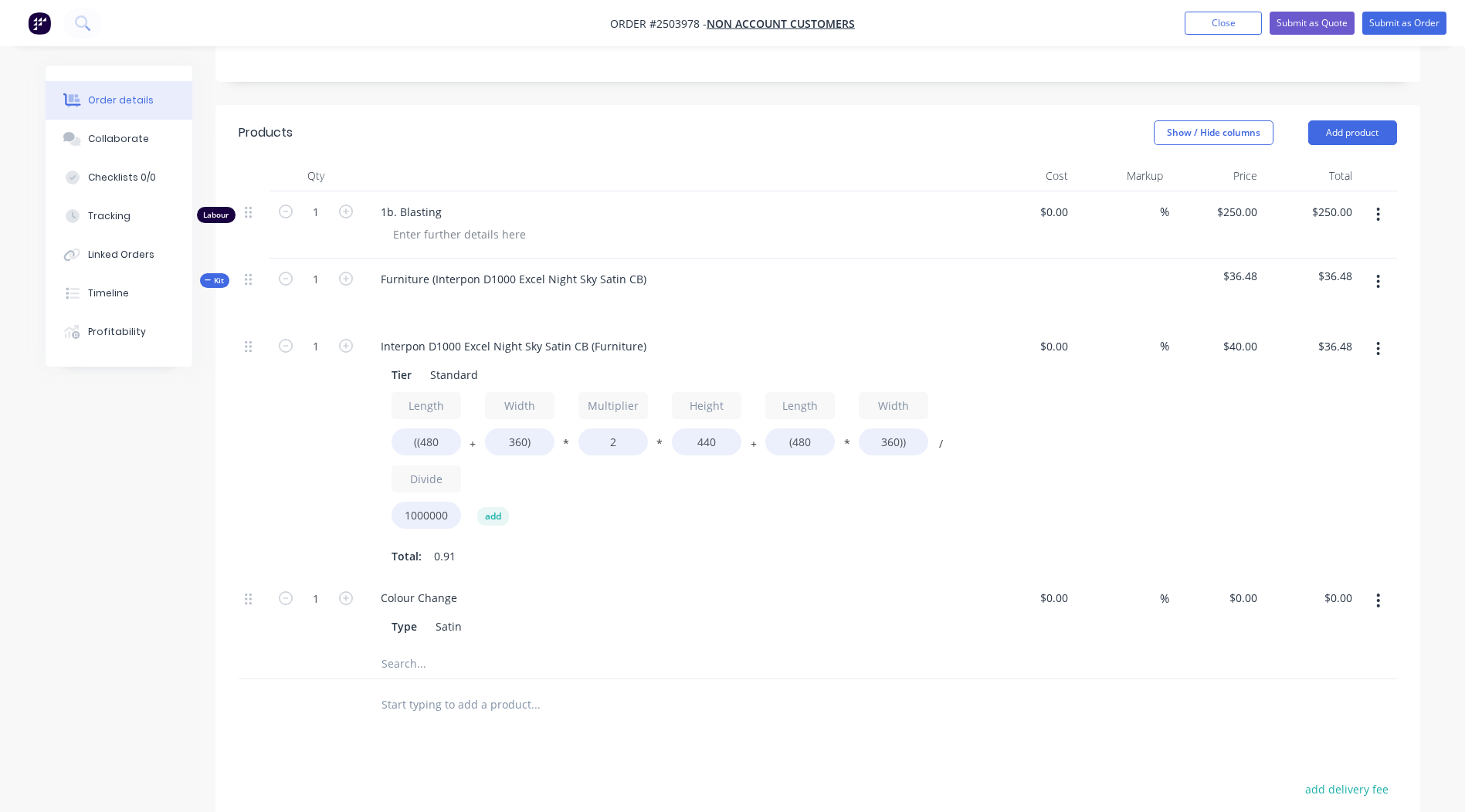
click at [1336, 270] on span "$36.48" at bounding box center [1310, 276] width 83 height 16
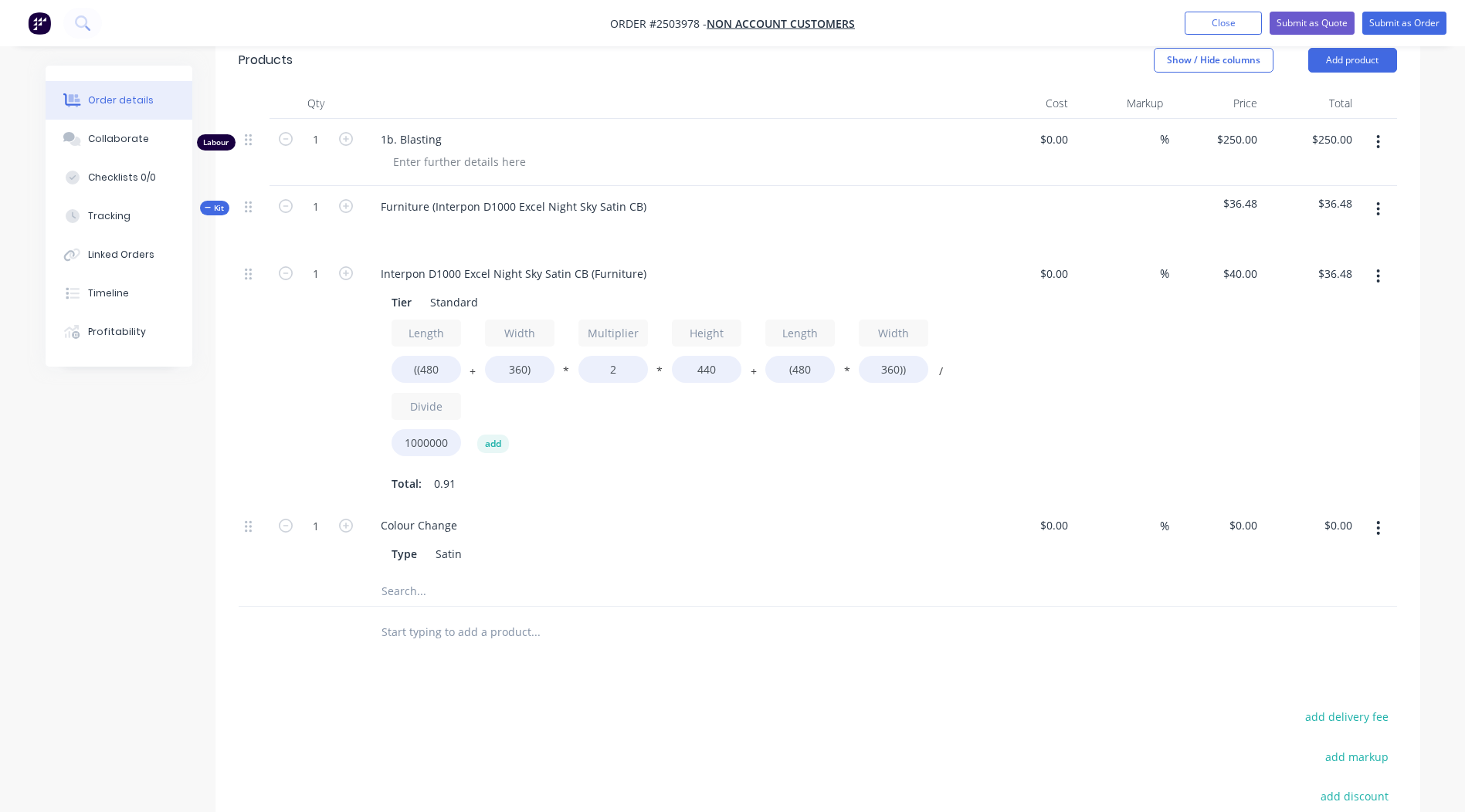
scroll to position [388, 0]
click at [1383, 272] on button "button" at bounding box center [1377, 272] width 36 height 28
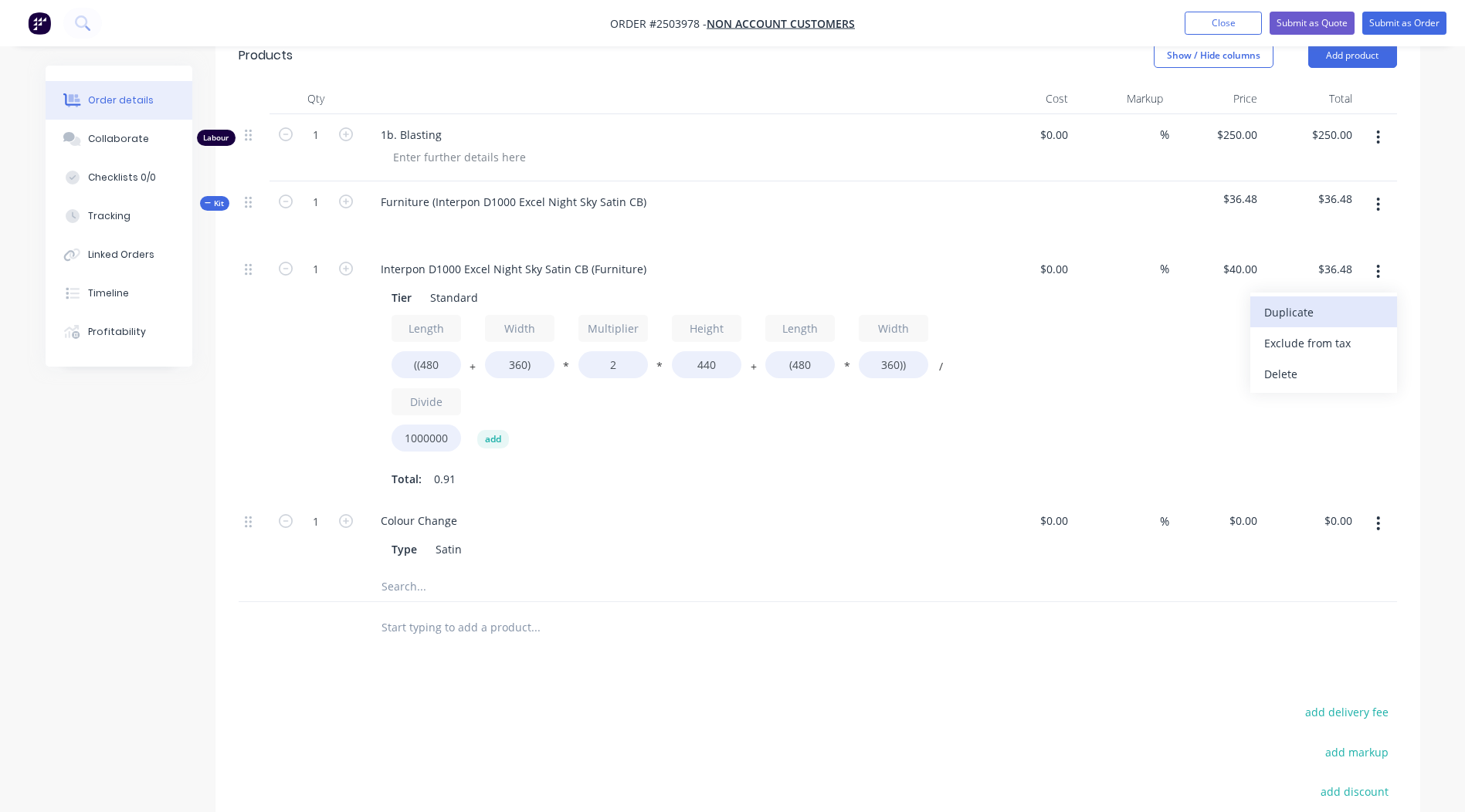
click at [1320, 320] on div "Duplicate" at bounding box center [1323, 312] width 119 height 22
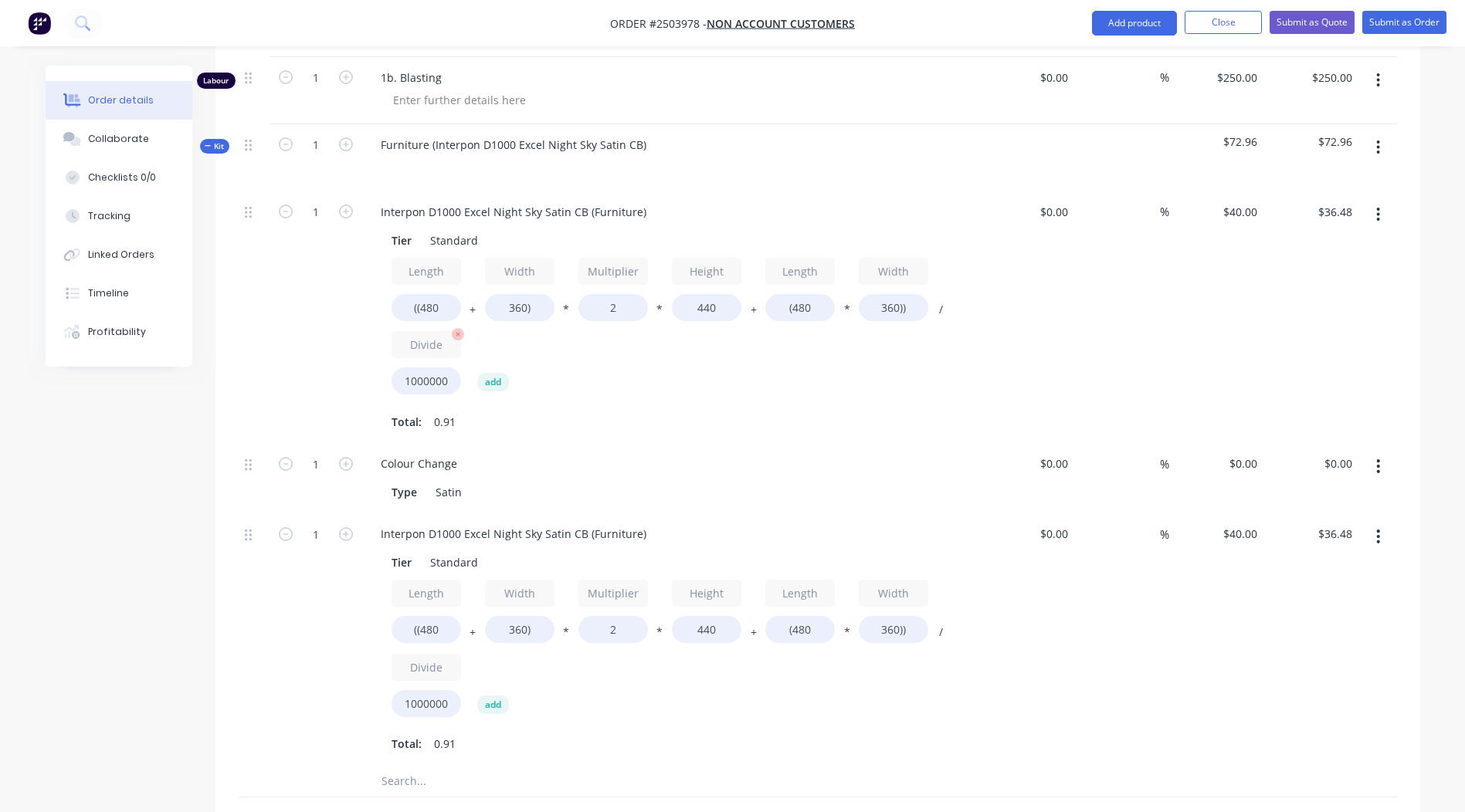
scroll to position [542, 0]
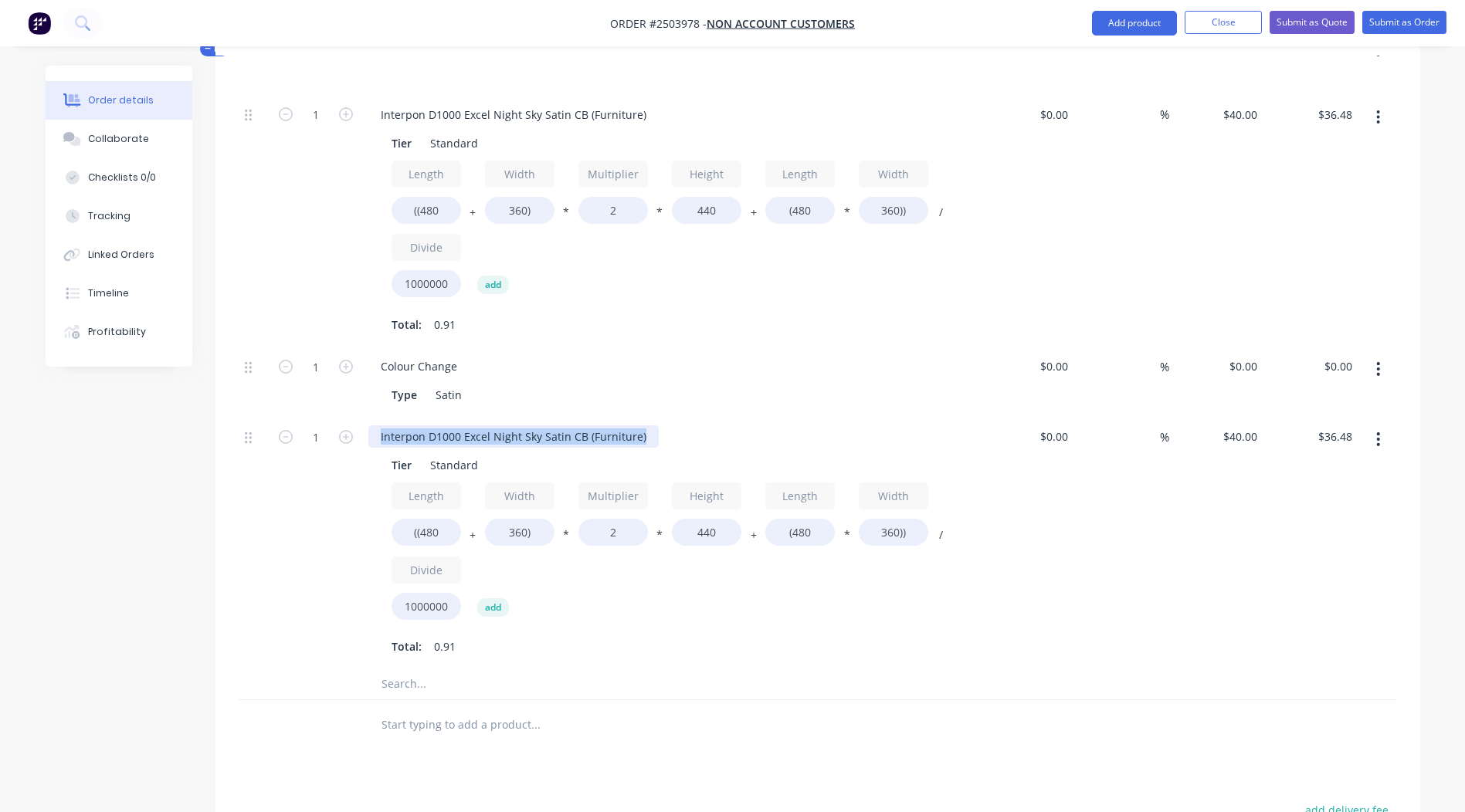
drag, startPoint x: 647, startPoint y: 434, endPoint x: 0, endPoint y: 369, distance: 650.3
click at [0, 369] on html "Order #2503978 - Non account customers Add product Close Submit as Quote Submit…" at bounding box center [732, 301] width 1465 height 1686
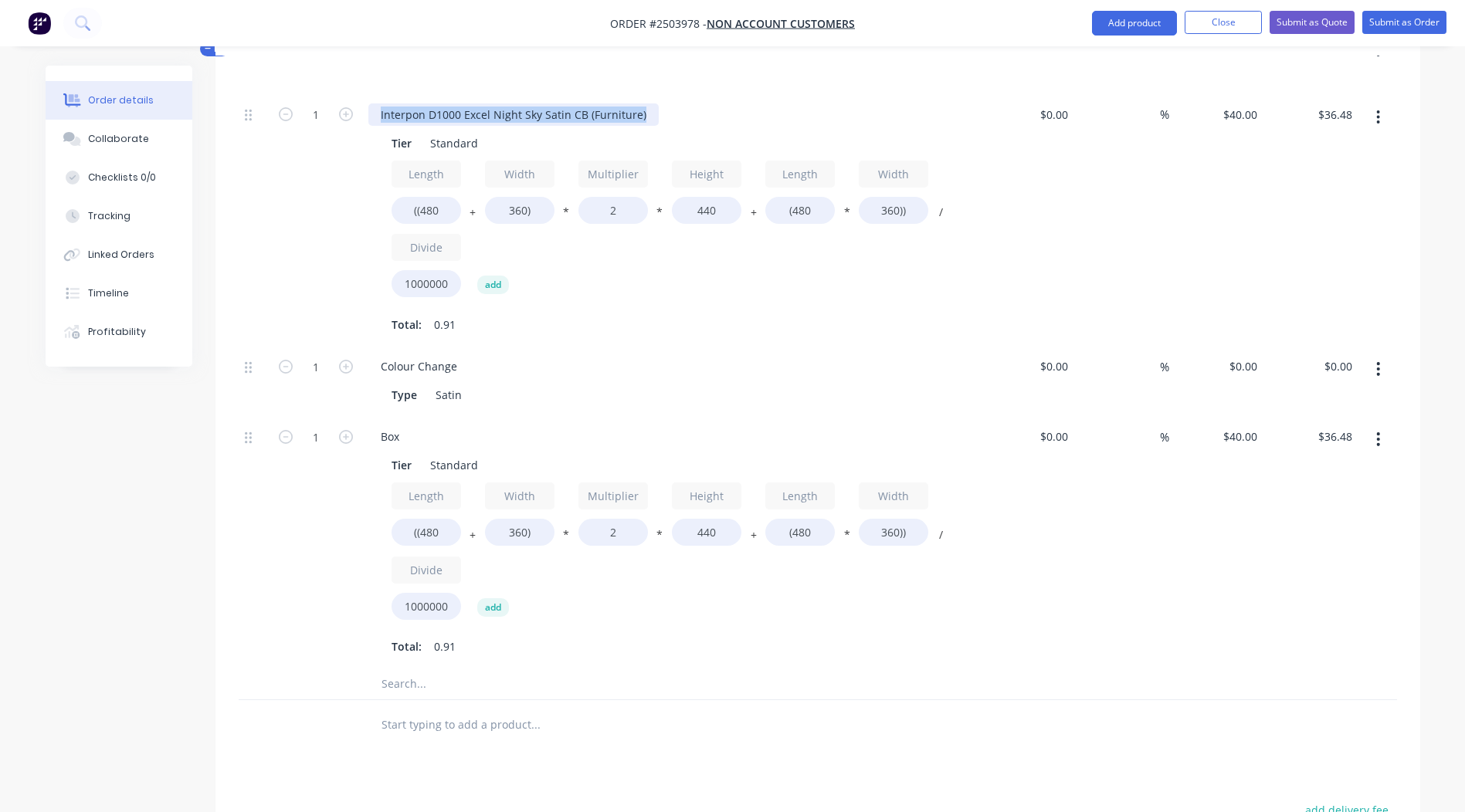
drag, startPoint x: 47, startPoint y: 154, endPoint x: 0, endPoint y: 163, distance: 47.9
click at [0, 161] on html "Order #2503978 - Non account customers Add product Close Submit as Quote Submit…" at bounding box center [732, 301] width 1465 height 1686
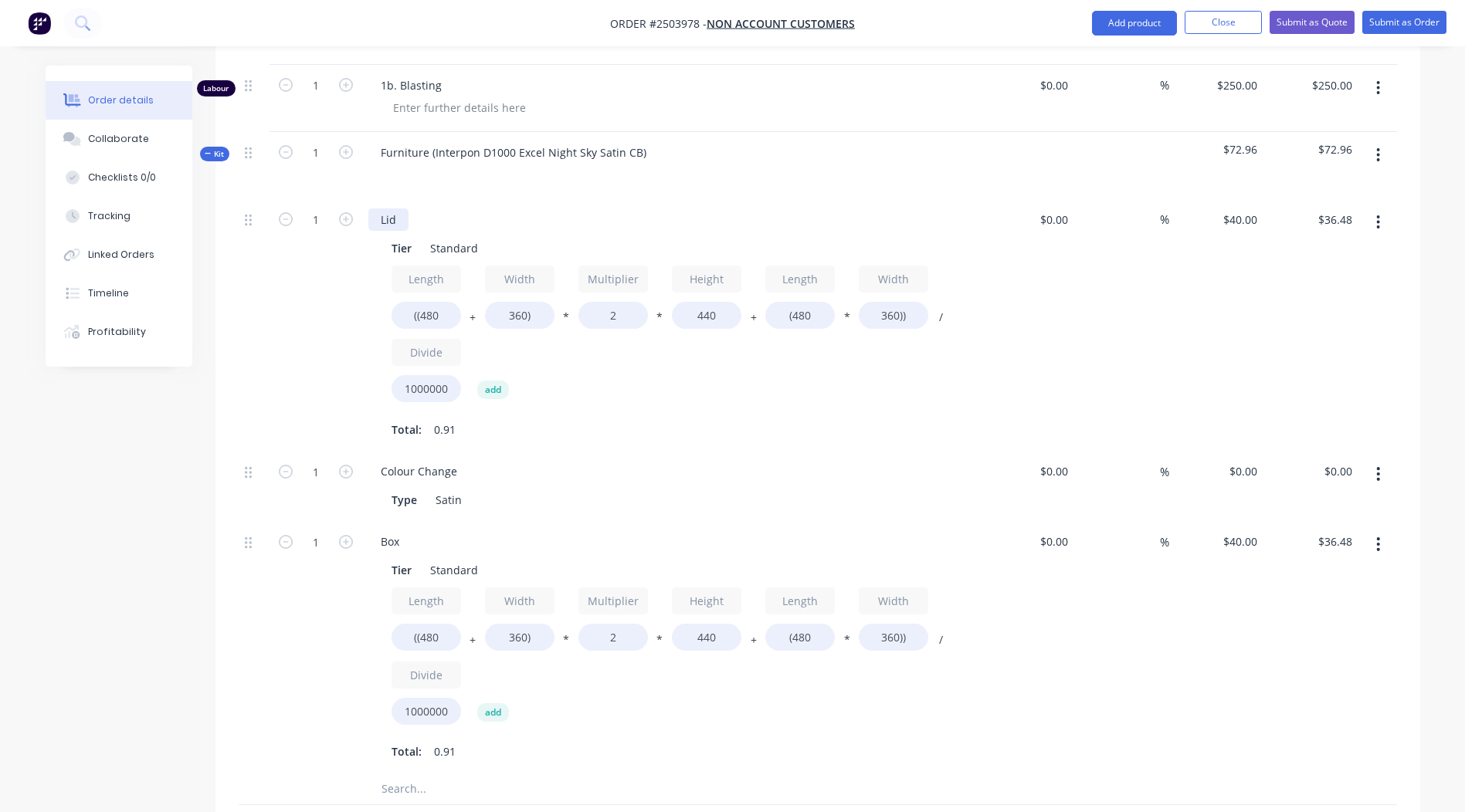
scroll to position [311, 0]
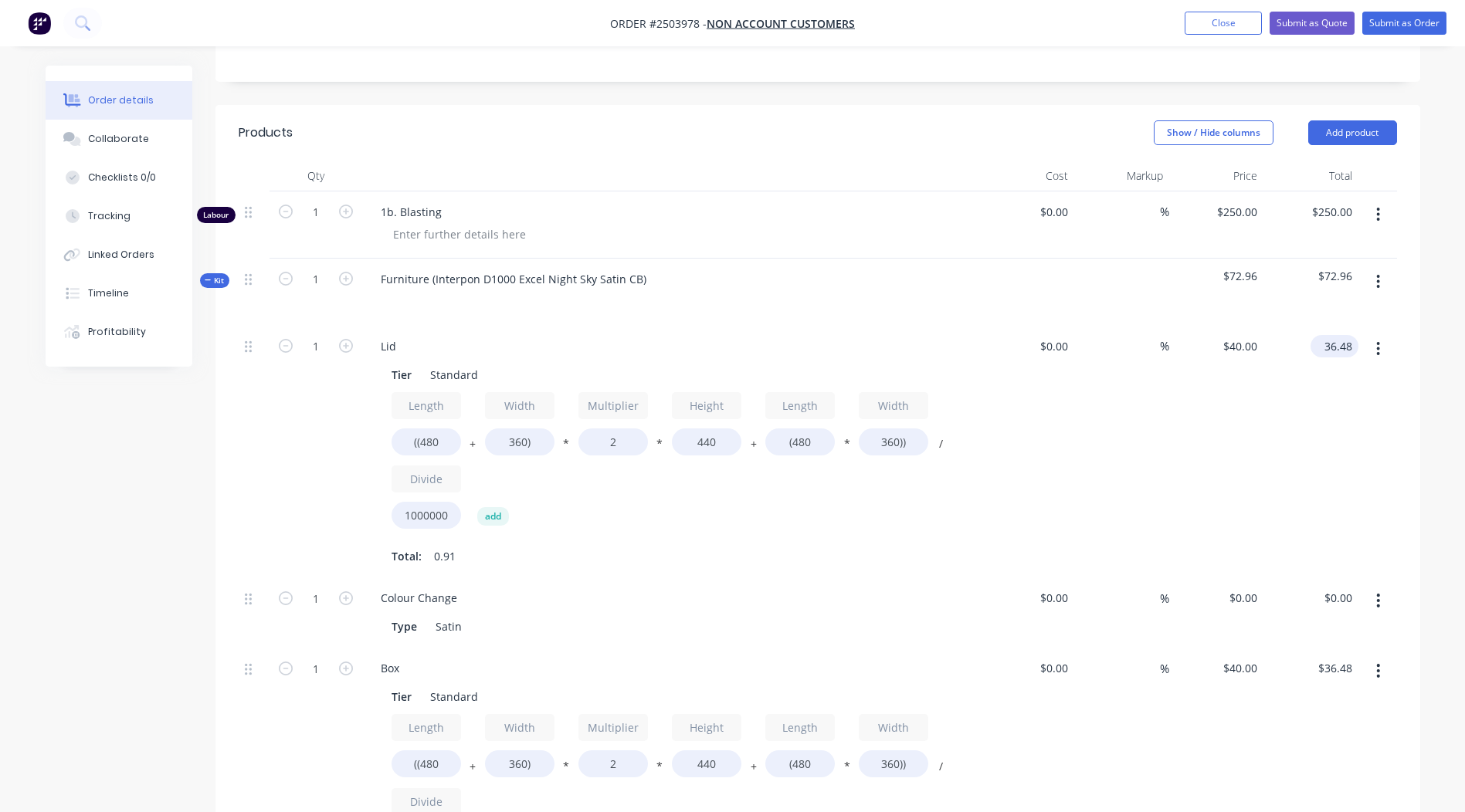
click at [1339, 344] on input "36.48" at bounding box center [1337, 346] width 42 height 22
type input "50"
type input "$54.8246"
type input "$50.00"
click at [1358, 462] on div at bounding box center [1377, 452] width 39 height 252
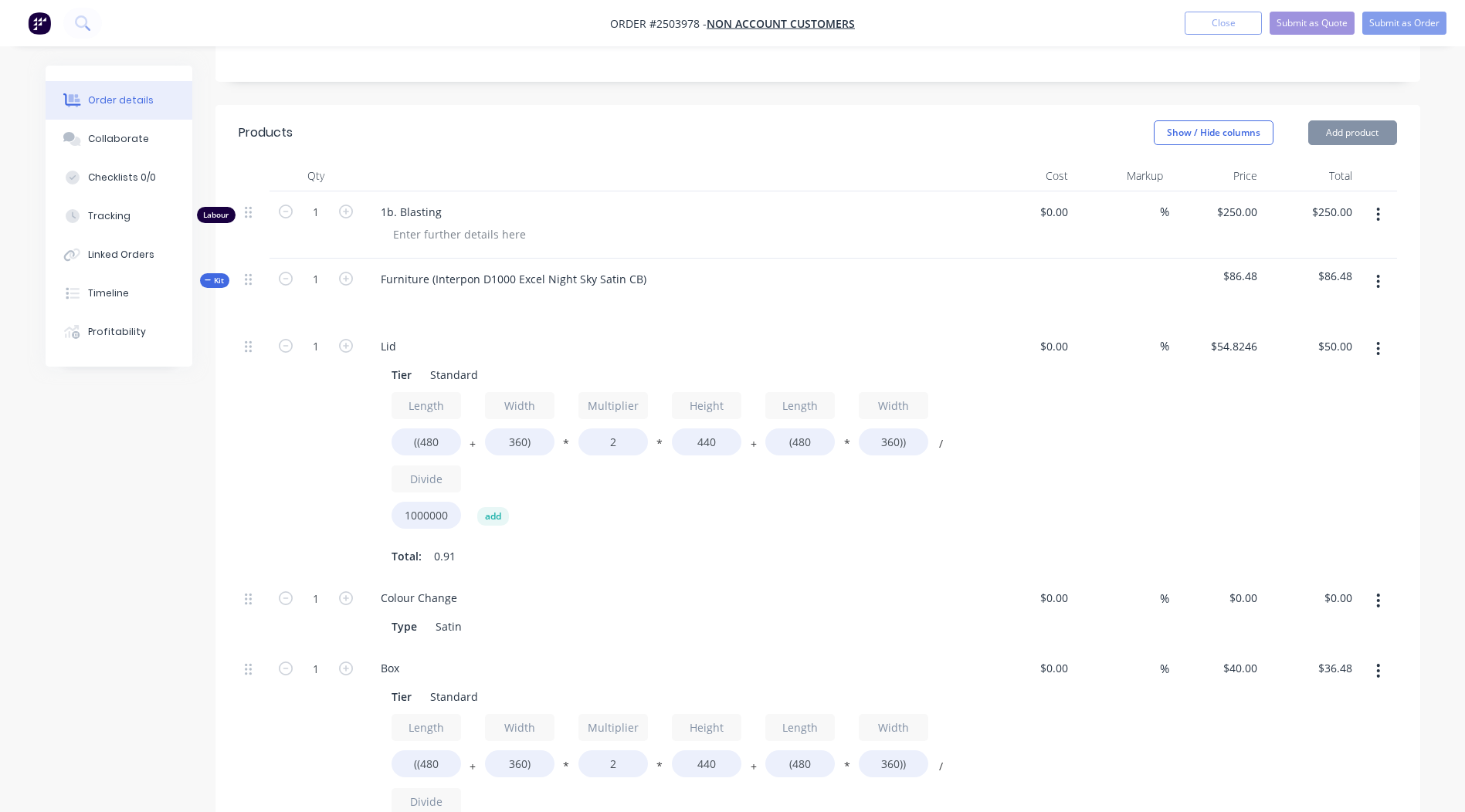
scroll to position [374, 0]
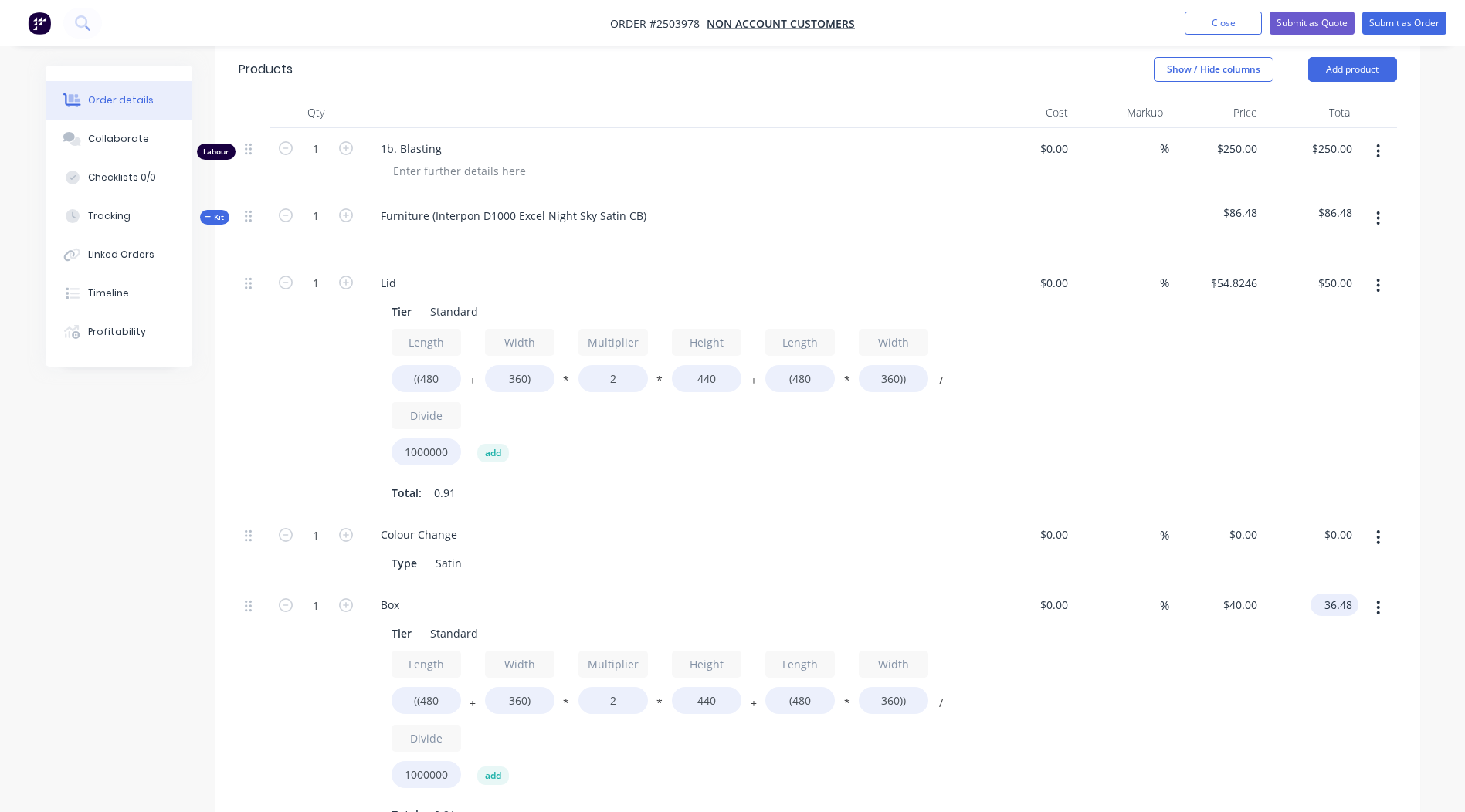
click at [1332, 608] on input "36.48" at bounding box center [1337, 605] width 42 height 22
type input "150"
type input "$164.4737"
type input "$150.00"
click at [1385, 366] on div at bounding box center [1377, 388] width 39 height 252
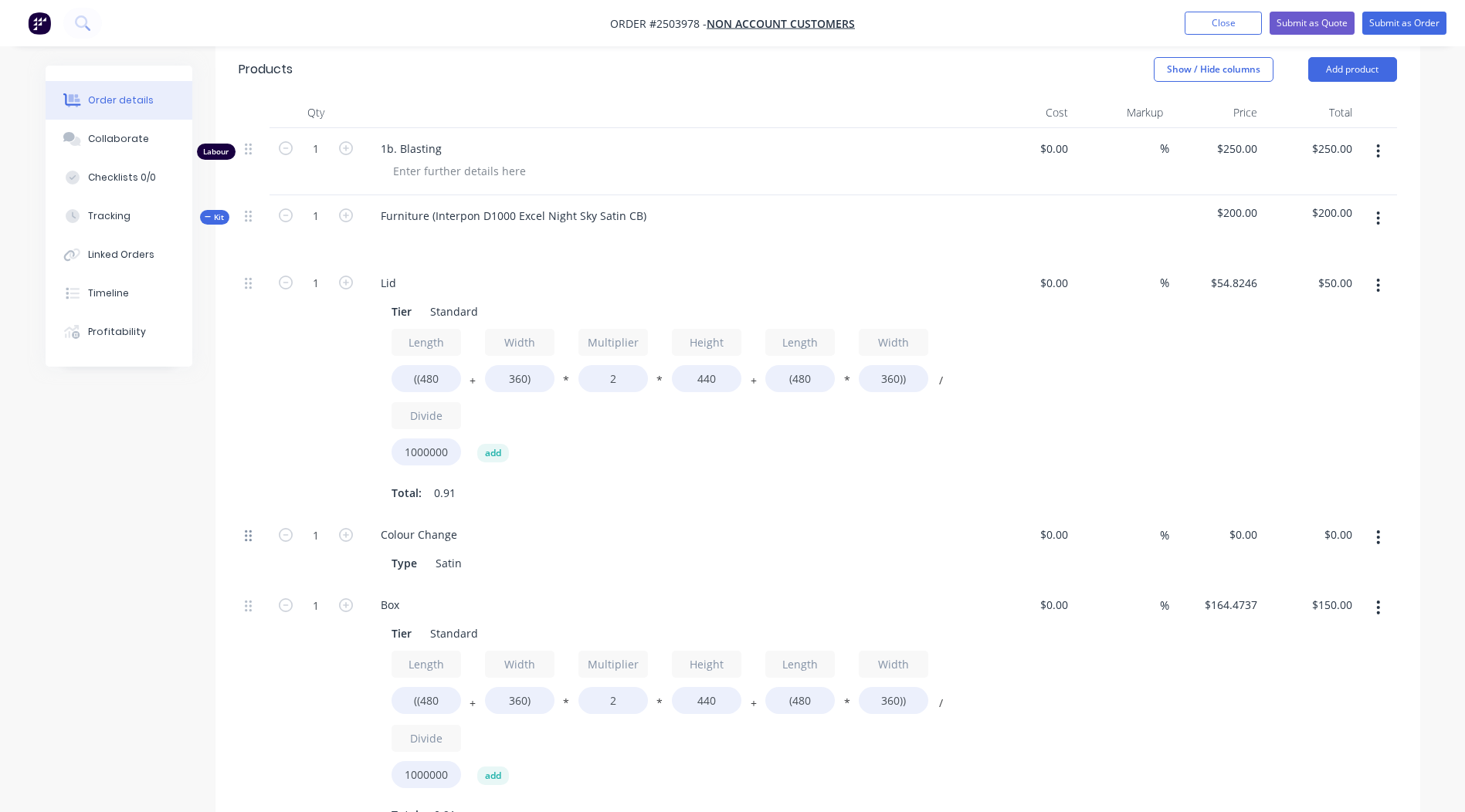
click at [250, 536] on icon at bounding box center [248, 535] width 7 height 11
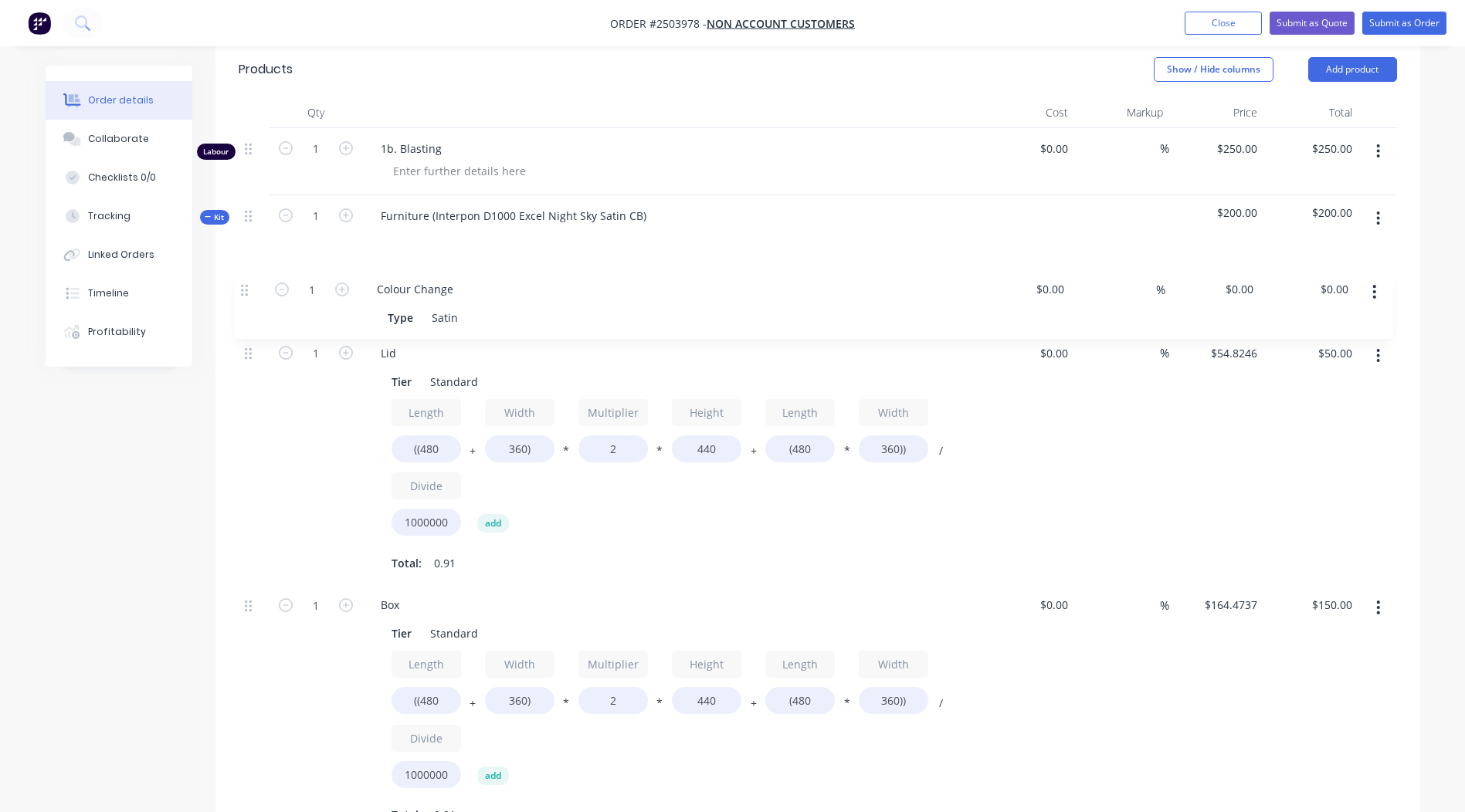
drag, startPoint x: 246, startPoint y: 537, endPoint x: 242, endPoint y: 268, distance: 269.0
click at [242, 268] on div "1 Lid Tier Standard Length ((480 + Width 360) * Multiplier 2 * Height 440 + Len…" at bounding box center [818, 549] width 1159 height 574
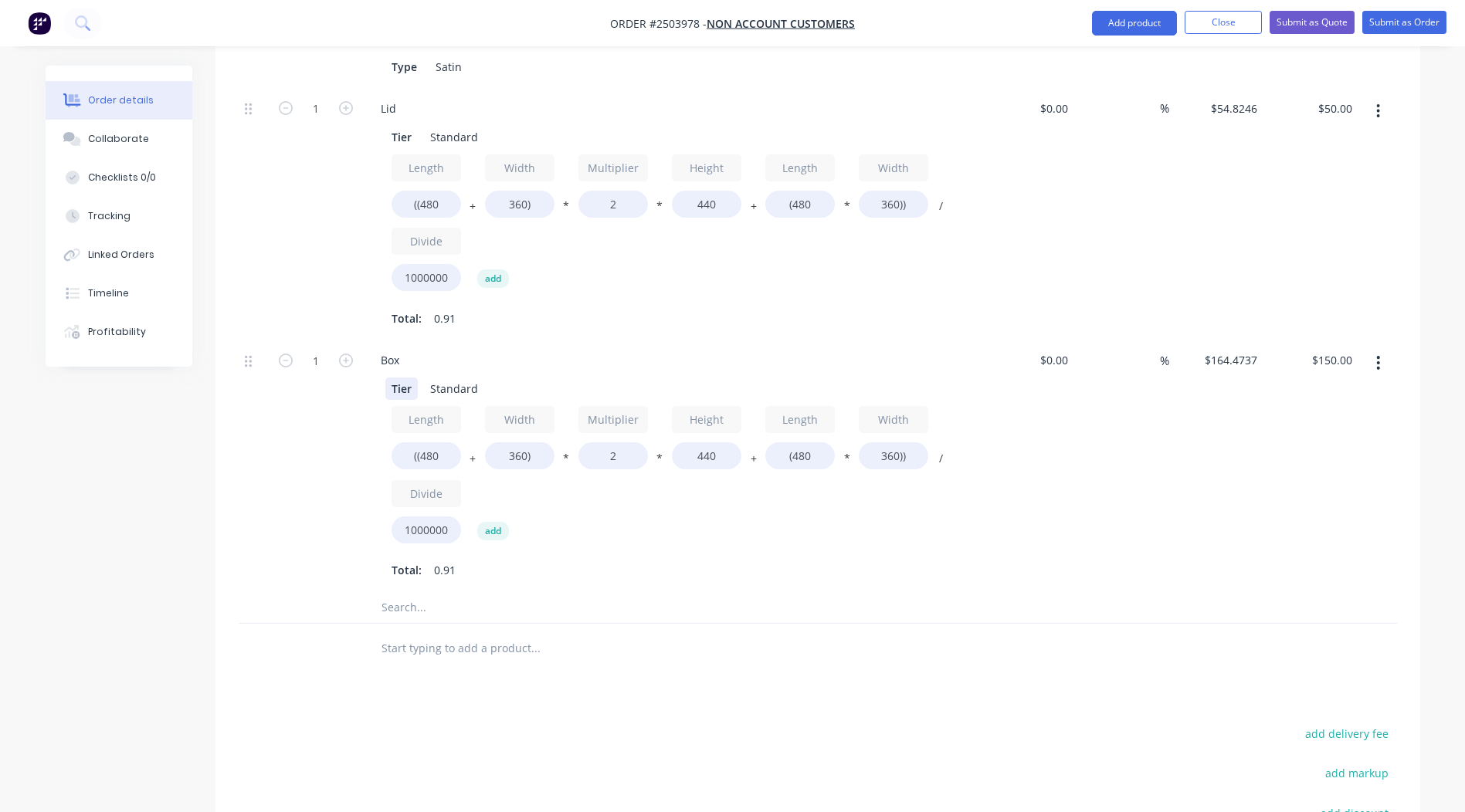
scroll to position [618, 0]
click at [409, 352] on div "Box" at bounding box center [390, 361] width 43 height 22
click at [914, 617] on div at bounding box center [640, 609] width 556 height 31
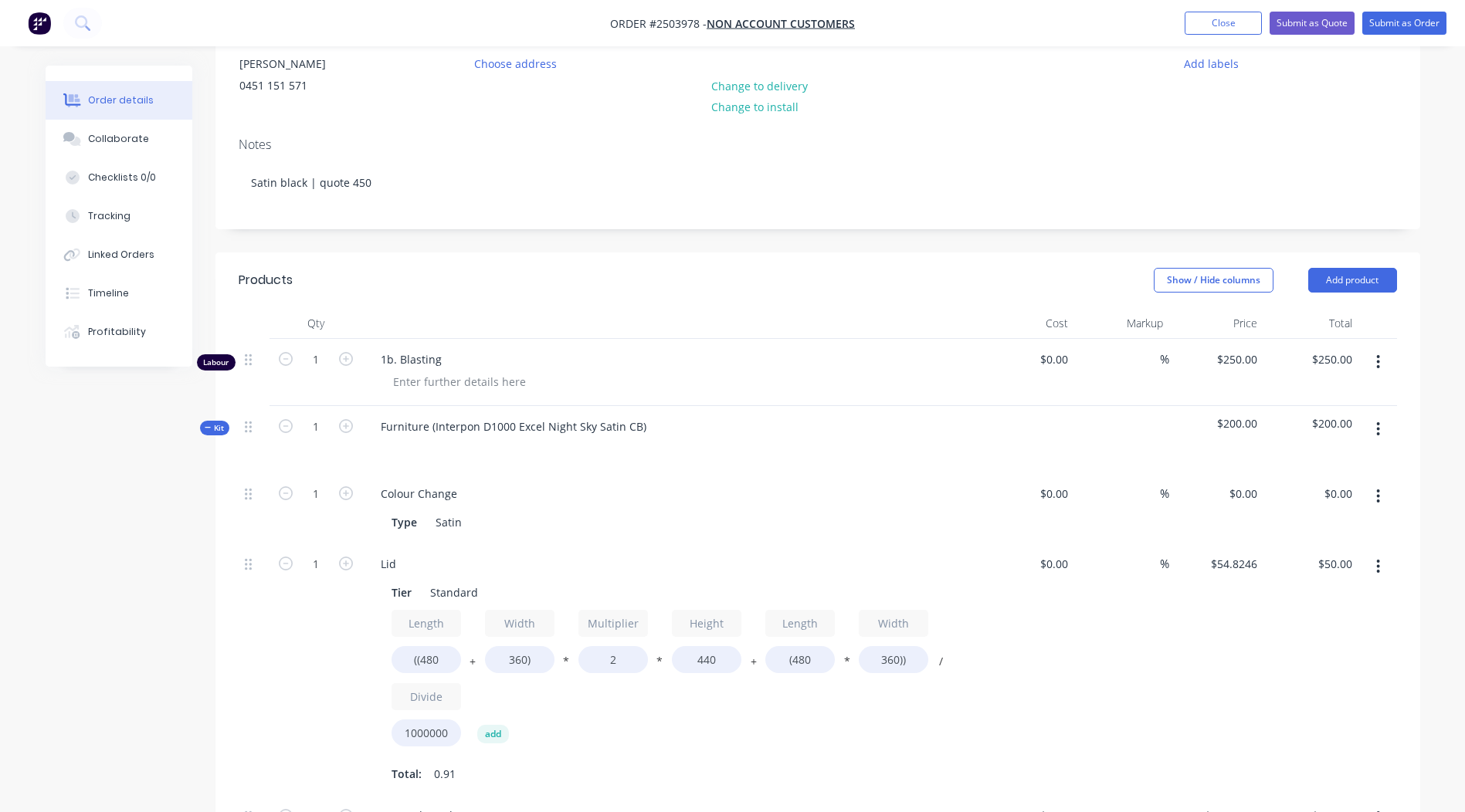
scroll to position [0, 0]
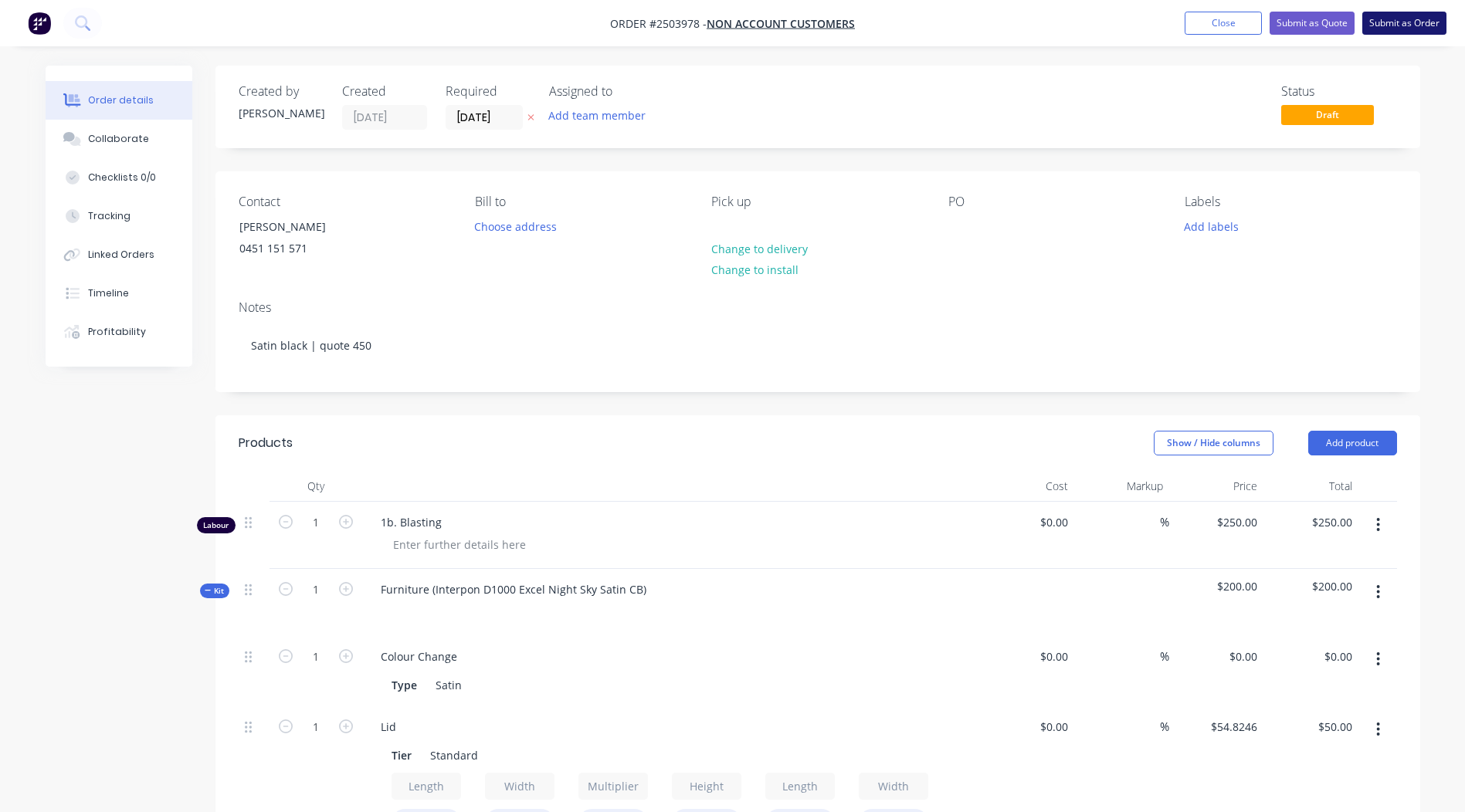
click at [1405, 31] on button "Submit as Order" at bounding box center [1404, 23] width 84 height 23
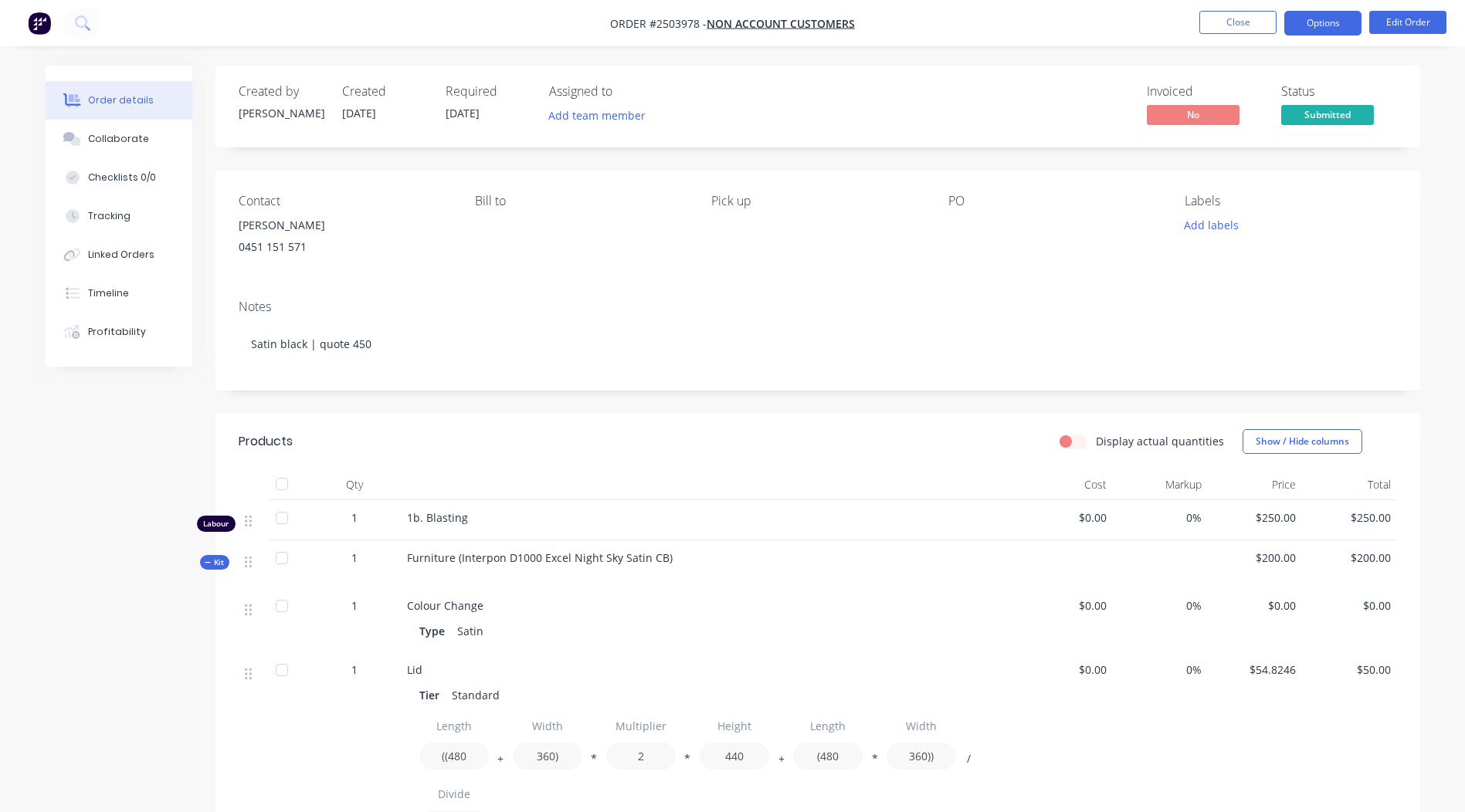
click at [1322, 25] on button "Options" at bounding box center [1322, 23] width 77 height 25
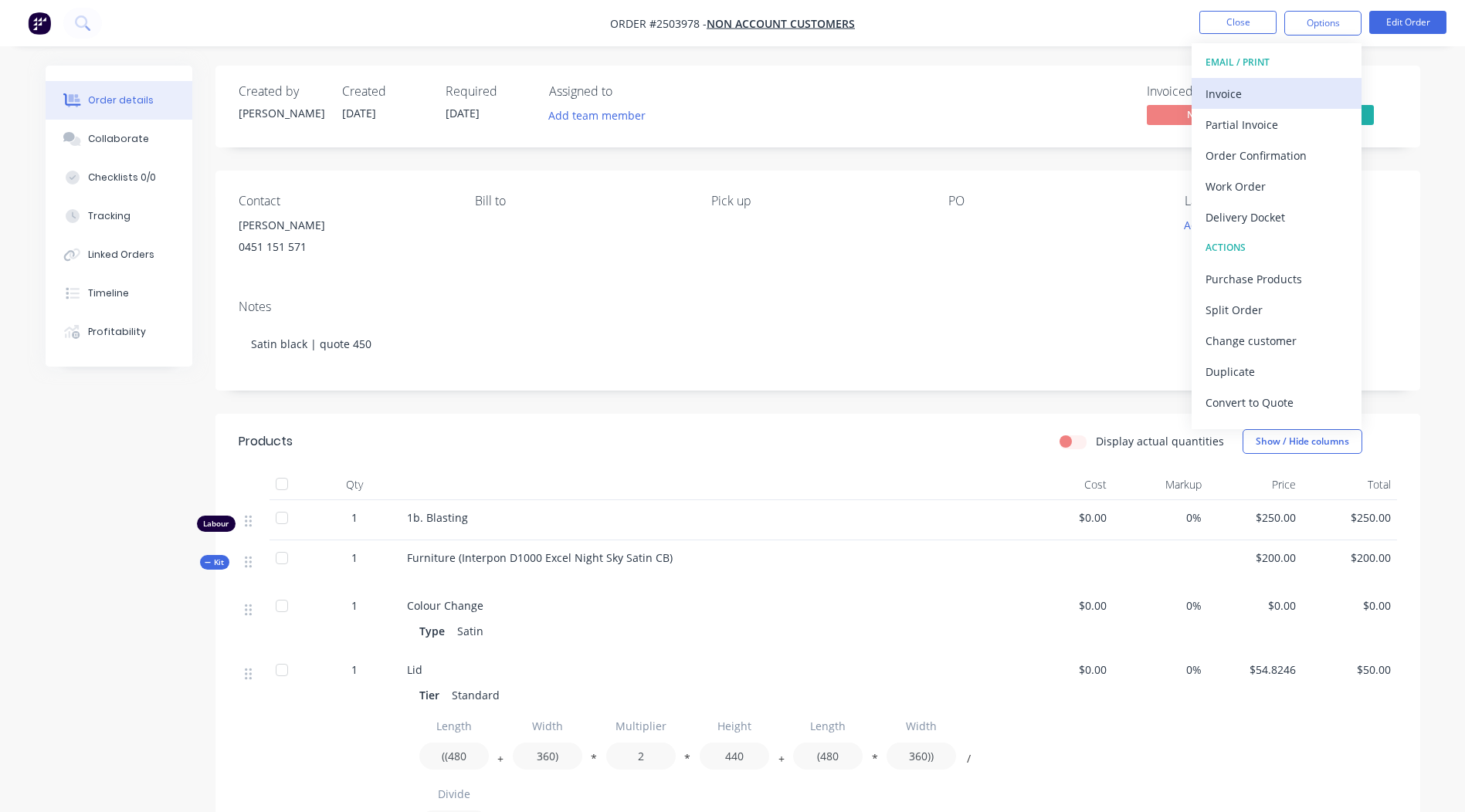
click at [1274, 96] on div "Invoice" at bounding box center [1276, 93] width 142 height 22
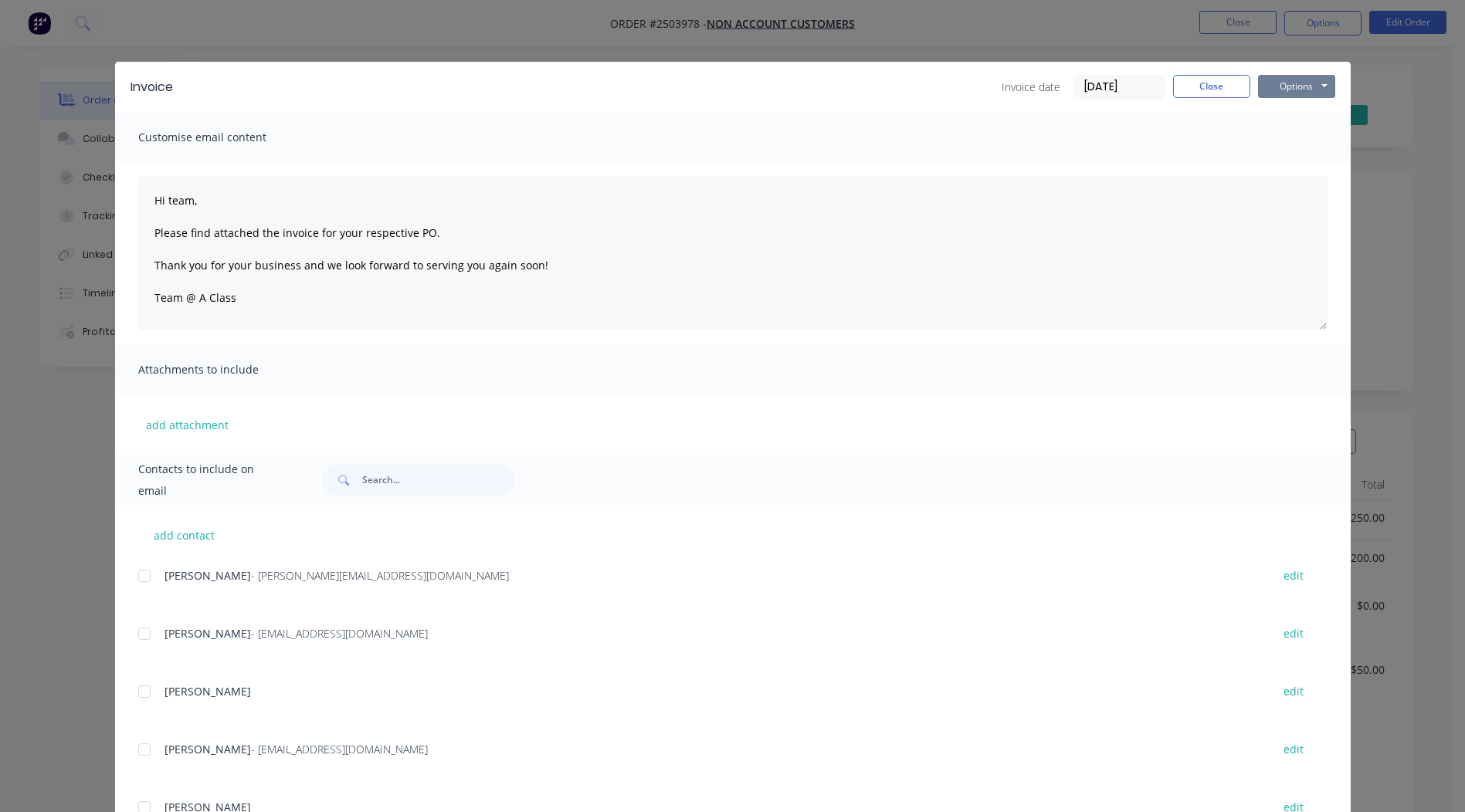
click at [1294, 93] on button "Options" at bounding box center [1296, 86] width 77 height 23
click at [1306, 134] on button "Print" at bounding box center [1307, 139] width 99 height 25
click at [1199, 83] on button "Close" at bounding box center [1211, 86] width 77 height 23
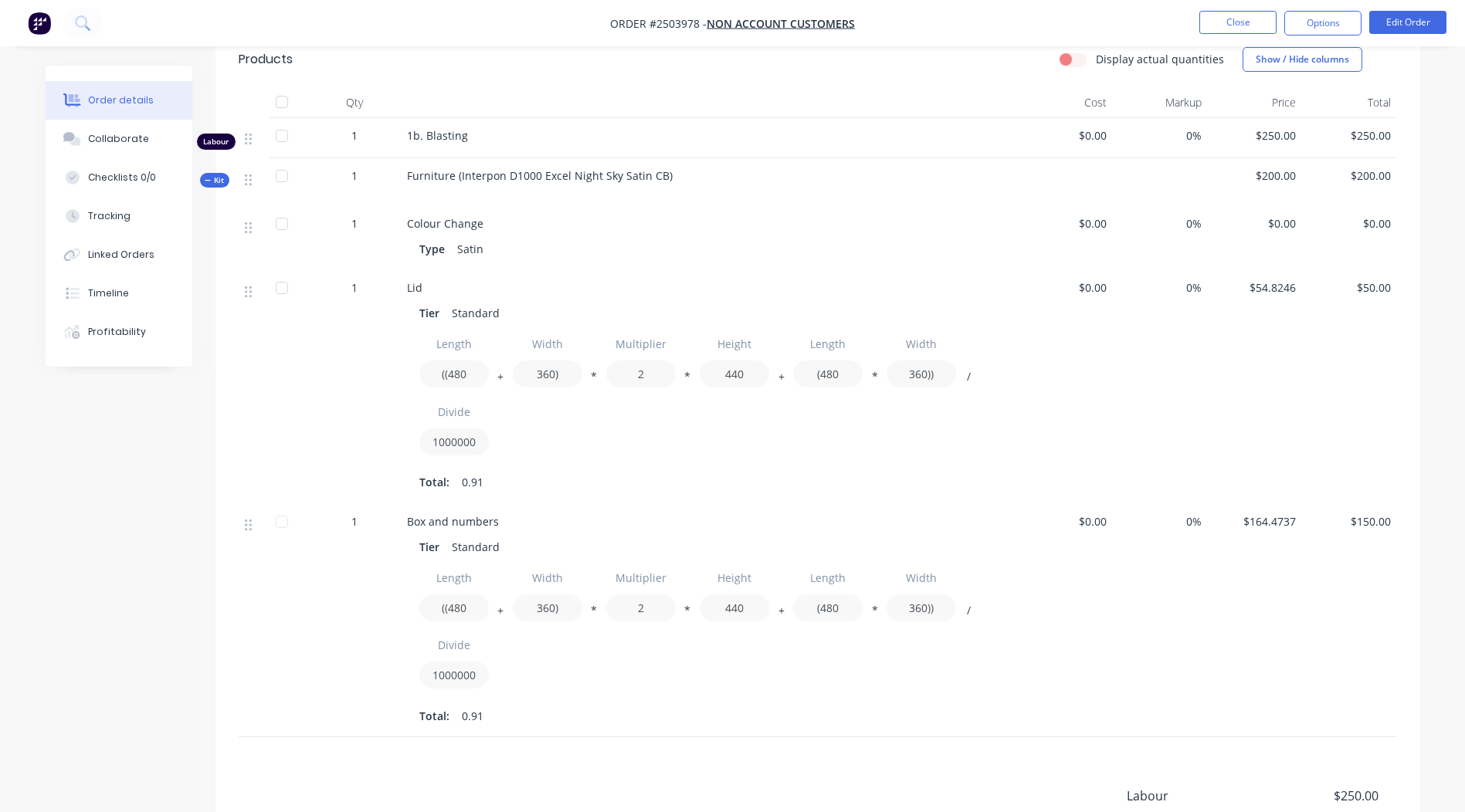
scroll to position [216, 0]
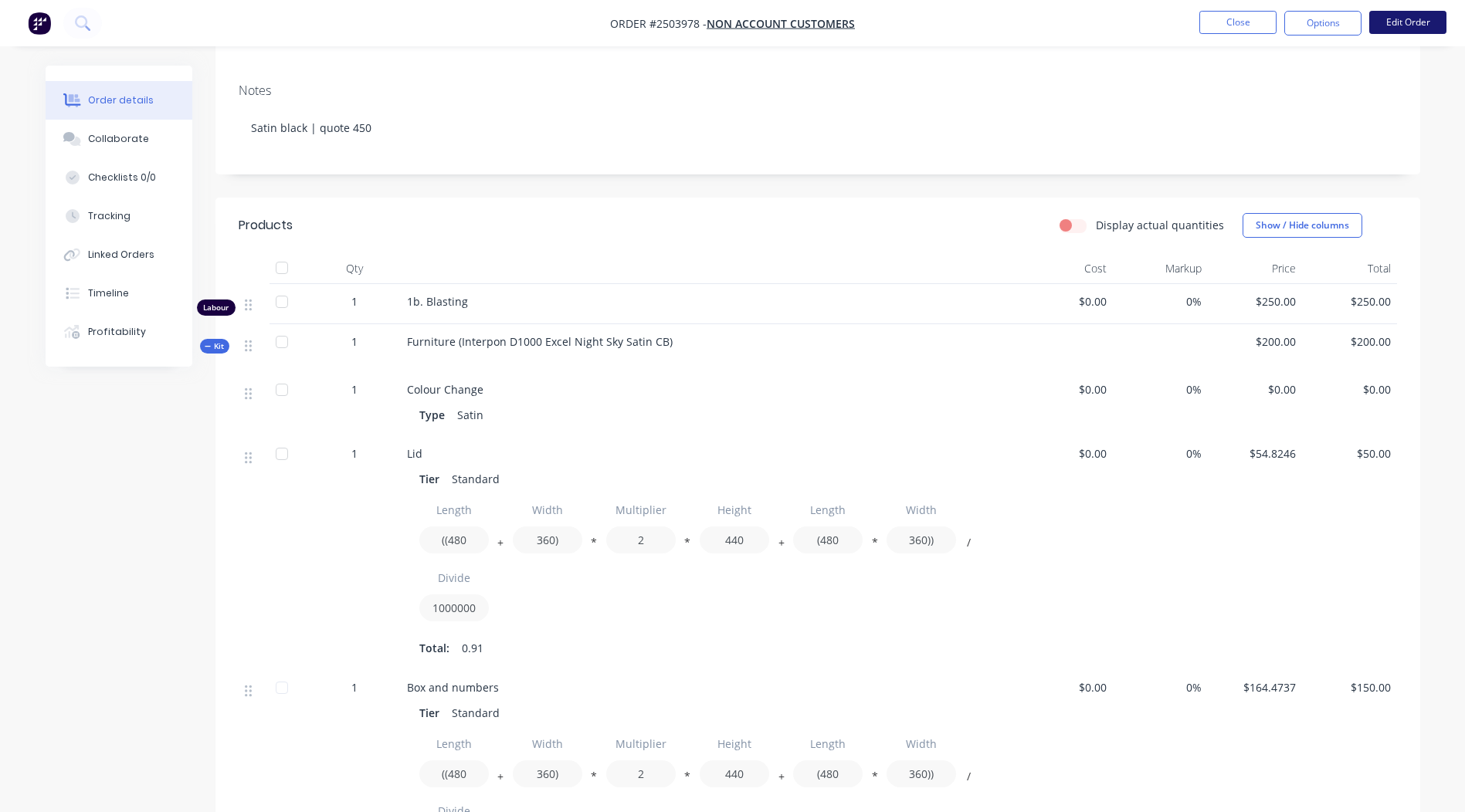
click at [1424, 17] on button "Edit Order" at bounding box center [1408, 22] width 77 height 23
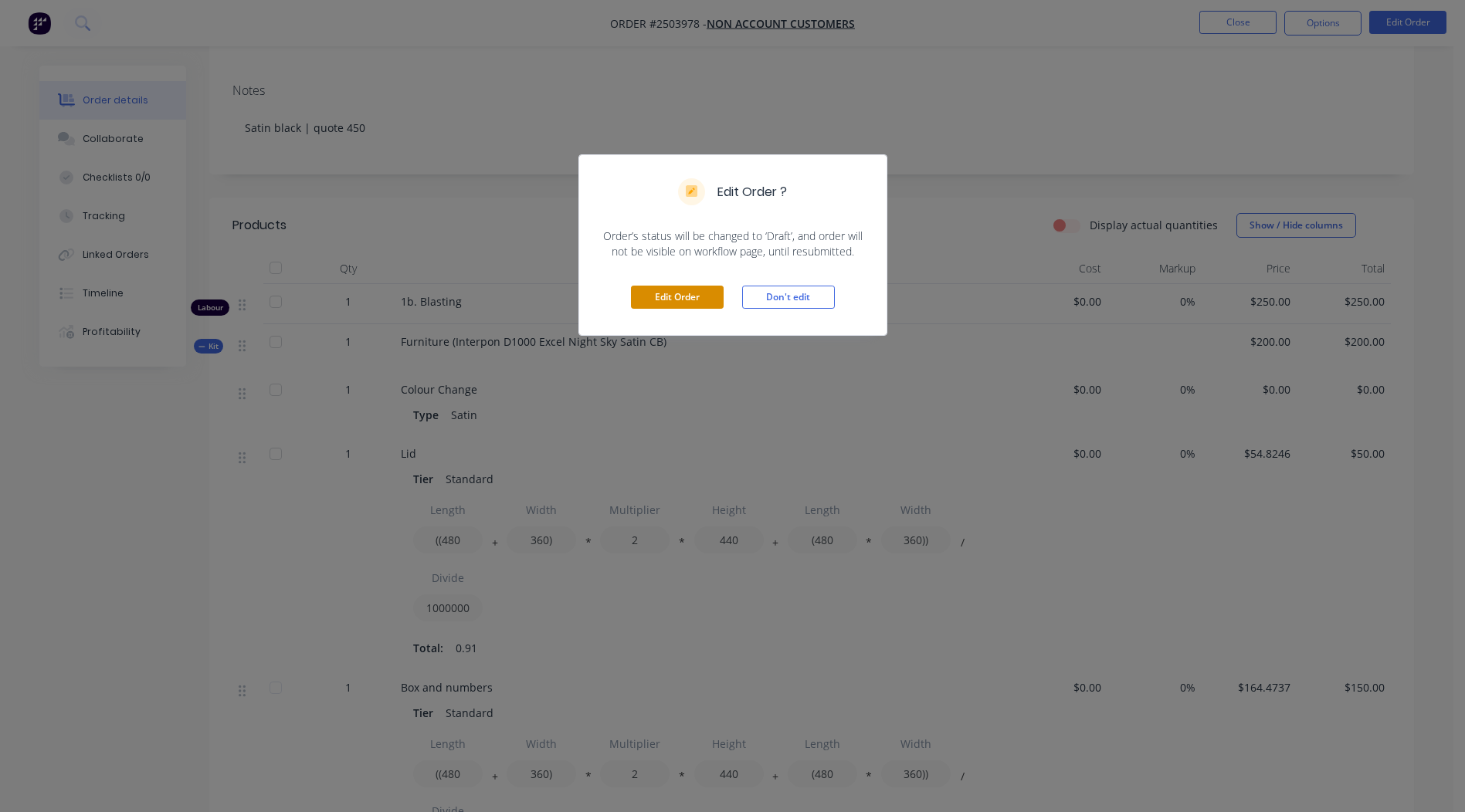
click at [670, 294] on button "Edit Order" at bounding box center [677, 297] width 93 height 23
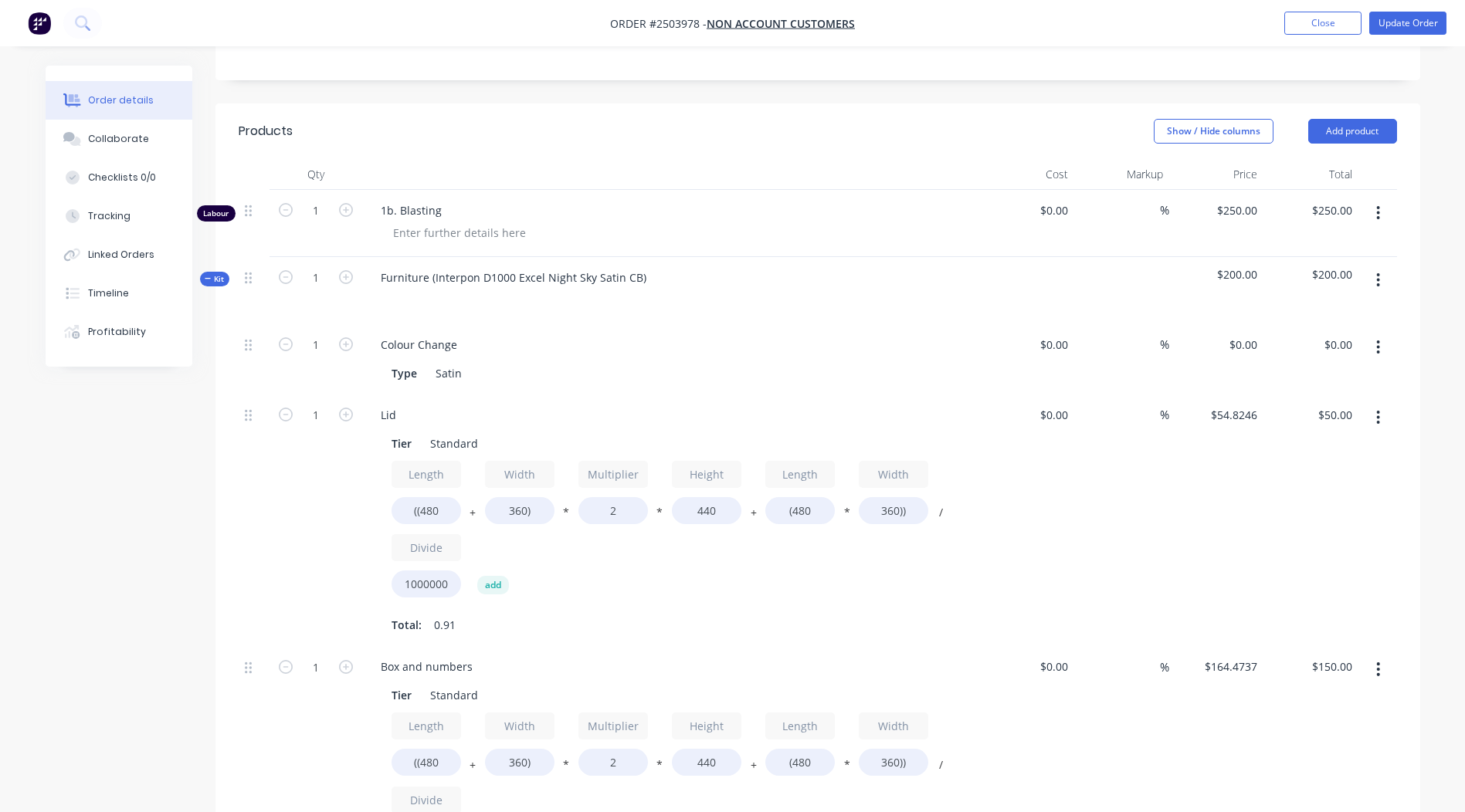
scroll to position [309, 0]
click at [1374, 421] on button "button" at bounding box center [1377, 421] width 36 height 28
click at [1312, 510] on button "Delete" at bounding box center [1323, 523] width 147 height 31
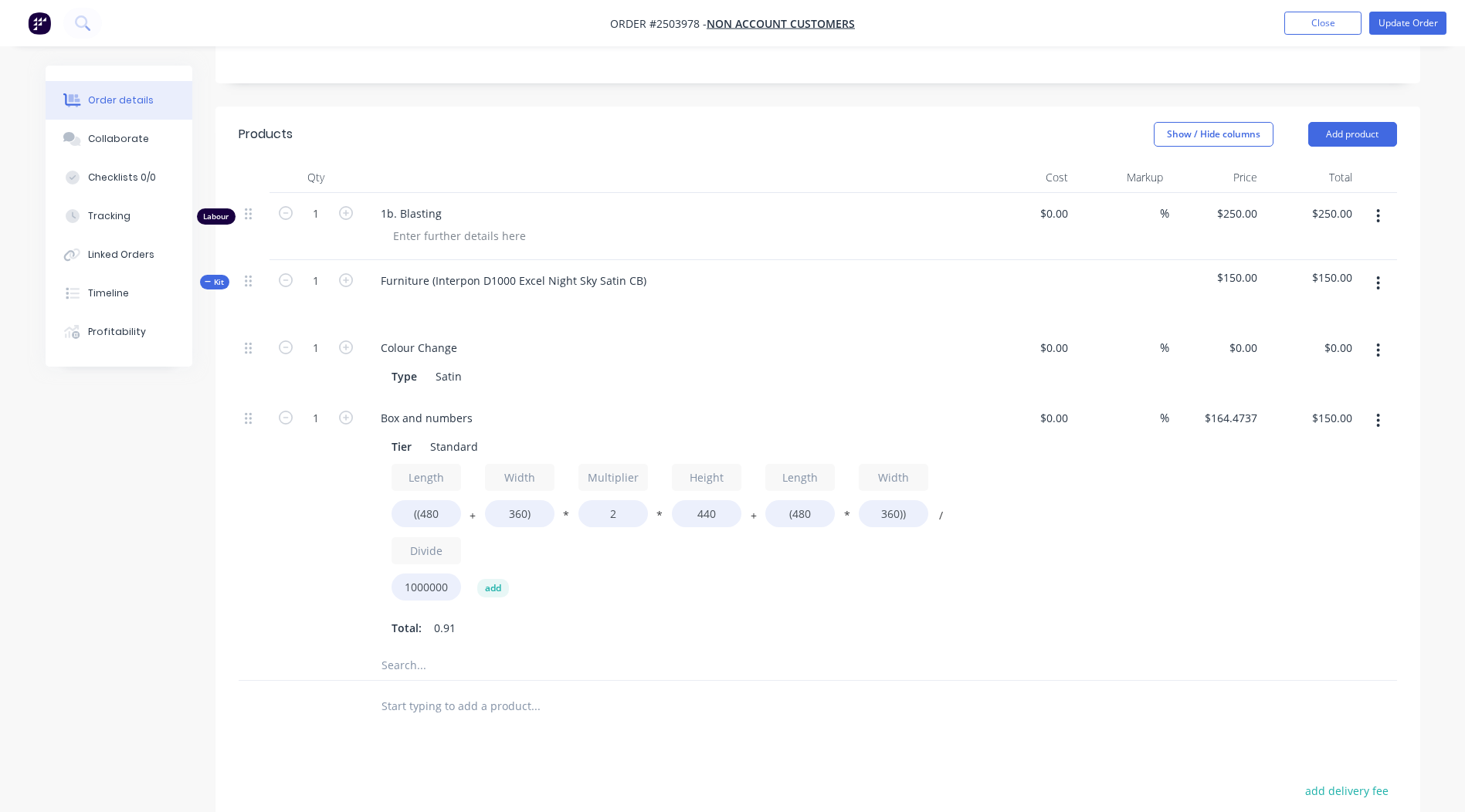
click at [1381, 417] on button "button" at bounding box center [1377, 421] width 36 height 28
click at [1322, 536] on button "Delete" at bounding box center [1323, 523] width 147 height 31
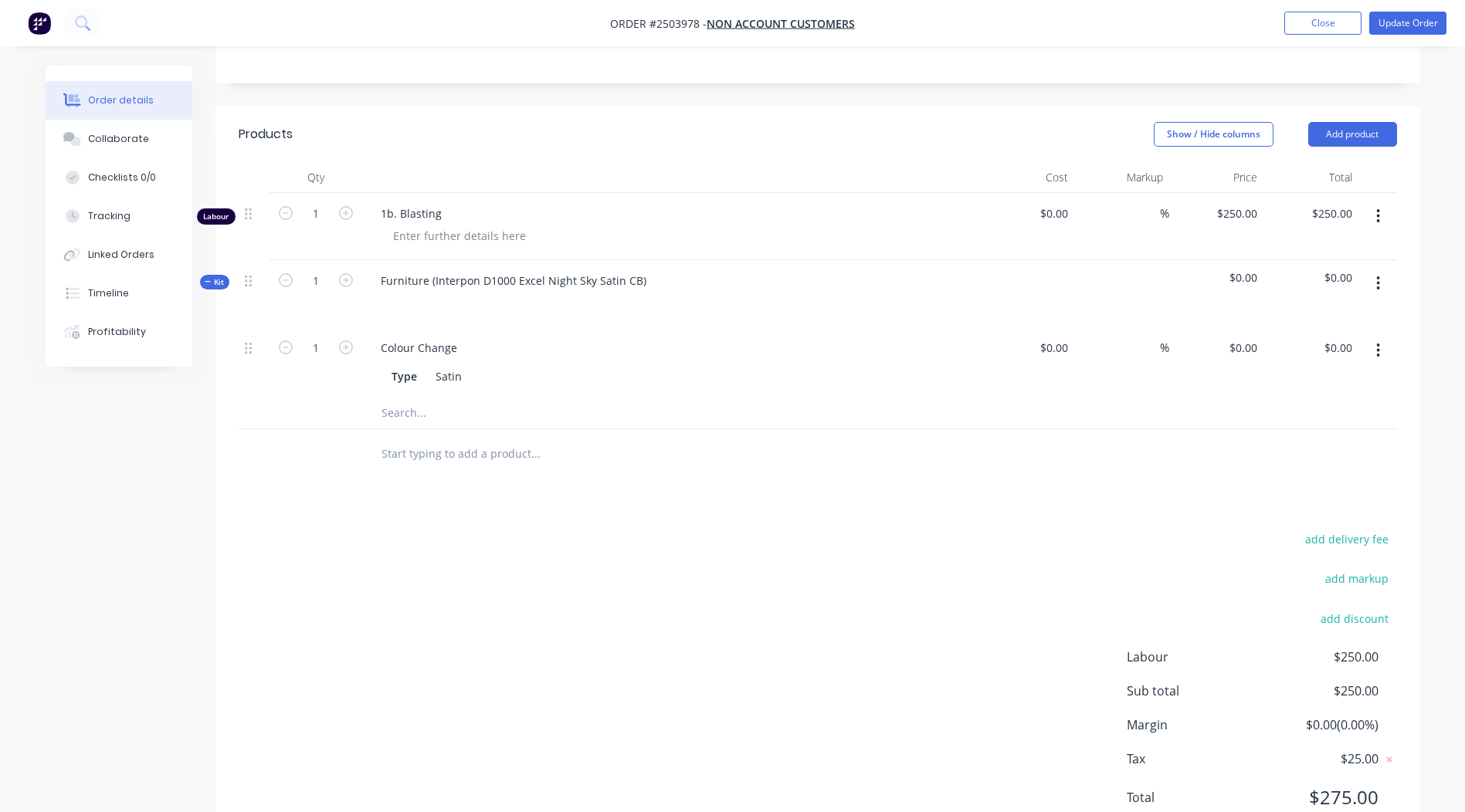
click at [1373, 278] on button "button" at bounding box center [1377, 284] width 36 height 28
click at [1319, 313] on div "Add product to kit" at bounding box center [1323, 324] width 119 height 22
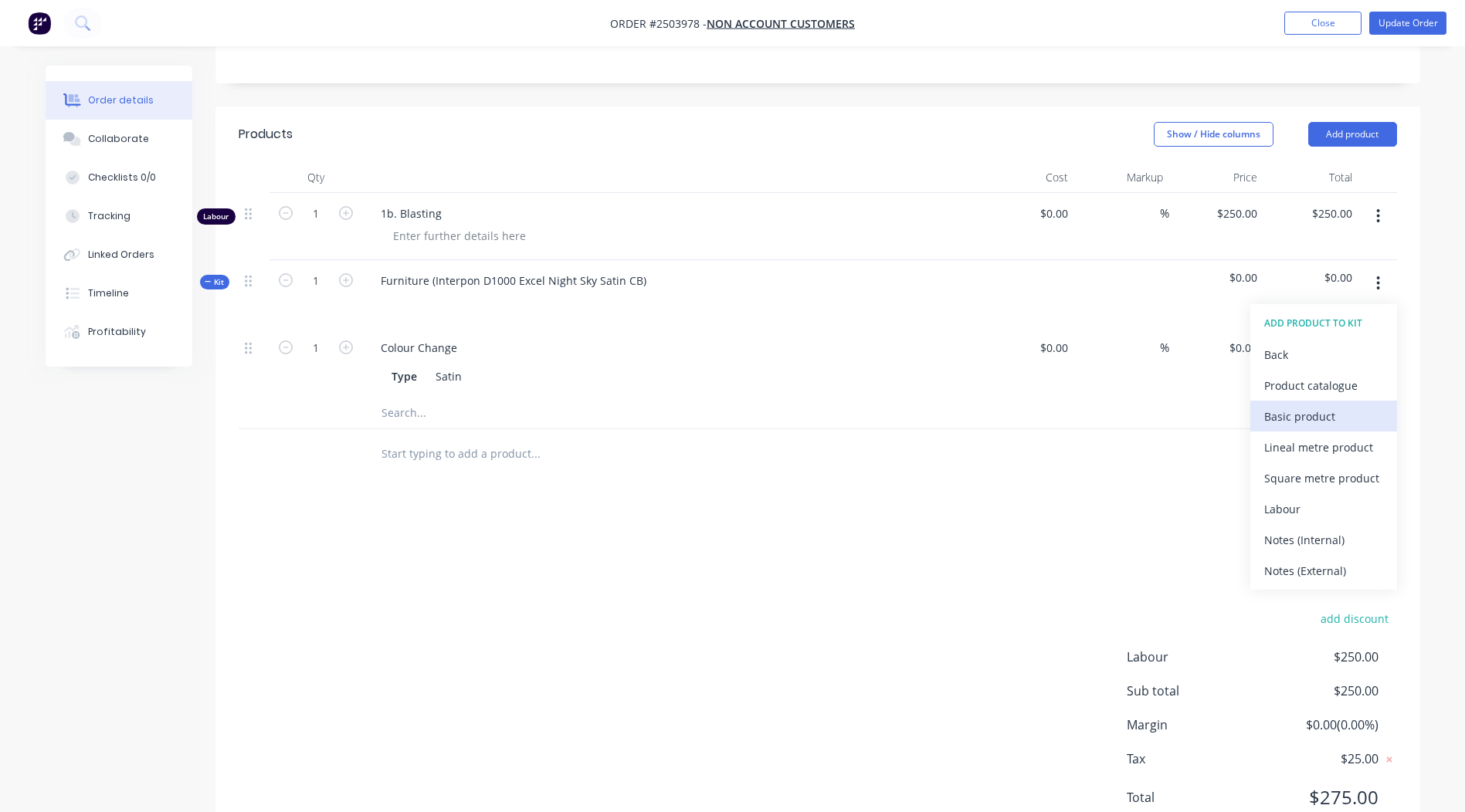
click at [1328, 428] on button "Basic product" at bounding box center [1323, 416] width 147 height 31
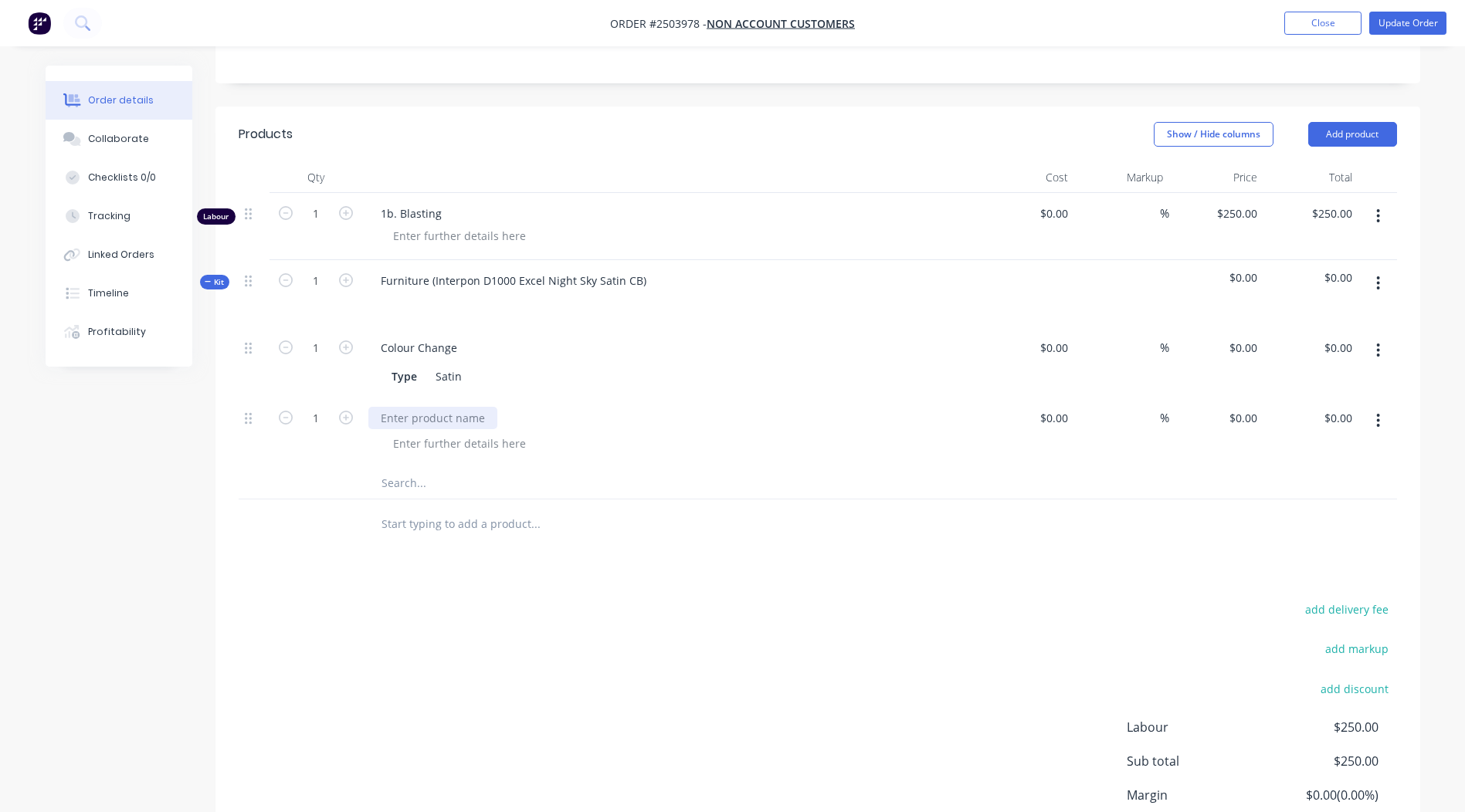
click at [446, 422] on div at bounding box center [433, 418] width 129 height 22
click at [1346, 429] on input "0.00" at bounding box center [1344, 418] width 29 height 22
type input "50"
type input "$50.00"
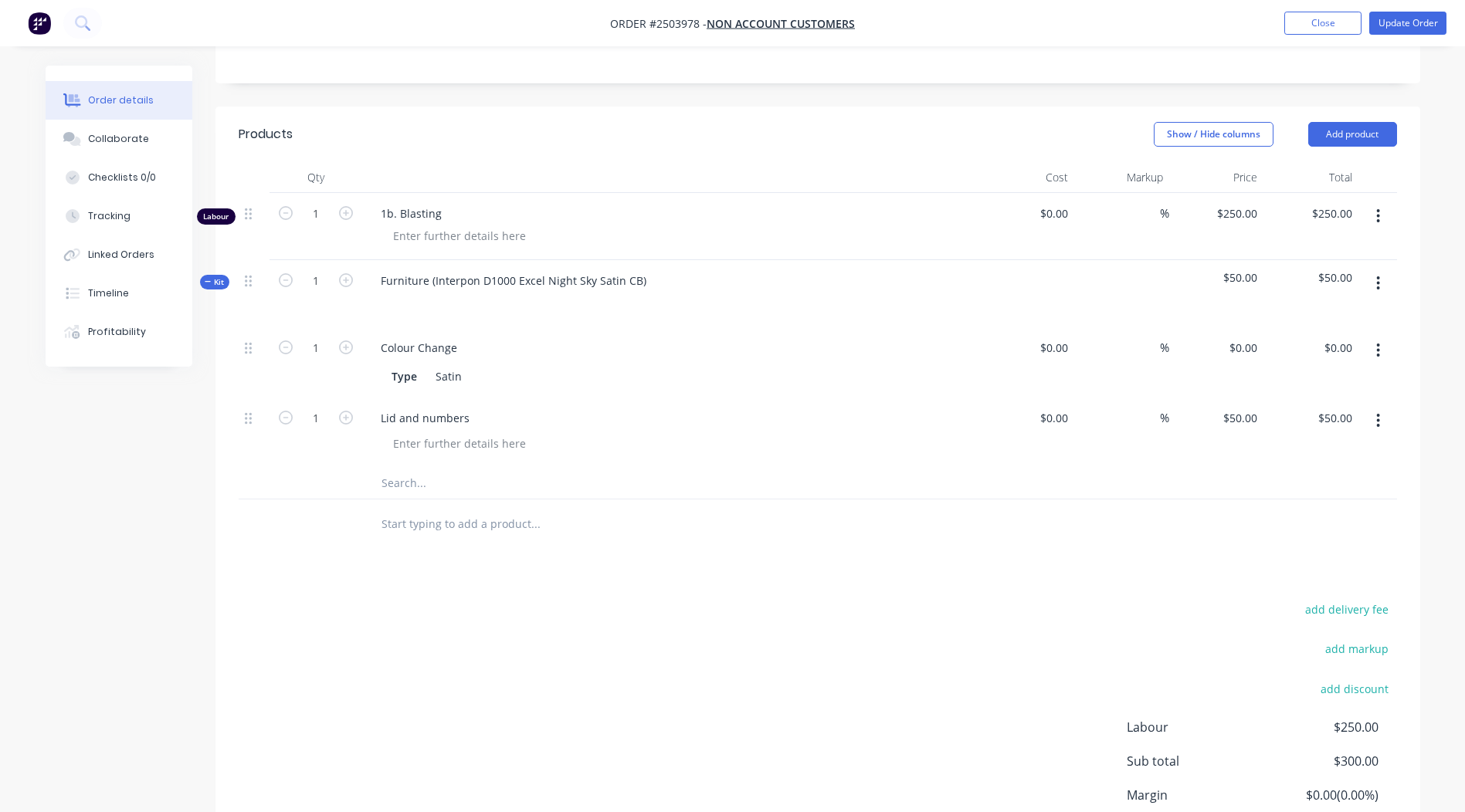
click at [1196, 565] on div "Products Show / Hide columns Add product Qty Cost Markup Price Total Labour 1 1…" at bounding box center [818, 513] width 1204 height 814
click at [1368, 279] on button "button" at bounding box center [1377, 284] width 36 height 28
click at [1346, 311] on button "Add product to kit" at bounding box center [1323, 324] width 147 height 31
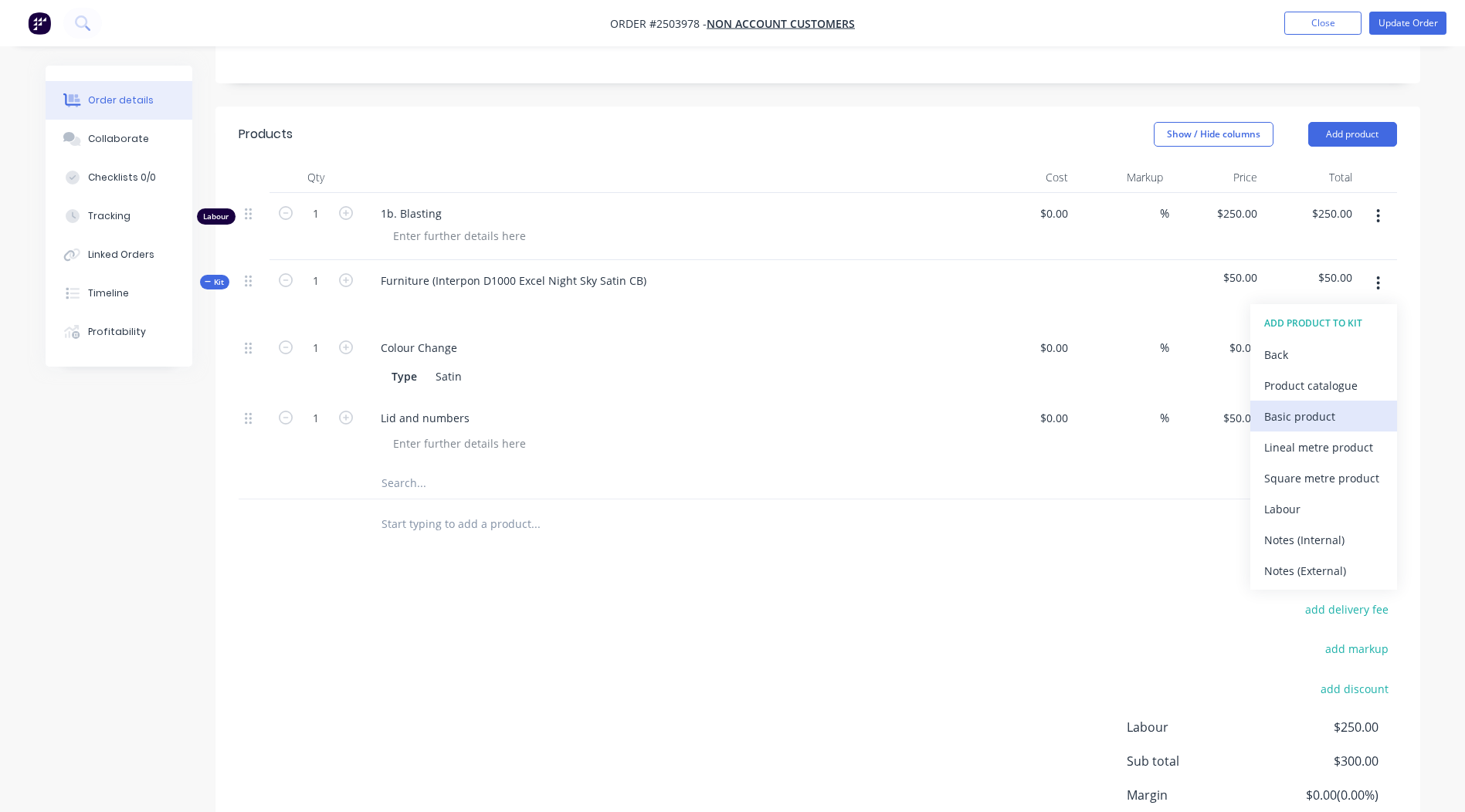
click at [1316, 424] on div "Basic product" at bounding box center [1323, 416] width 119 height 22
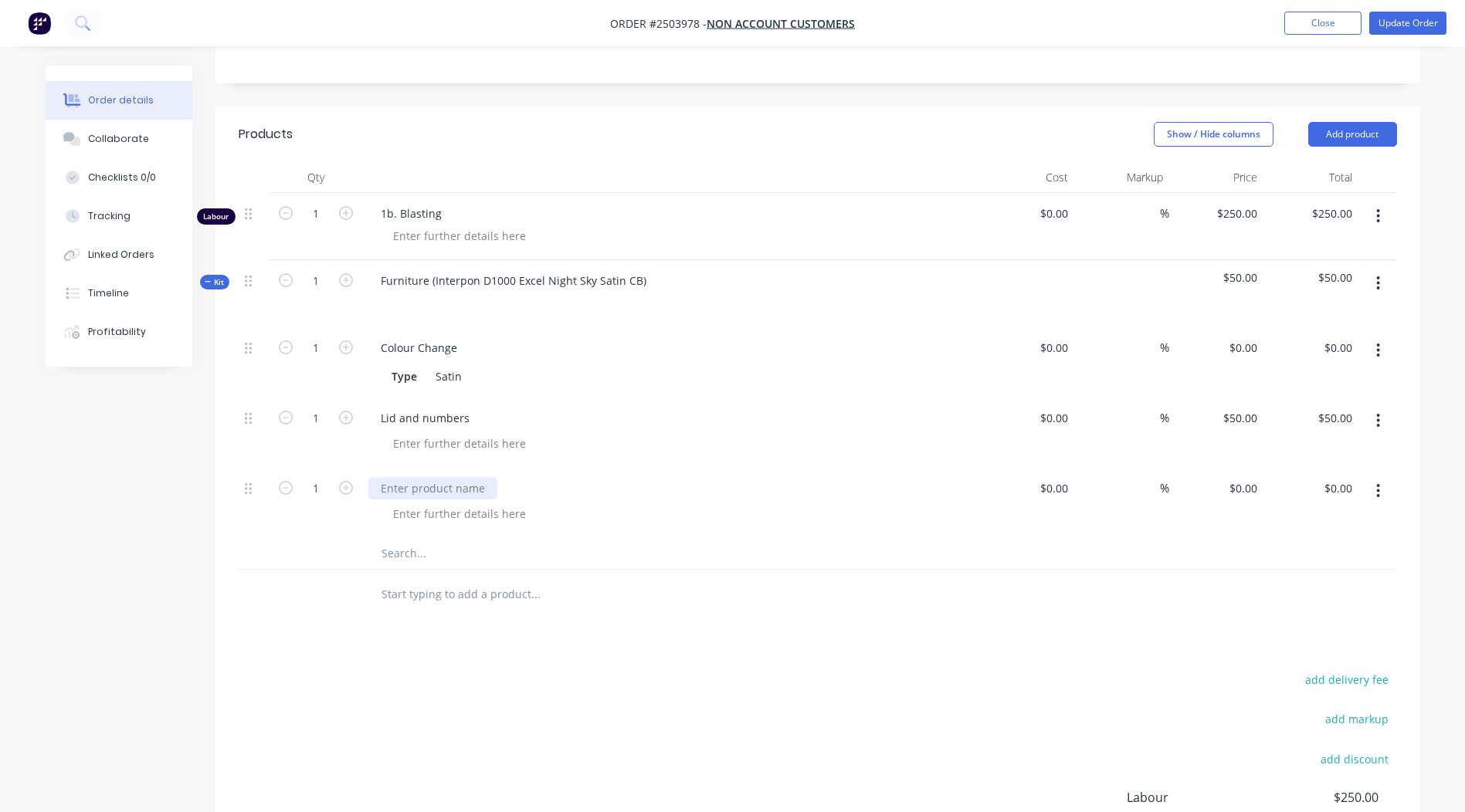
click at [406, 489] on div at bounding box center [433, 488] width 129 height 22
click at [1339, 477] on div "0.00 $0.00" at bounding box center [1340, 488] width 35 height 22
type input "150"
type input "$150.00"
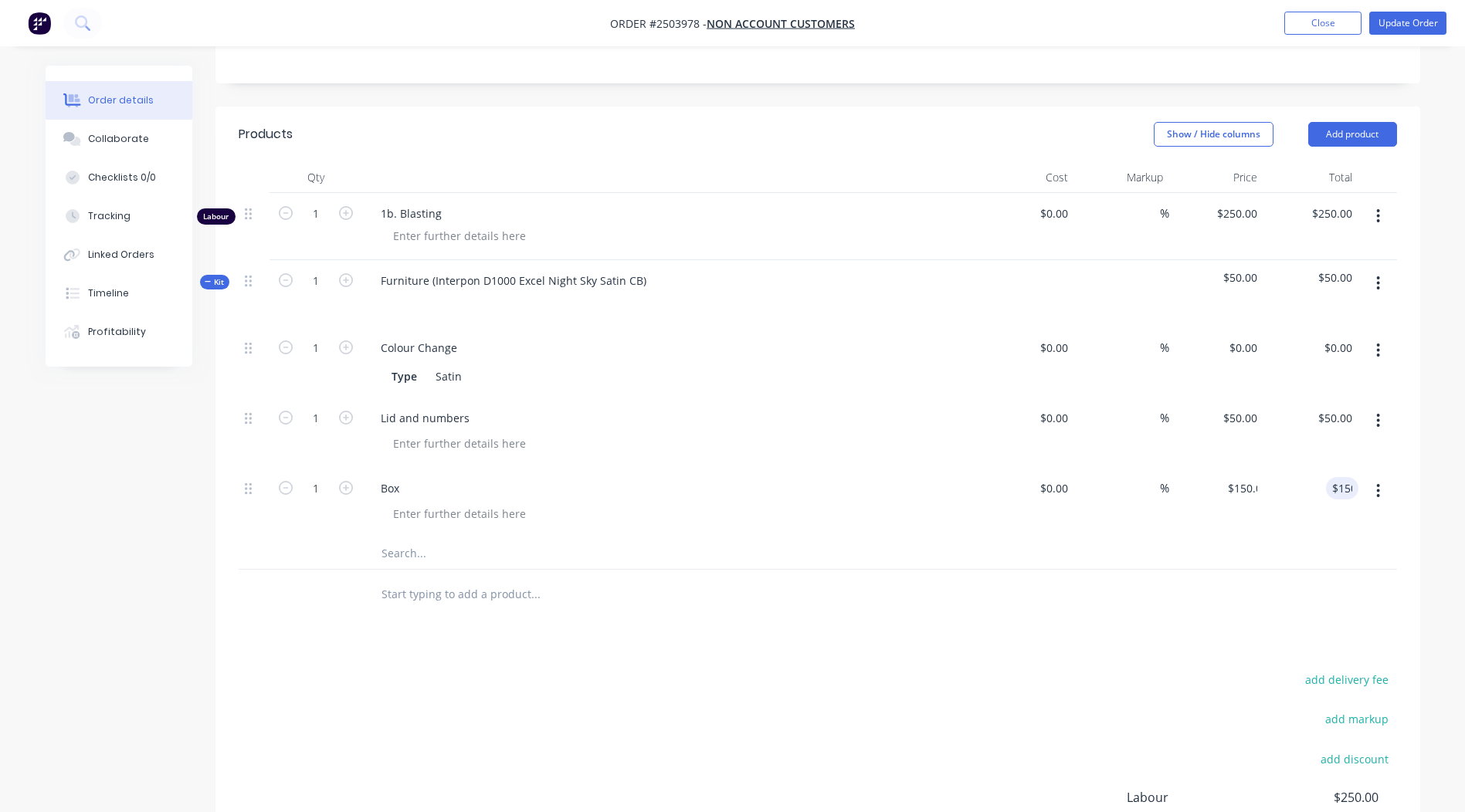
click at [1152, 633] on div "Products Show / Hide columns Add product Qty Cost Markup Price Total Labour 1 1…" at bounding box center [818, 548] width 1204 height 884
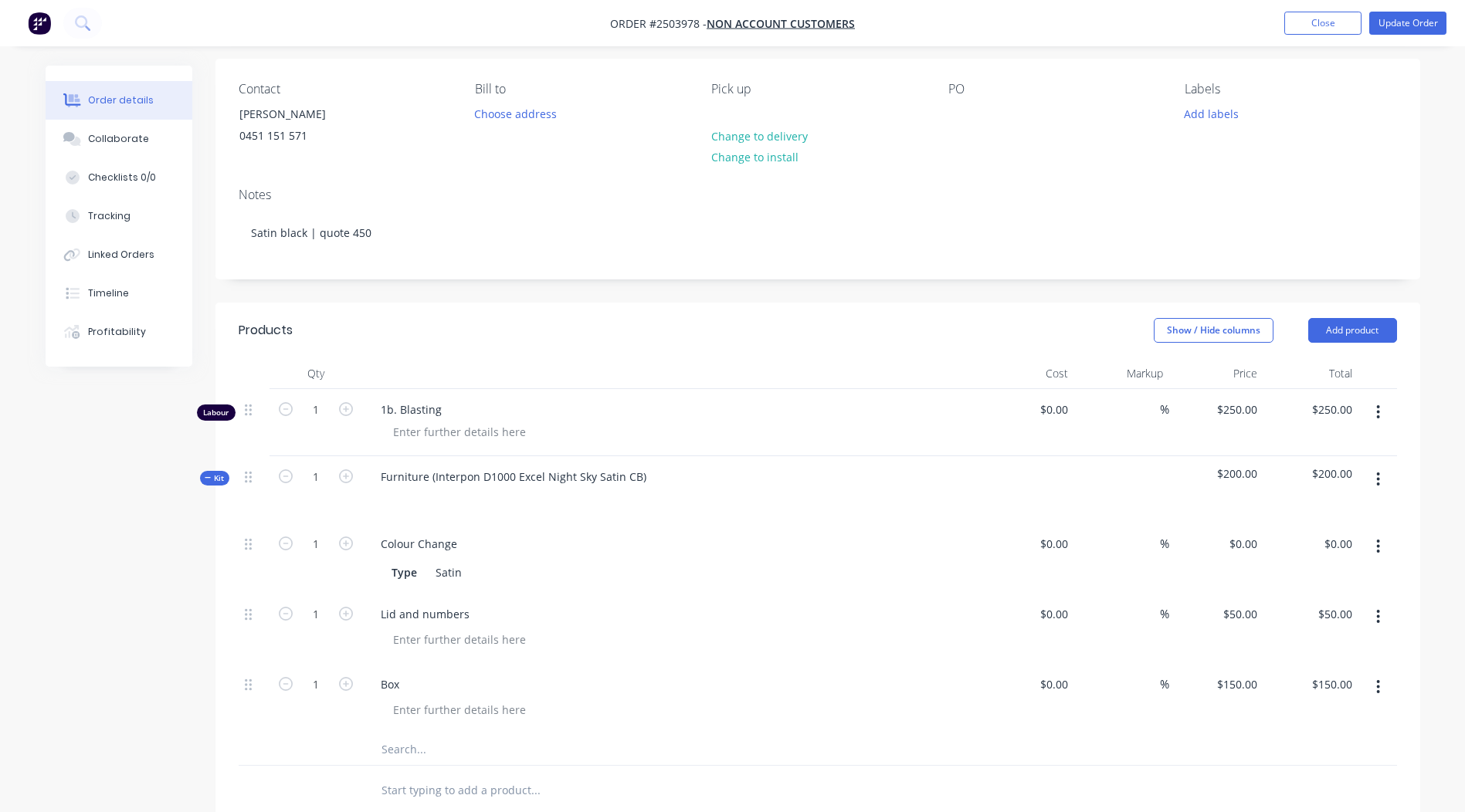
scroll to position [0, 0]
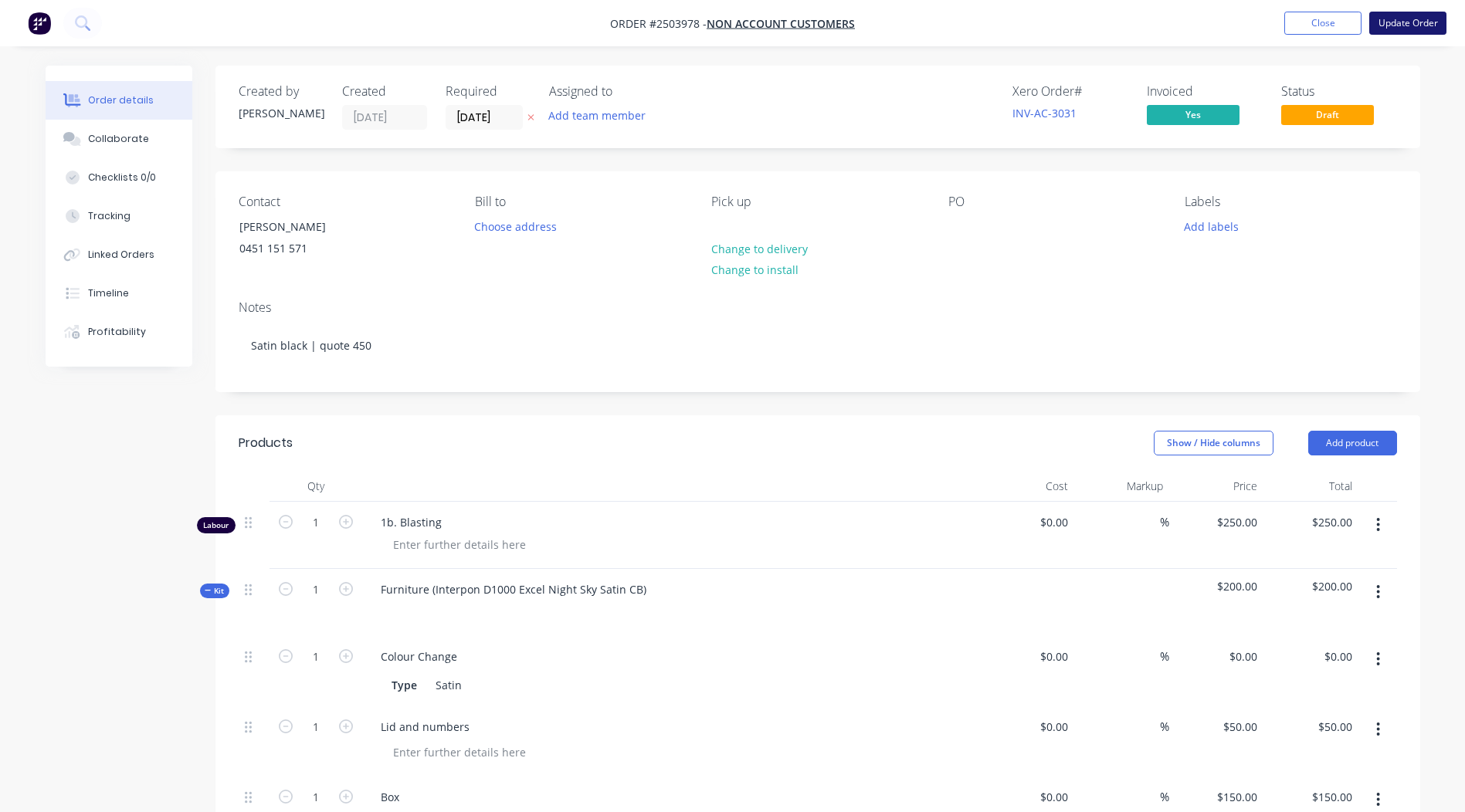
click at [1399, 25] on button "Update Order" at bounding box center [1408, 23] width 77 height 23
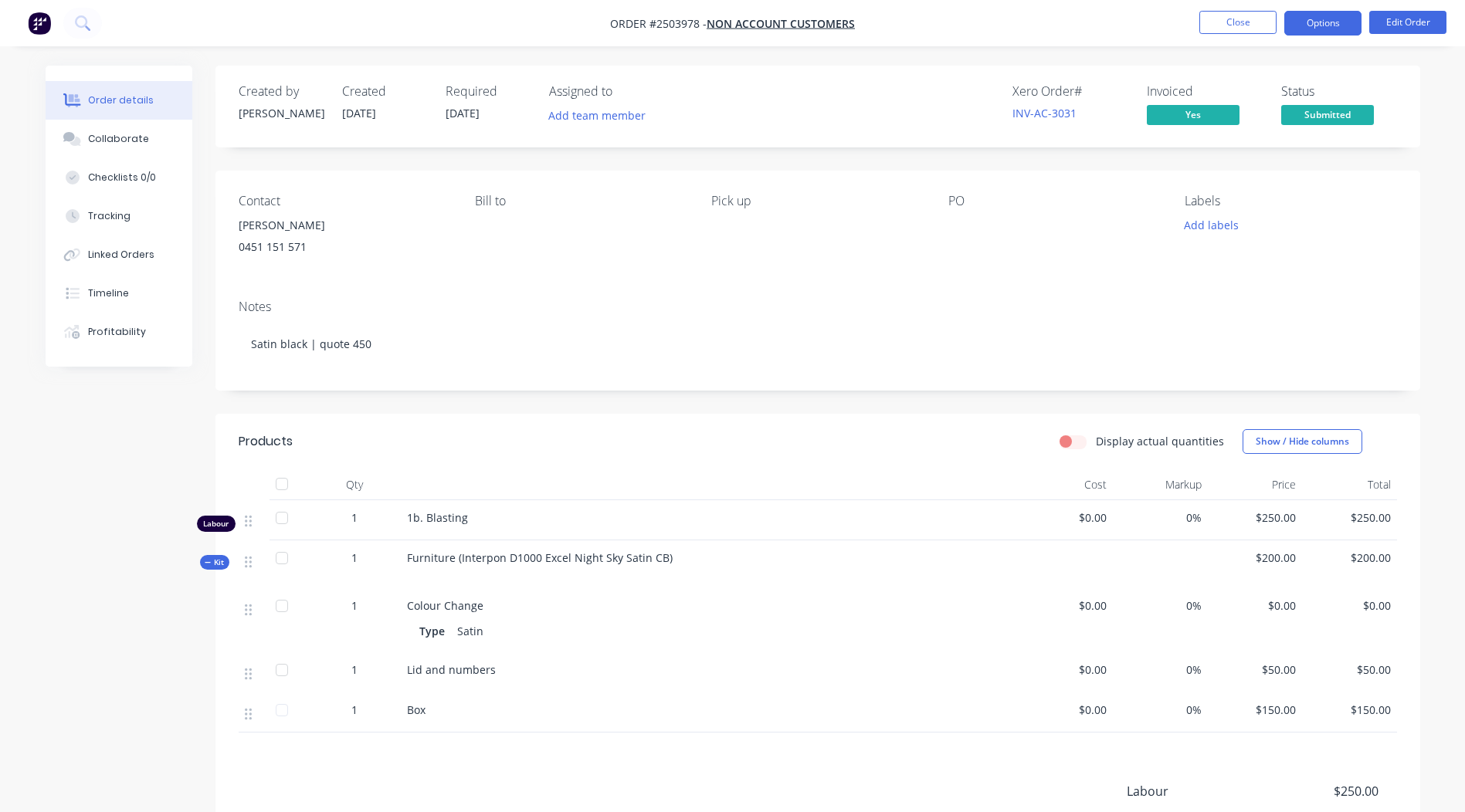
click at [1317, 24] on button "Options" at bounding box center [1322, 23] width 77 height 25
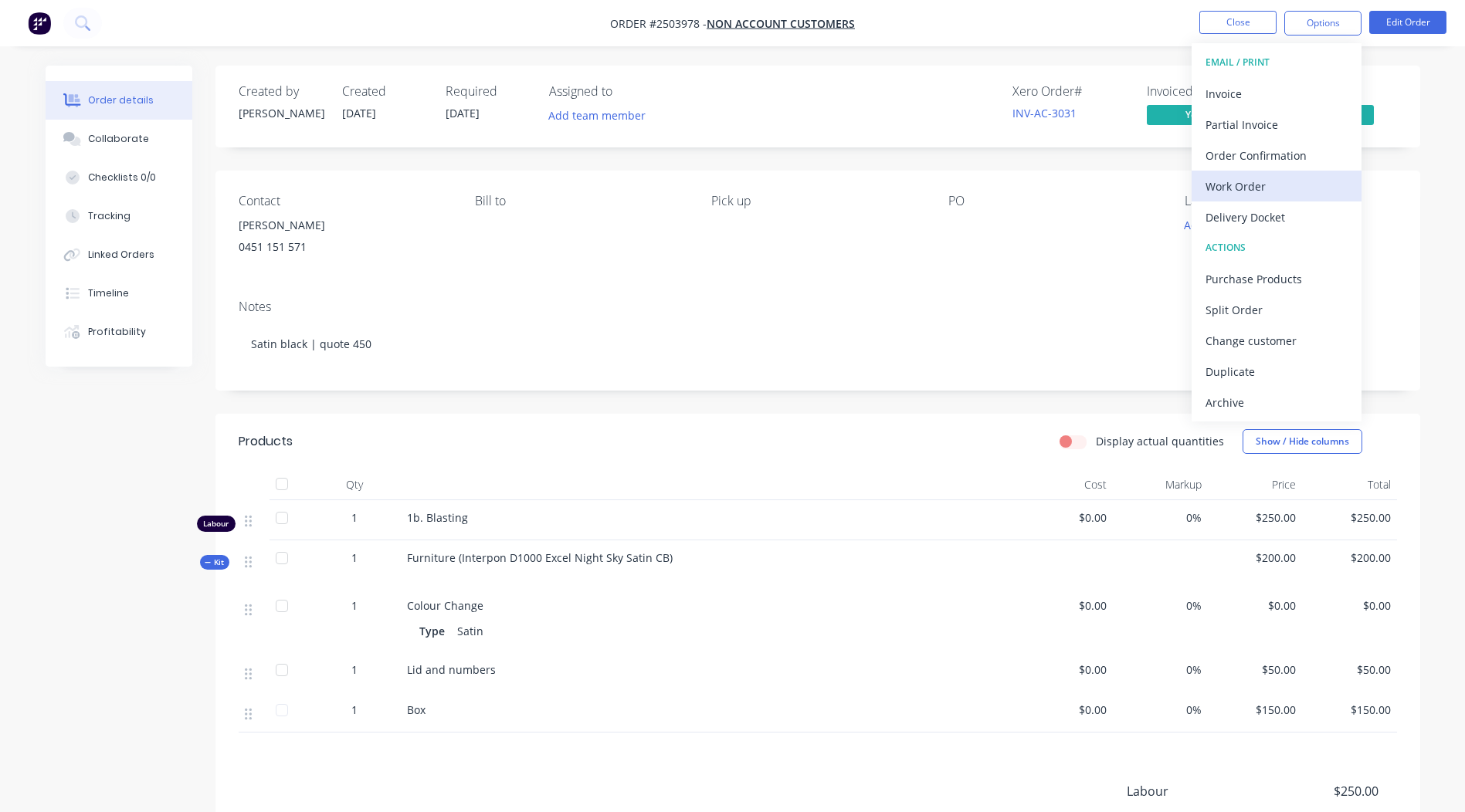
click at [1250, 183] on div "Work Order" at bounding box center [1276, 186] width 142 height 22
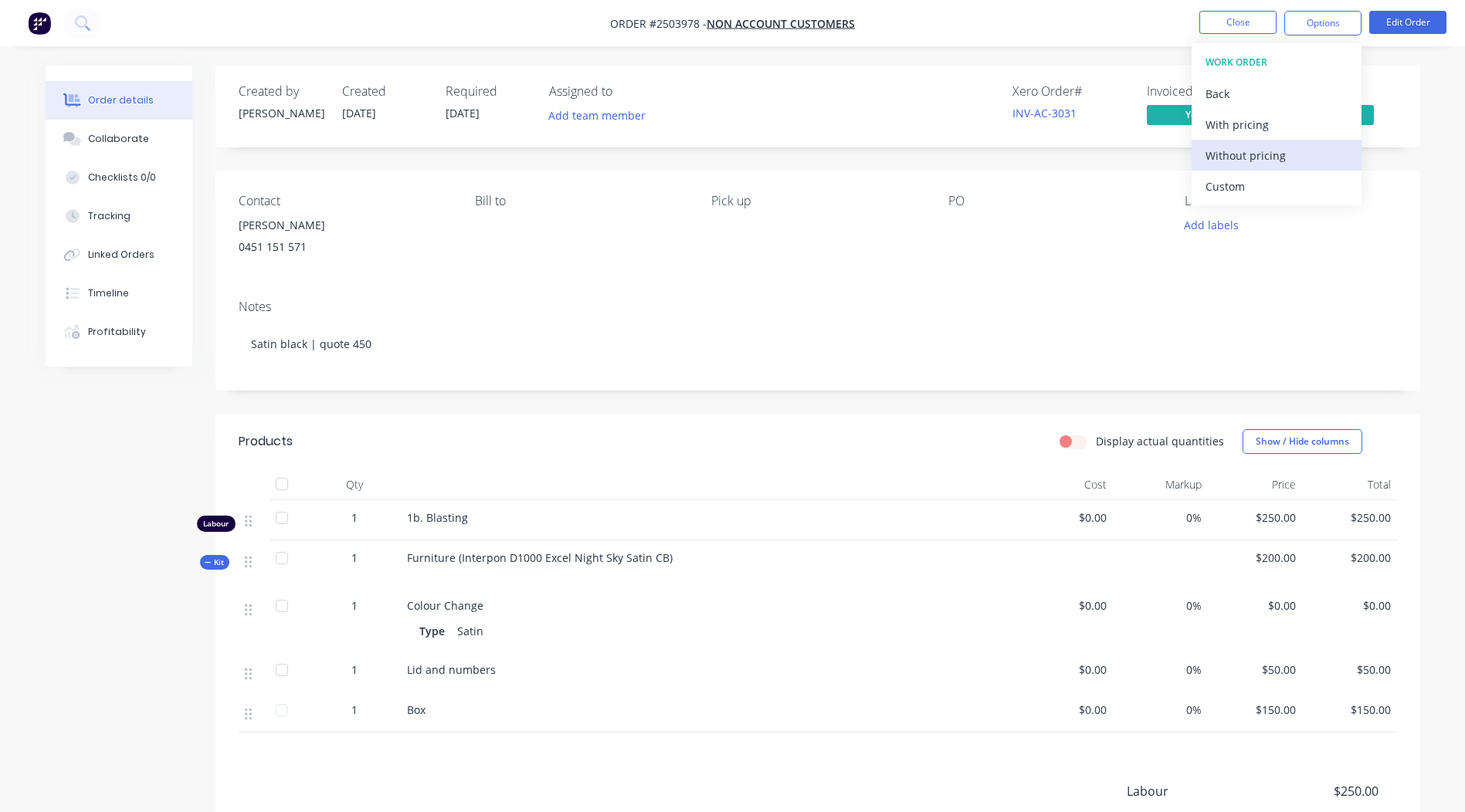
click at [1279, 159] on div "Without pricing" at bounding box center [1276, 155] width 142 height 22
click at [733, 138] on div "Created by [PERSON_NAME] Created [DATE] Required [DATE] Assigned to Add team me…" at bounding box center [818, 107] width 1204 height 82
click at [112, 119] on button "Order details" at bounding box center [119, 100] width 147 height 39
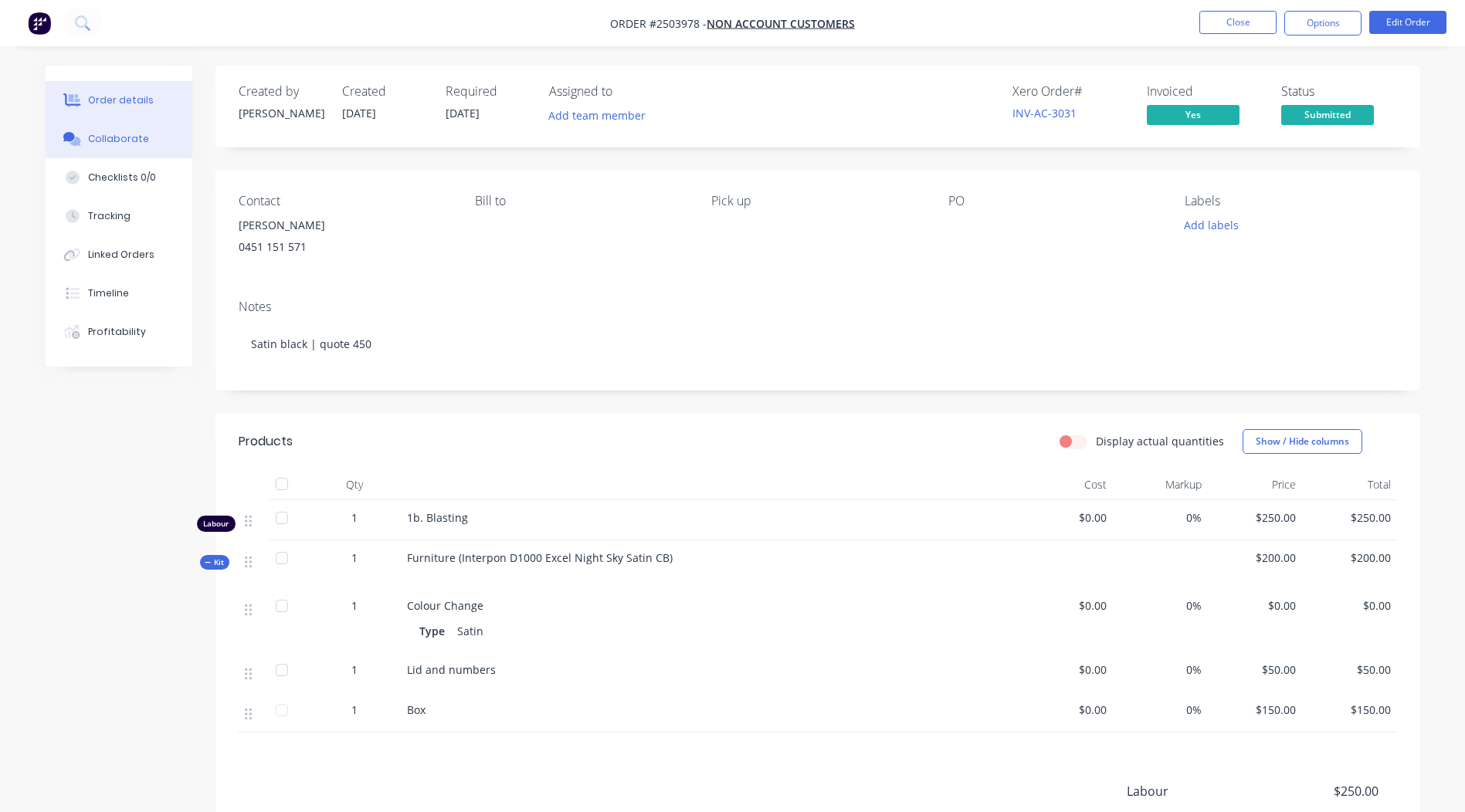
click at [109, 130] on button "Collaborate" at bounding box center [119, 138] width 147 height 39
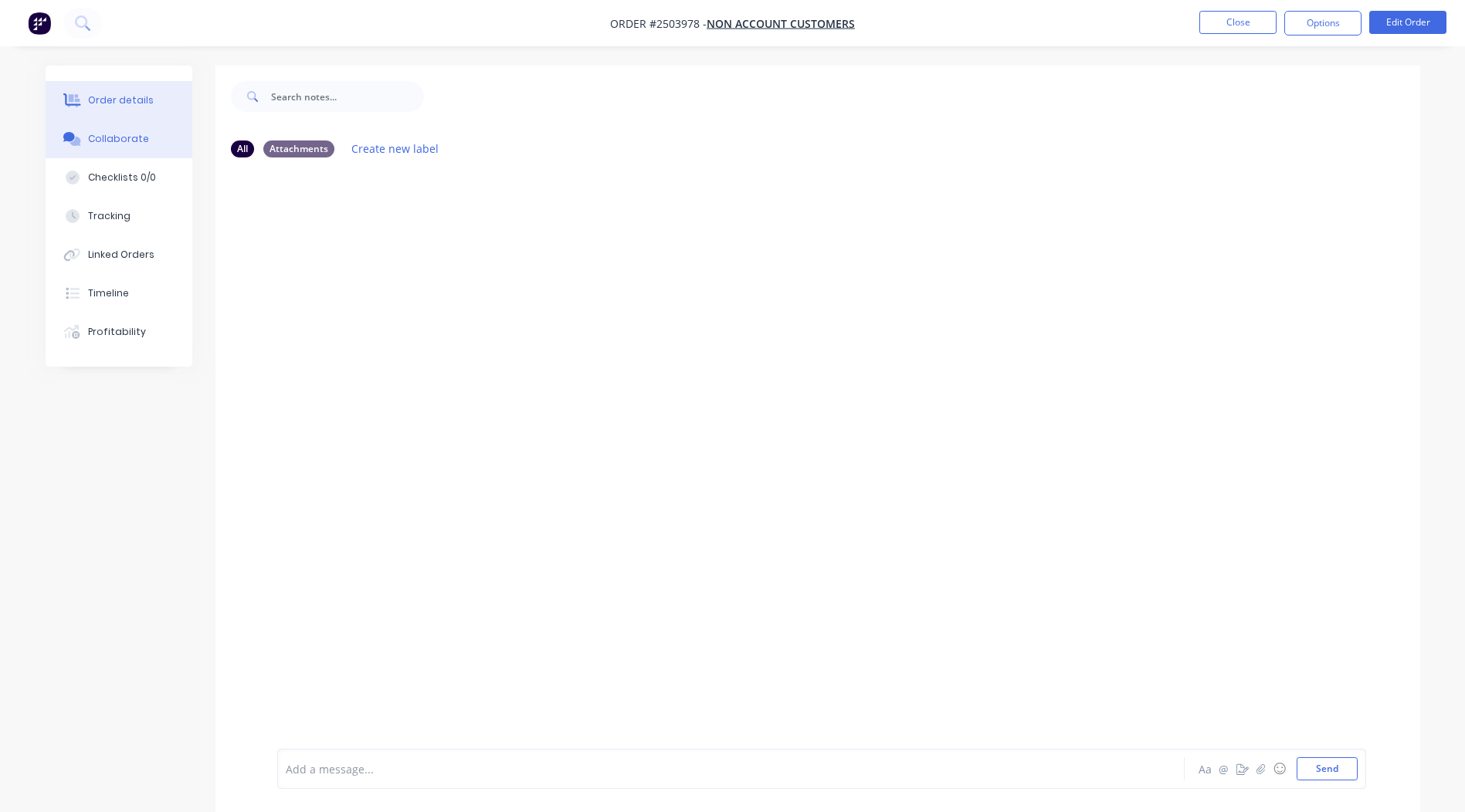
click at [136, 102] on div "Order details" at bounding box center [120, 100] width 66 height 14
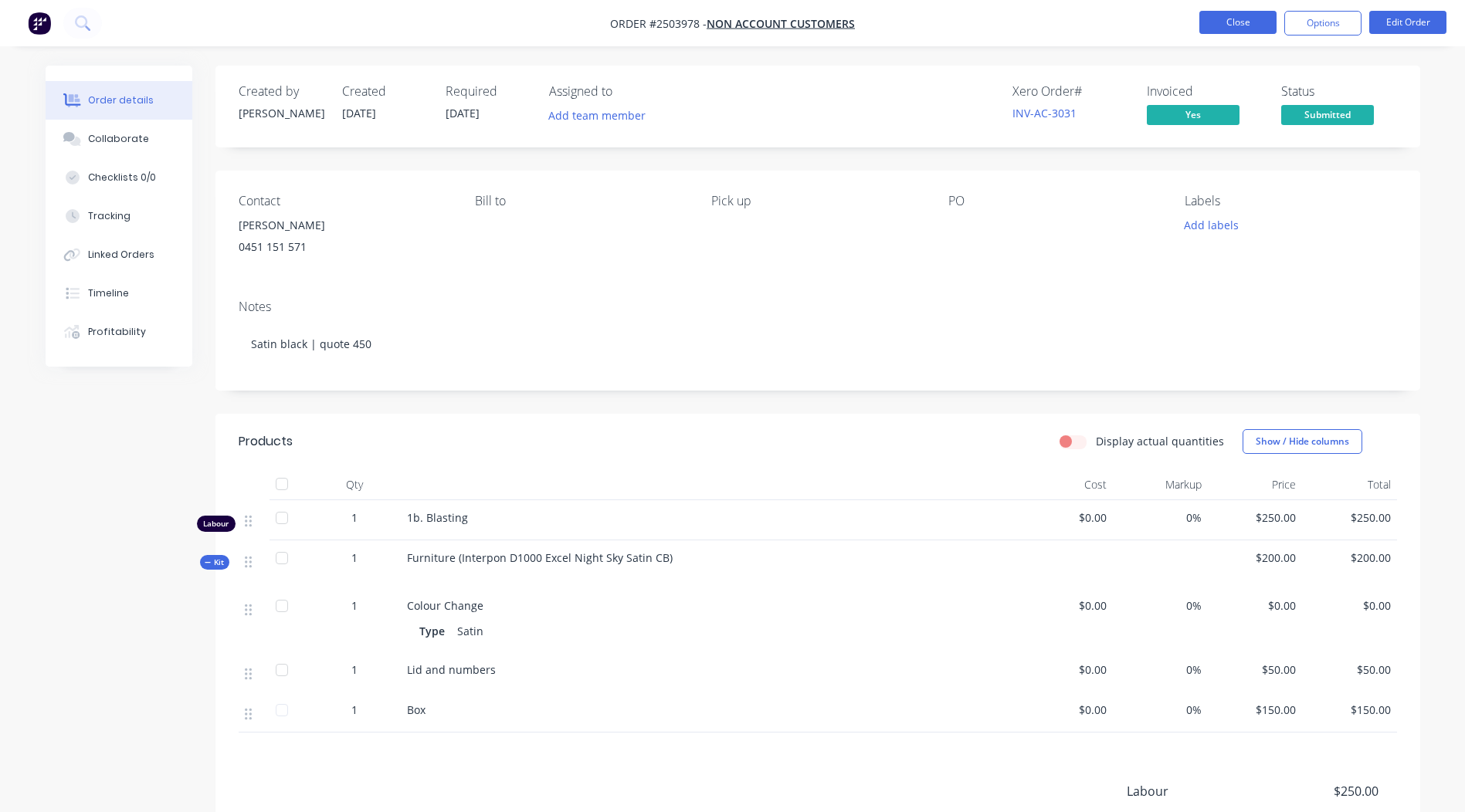
click at [1231, 20] on button "Close" at bounding box center [1237, 22] width 77 height 23
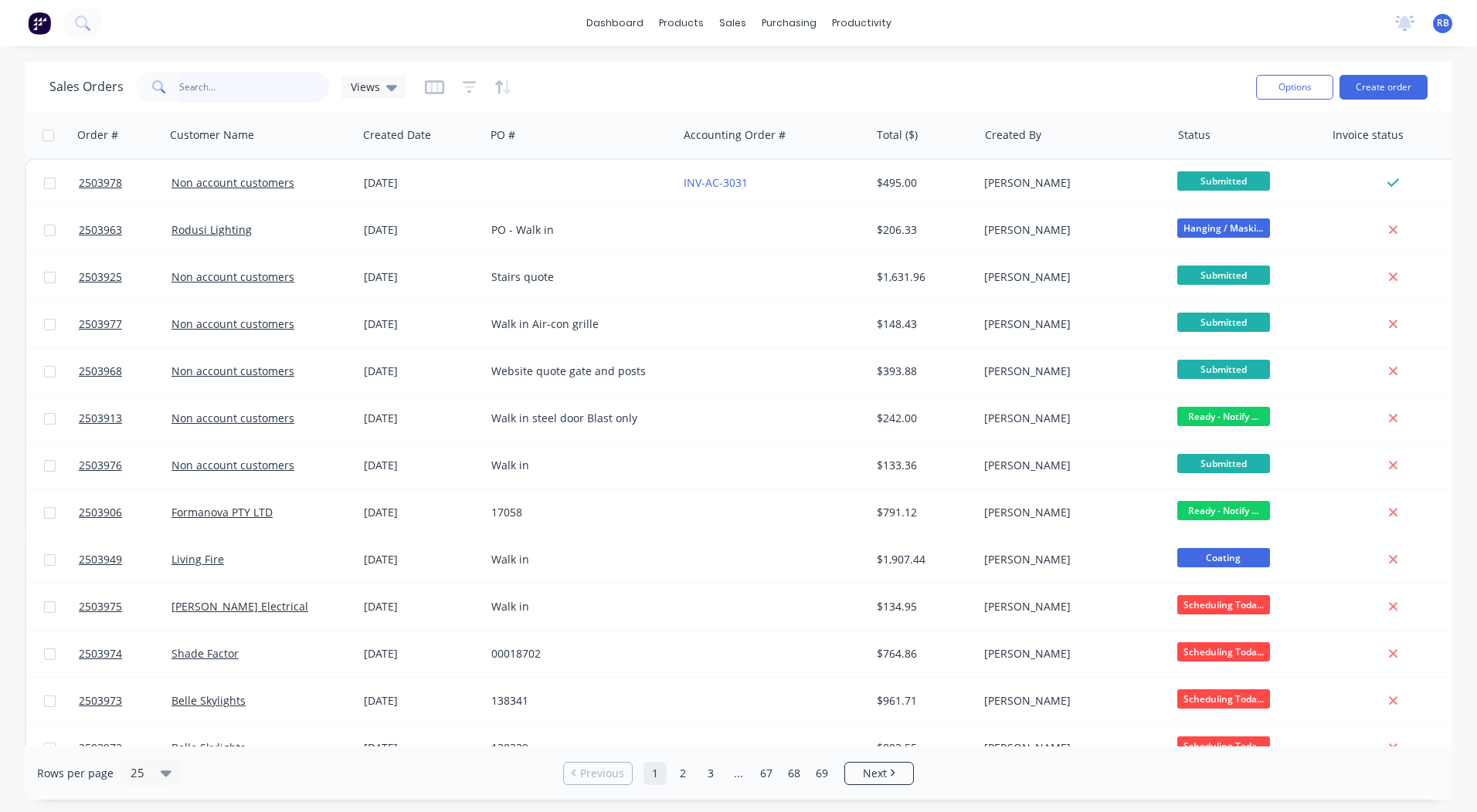
click at [230, 87] on input "text" at bounding box center [255, 88] width 151 height 31
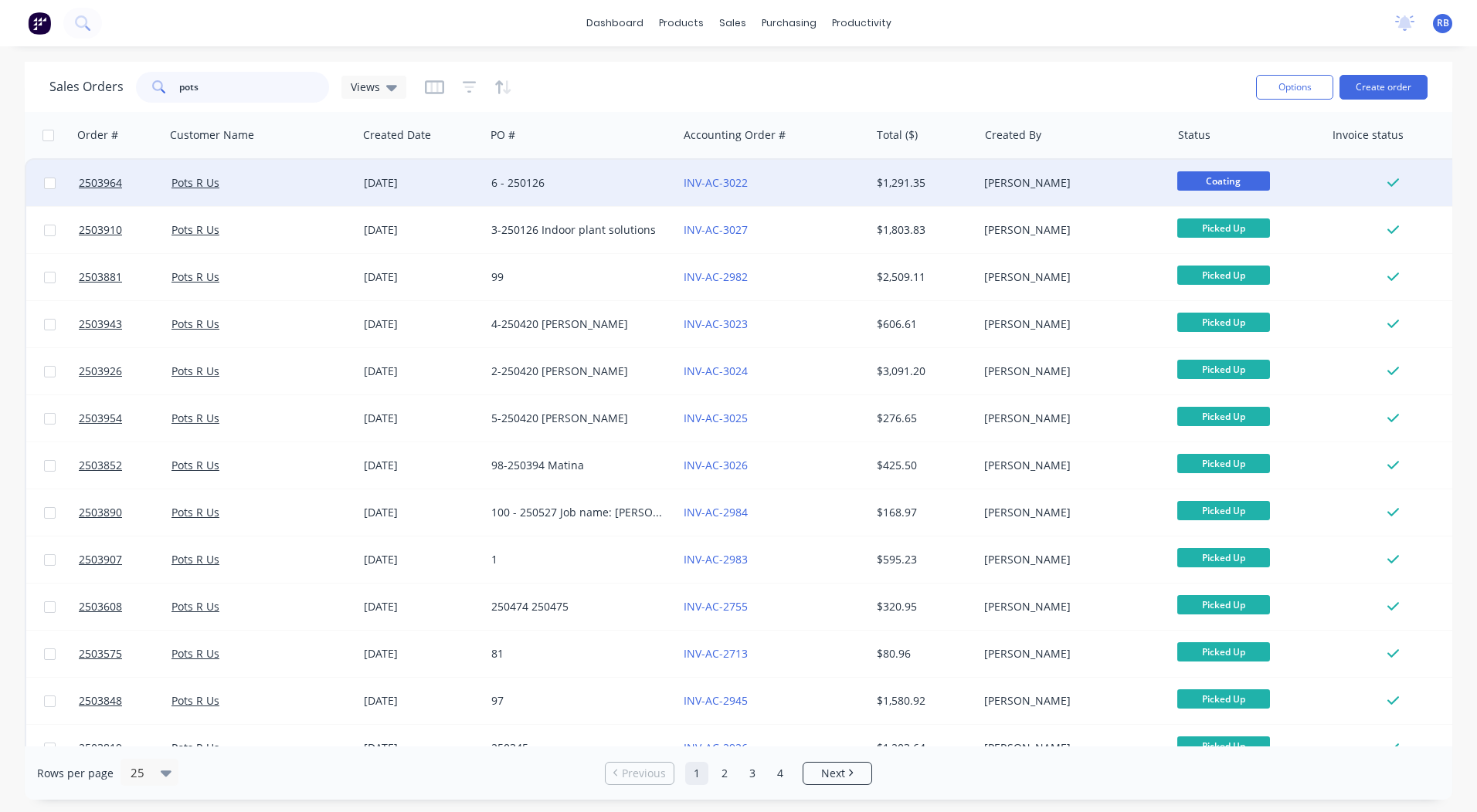
type input "pots"
click at [607, 193] on div "6 - 250126" at bounding box center [581, 183] width 193 height 47
